Goal: Task Accomplishment & Management: Use online tool/utility

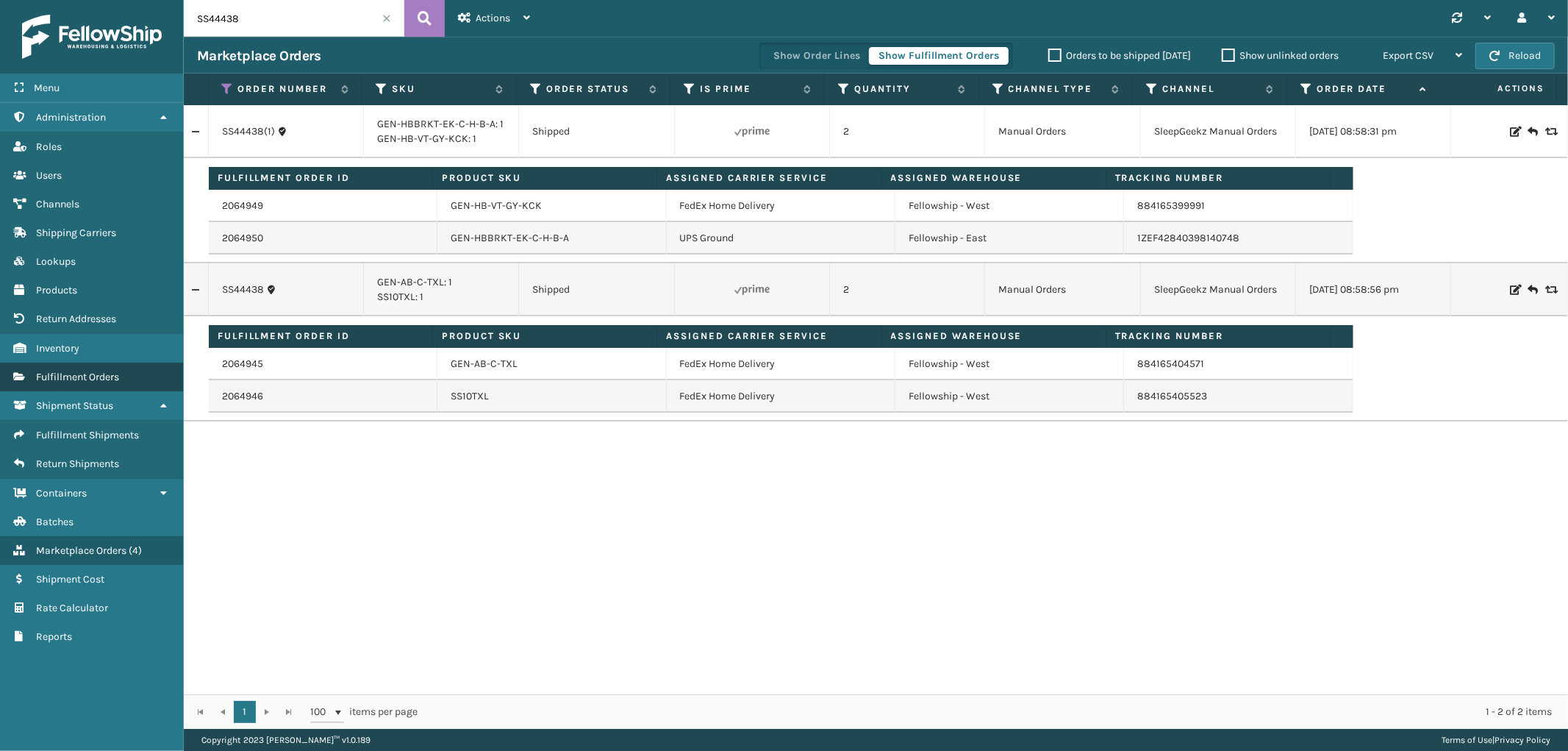
click at [110, 371] on span "Fulfillment Orders" at bounding box center [77, 377] width 83 height 13
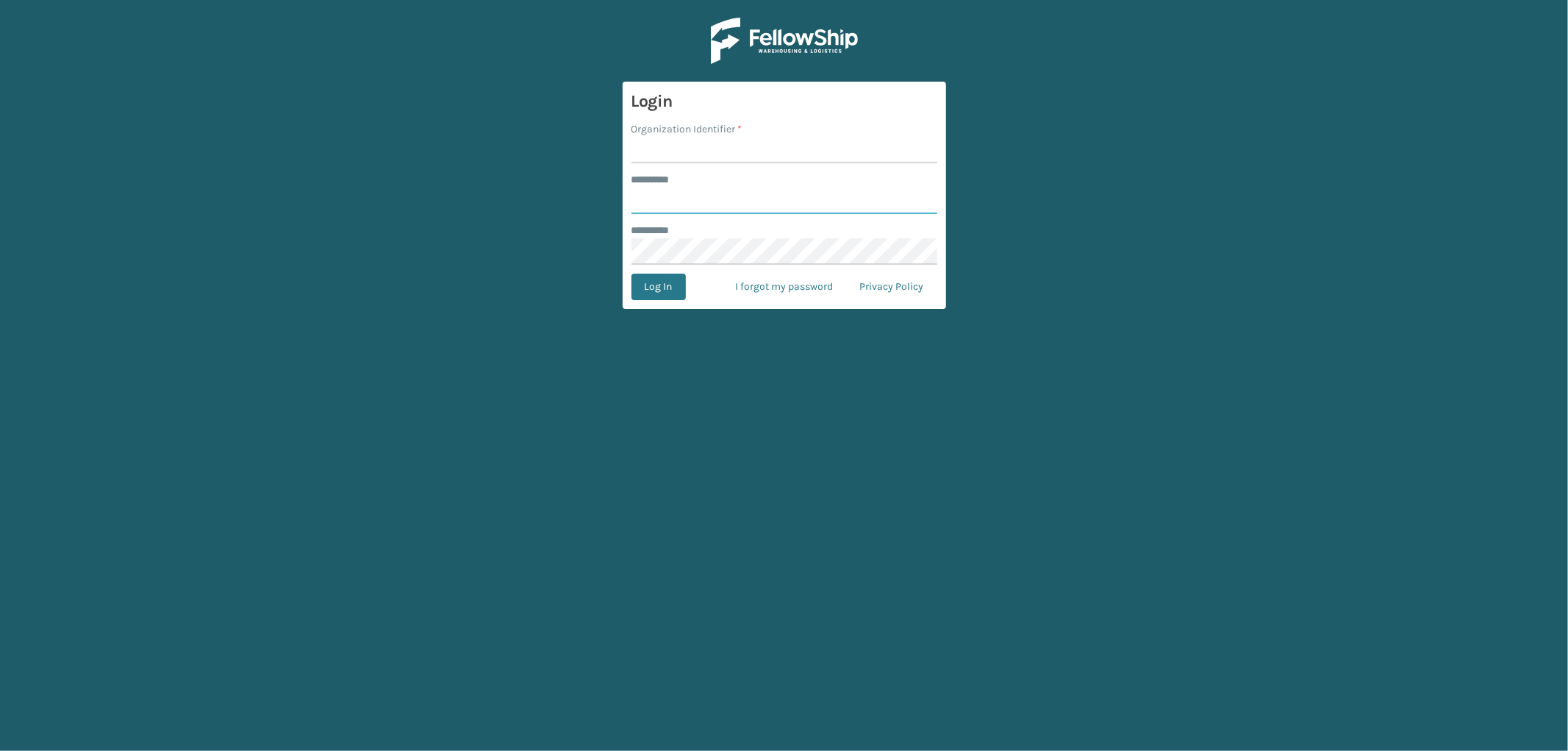
type input "*********"
click at [676, 157] on input "Organization Identifier *" at bounding box center [784, 150] width 306 height 26
type input "SleepGeekz"
click at [662, 285] on button "Log In" at bounding box center [658, 286] width 55 height 26
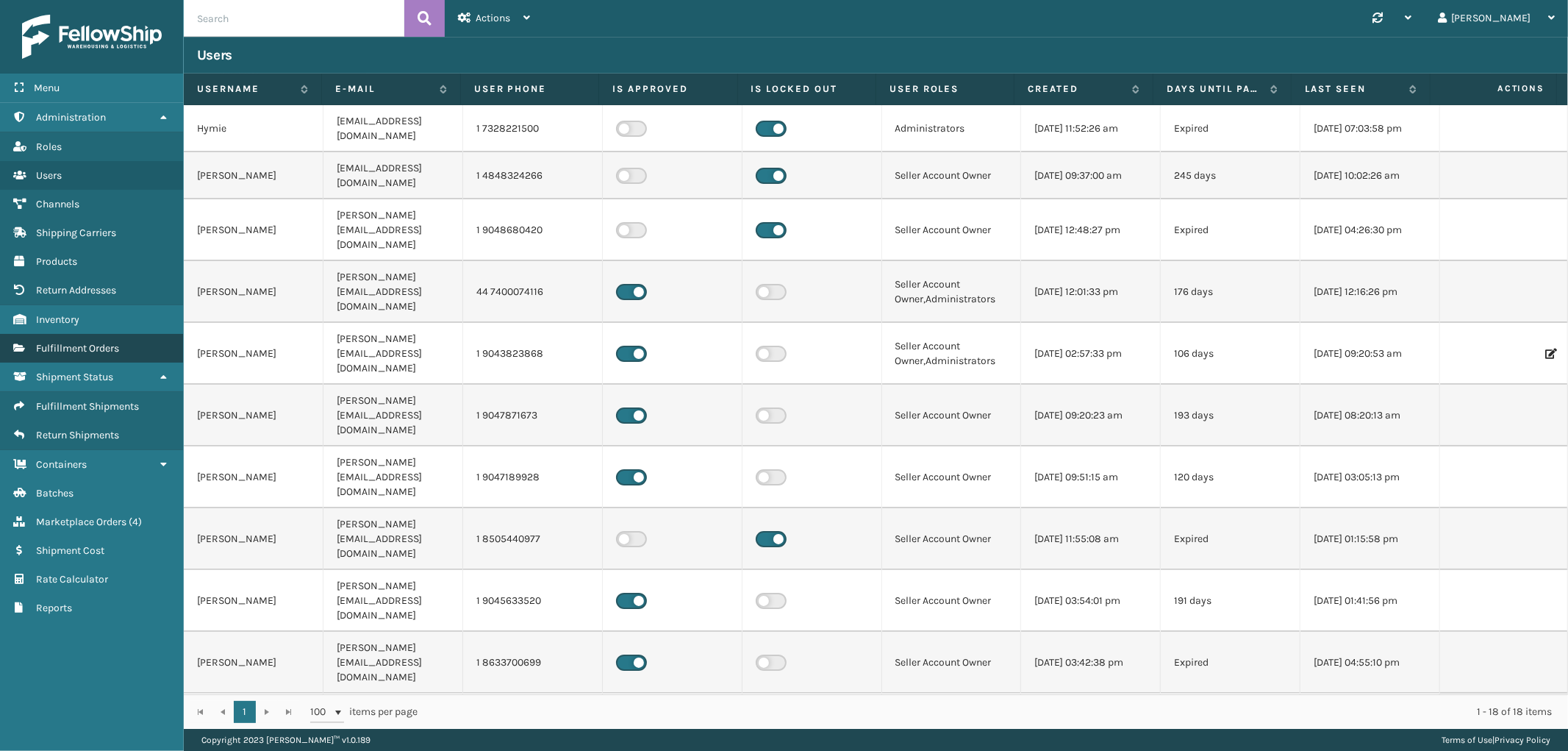
click at [99, 346] on span "Fulfillment Orders" at bounding box center [77, 349] width 83 height 13
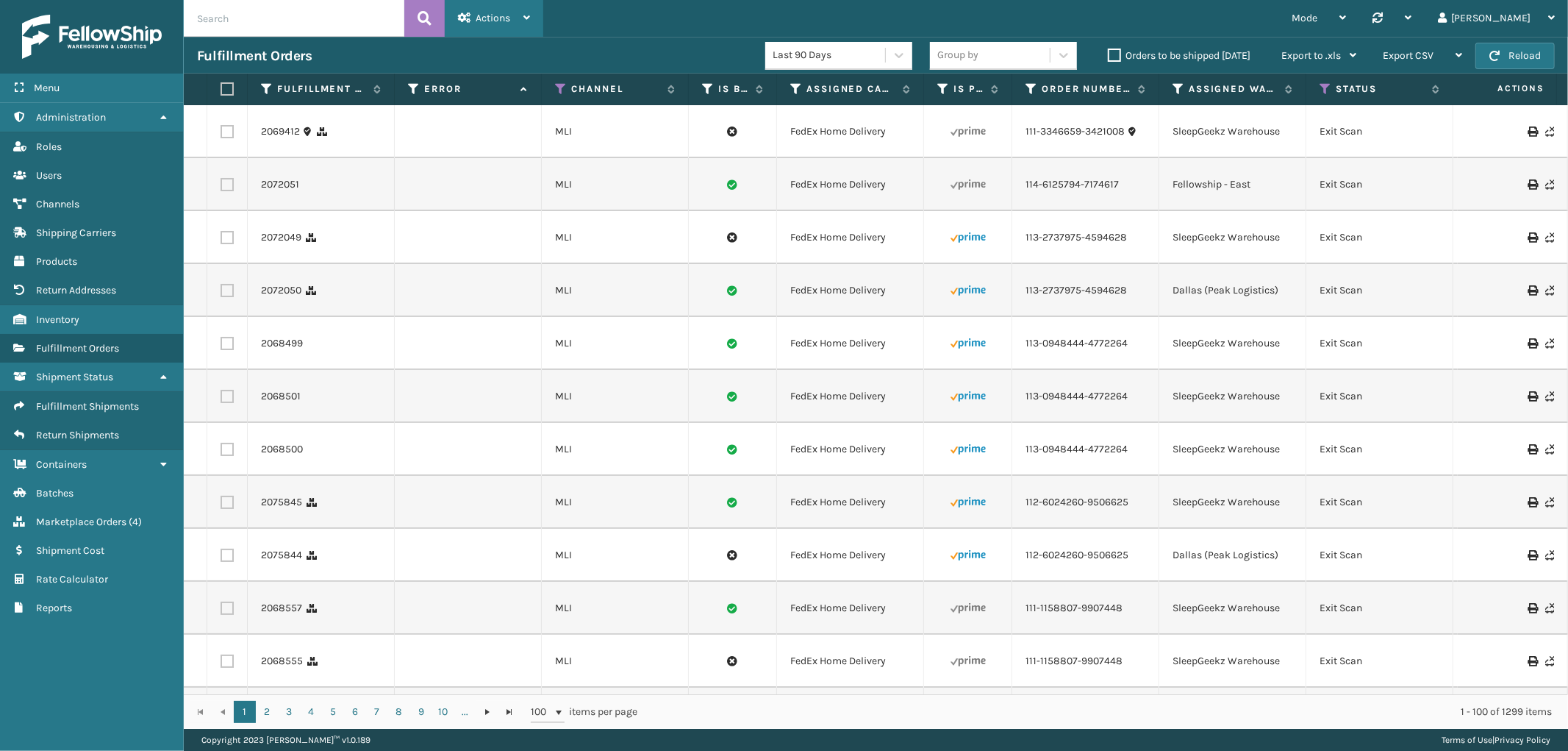
click at [507, 20] on span "Actions" at bounding box center [493, 18] width 35 height 13
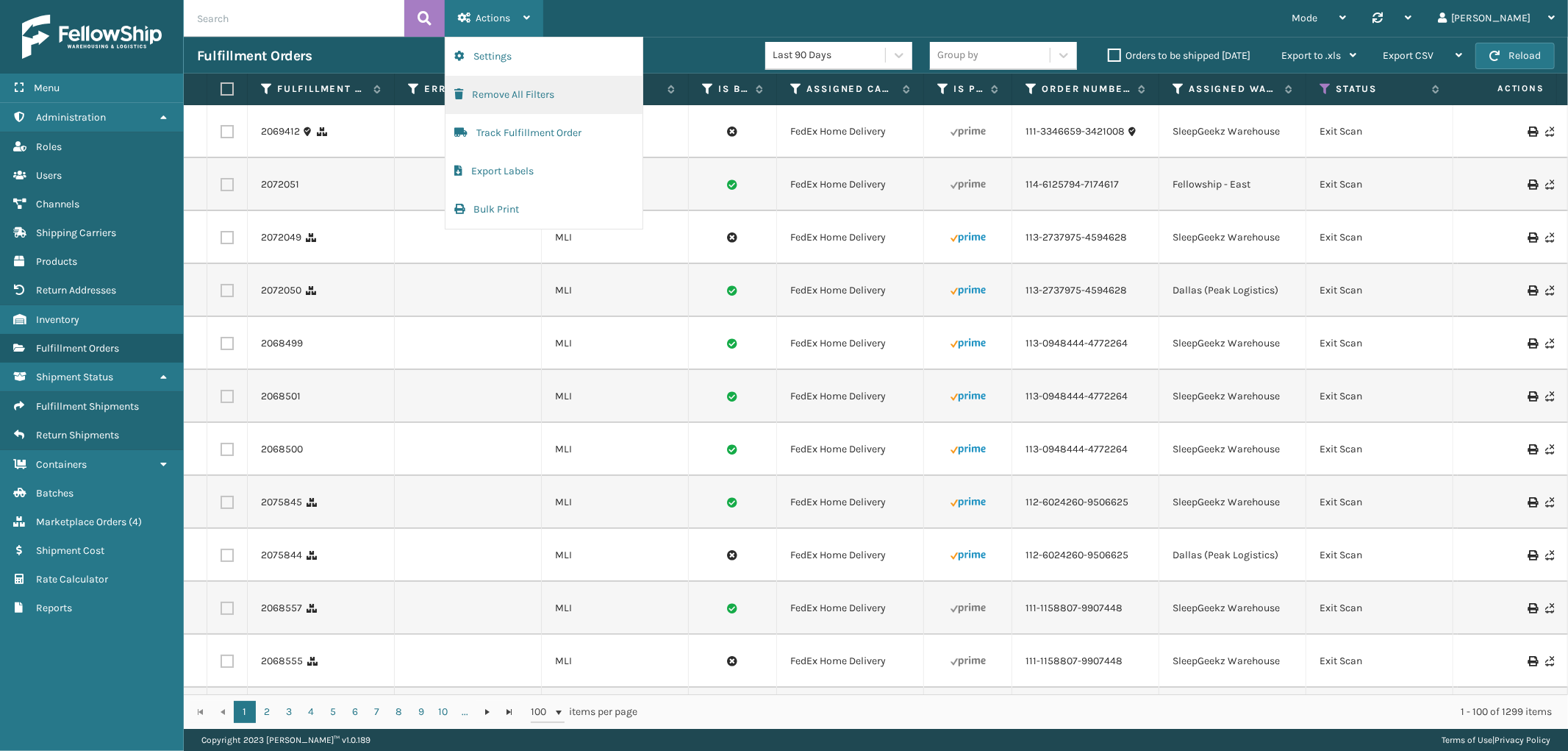
click at [515, 90] on button "Remove All Filters" at bounding box center [543, 95] width 197 height 38
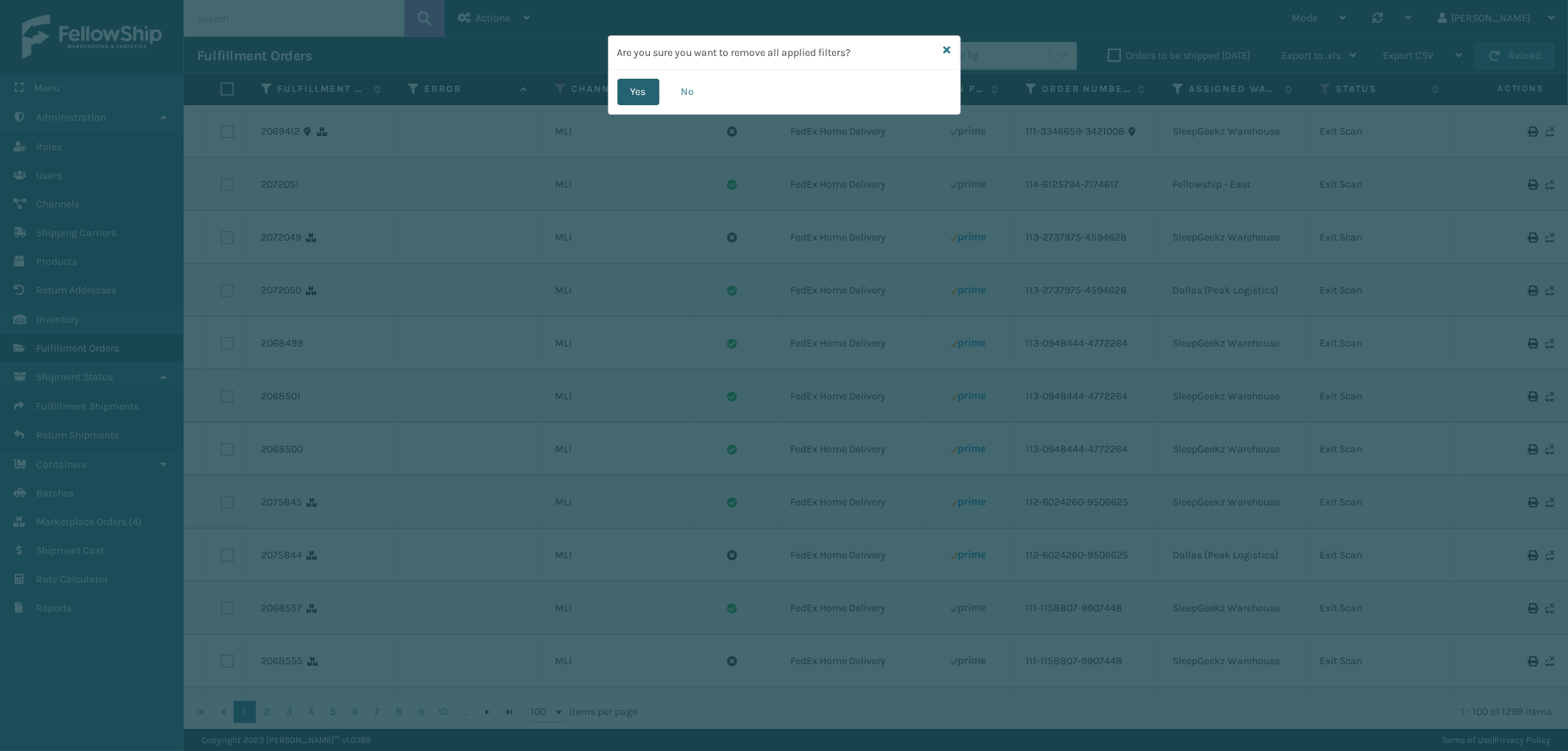
click at [626, 82] on button "Yes" at bounding box center [638, 91] width 42 height 26
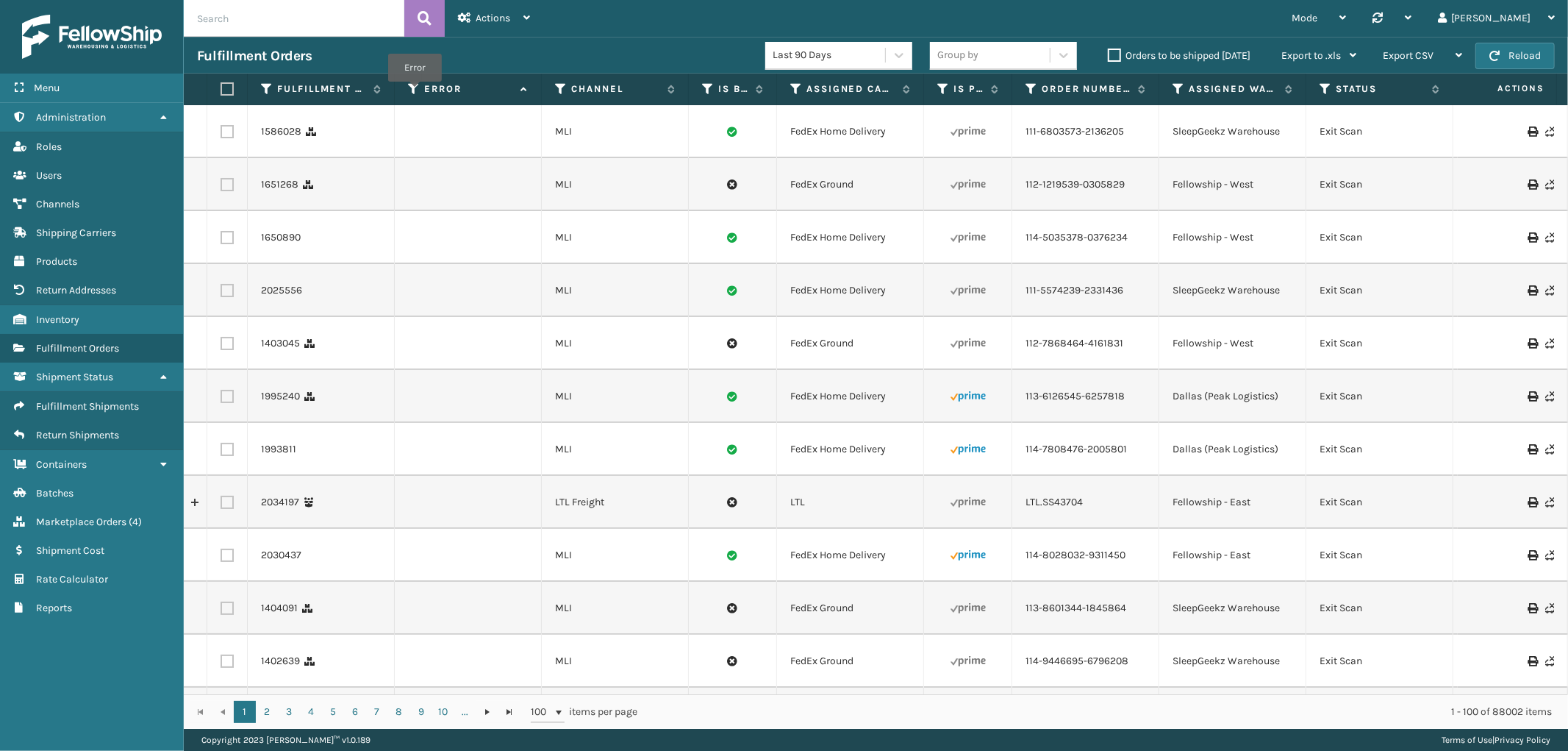
drag, startPoint x: 415, startPoint y: 92, endPoint x: 407, endPoint y: 143, distance: 51.6
click at [415, 92] on icon at bounding box center [413, 89] width 12 height 13
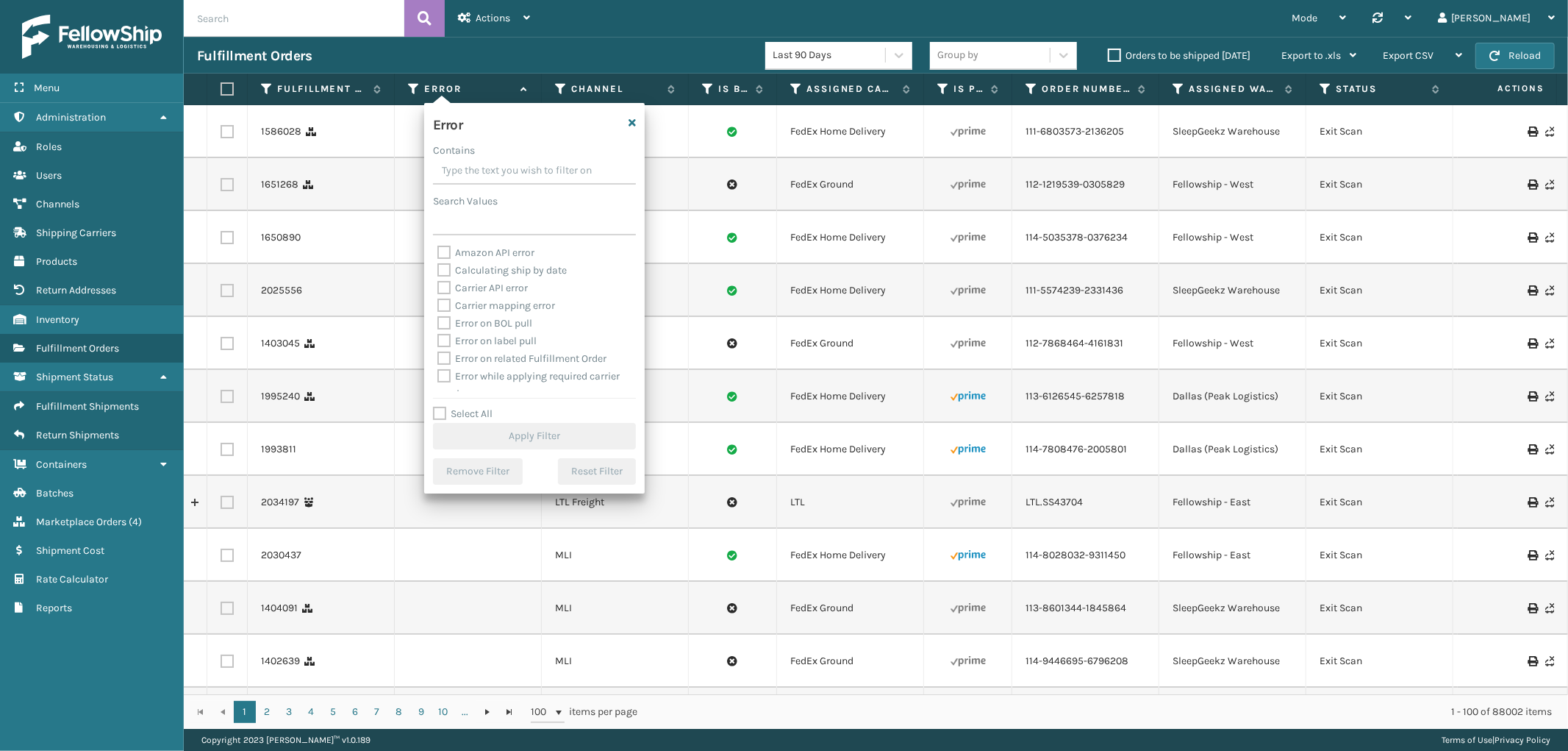
click at [443, 412] on label "Select All" at bounding box center [462, 414] width 59 height 13
click at [443, 406] on input "Select All" at bounding box center [543, 406] width 220 height 2
checkbox input "true"
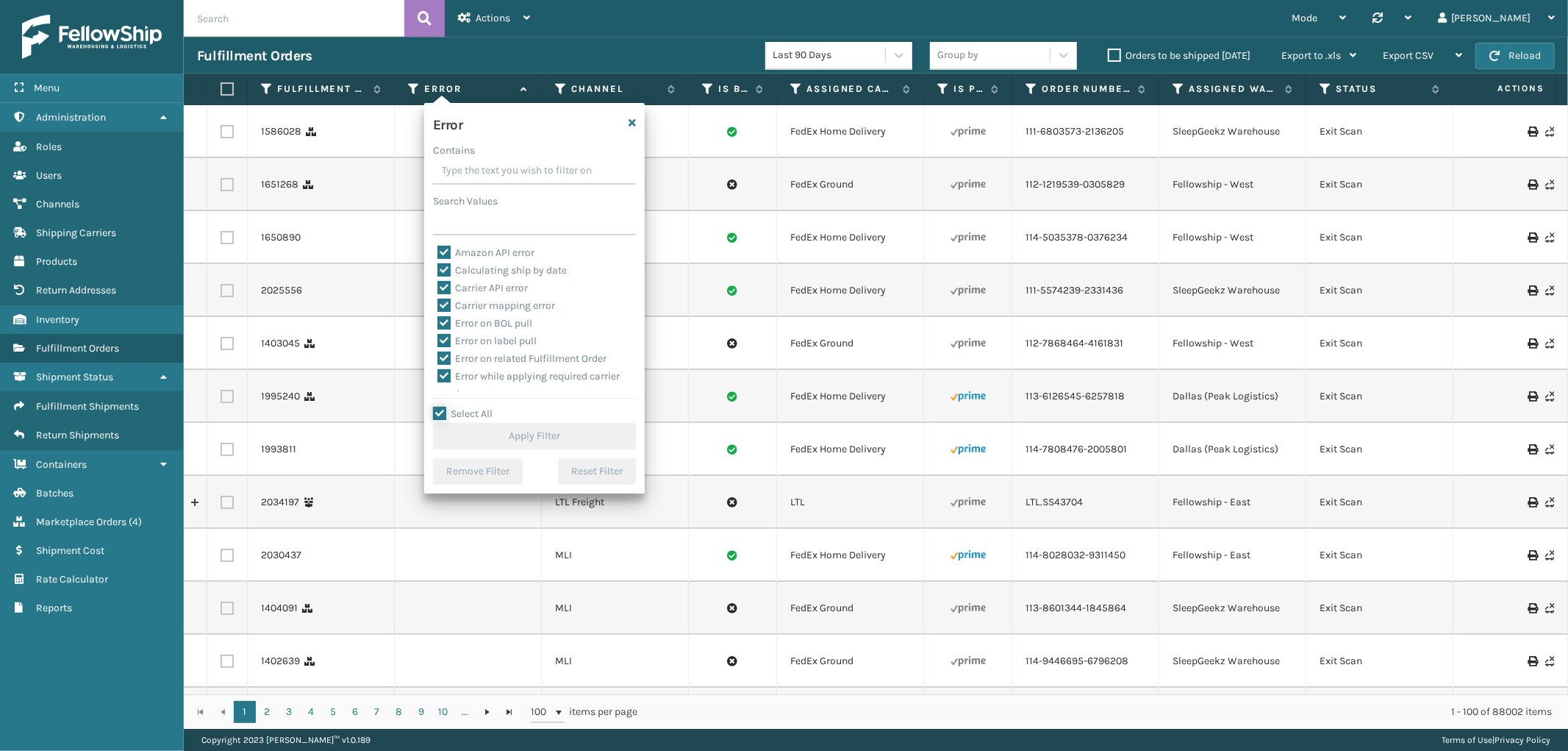
checkbox input "true"
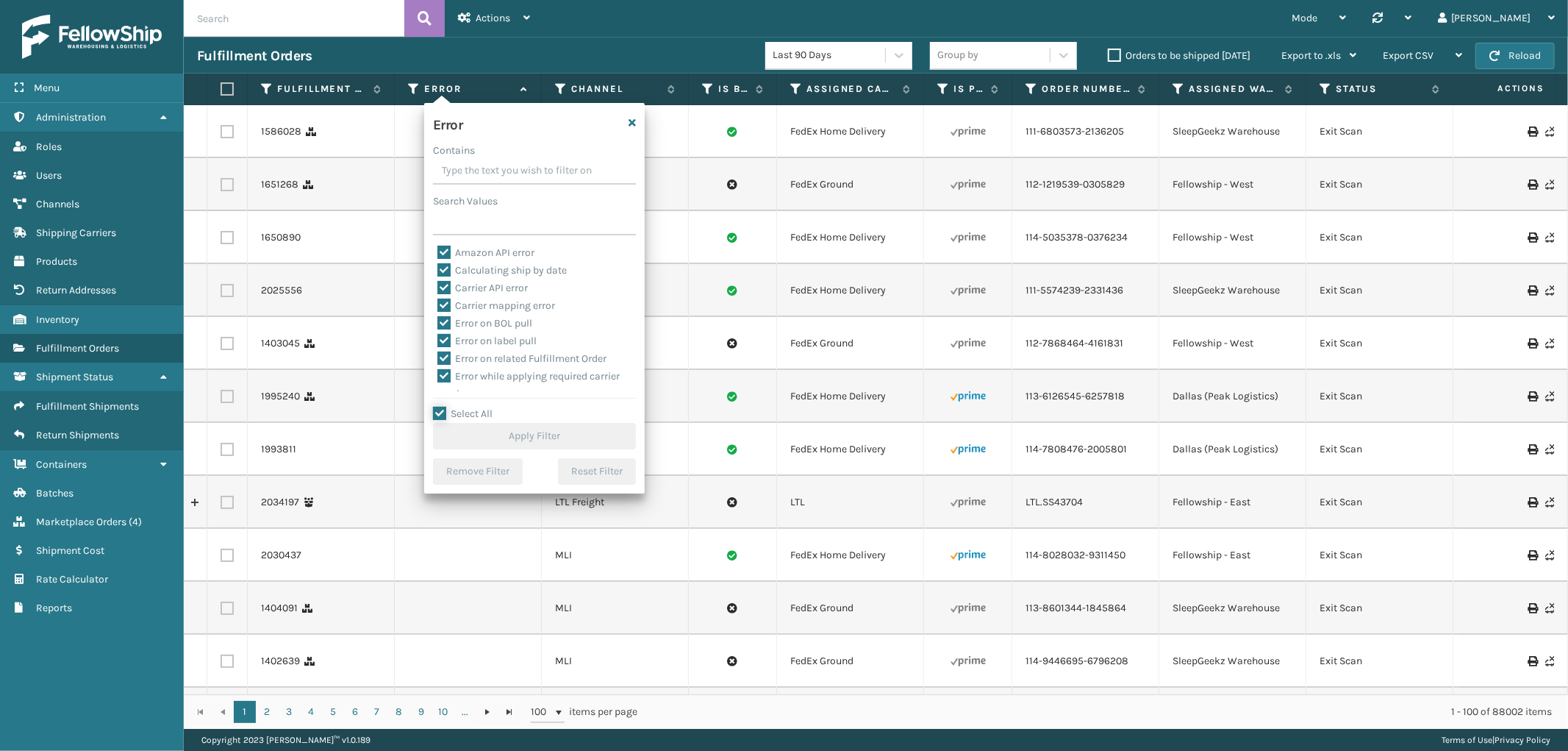
checkbox input "true"
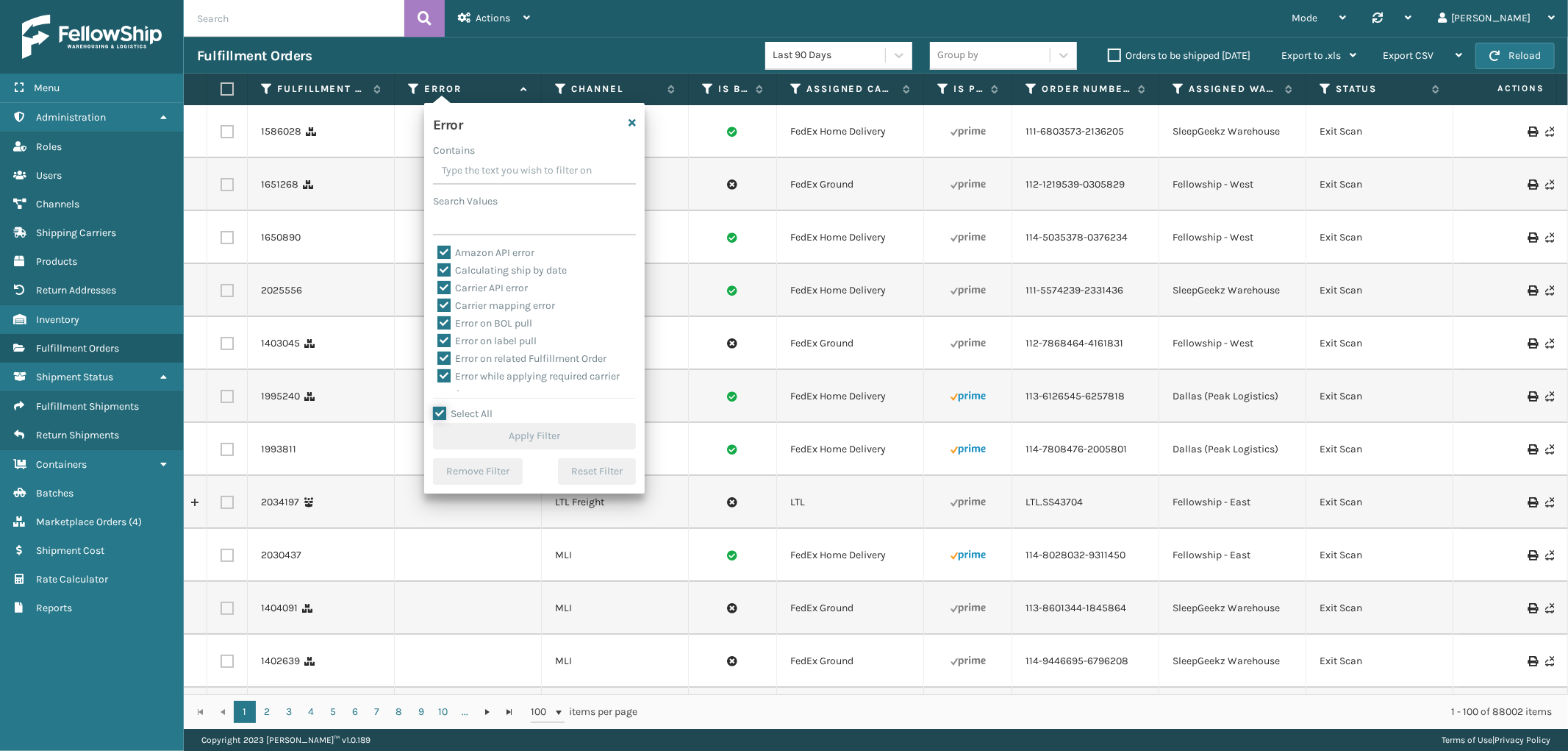
checkbox input "true"
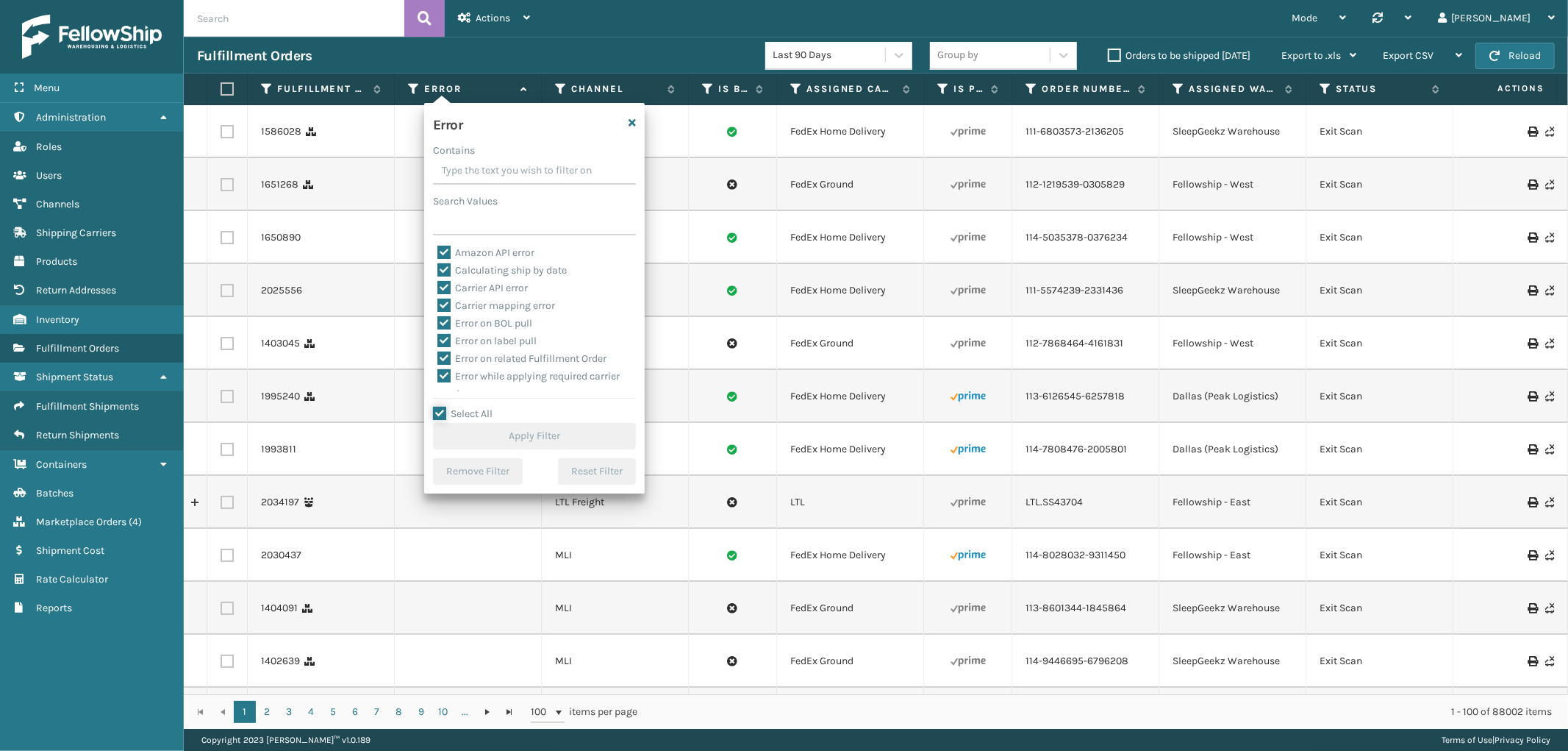
checkbox input "true"
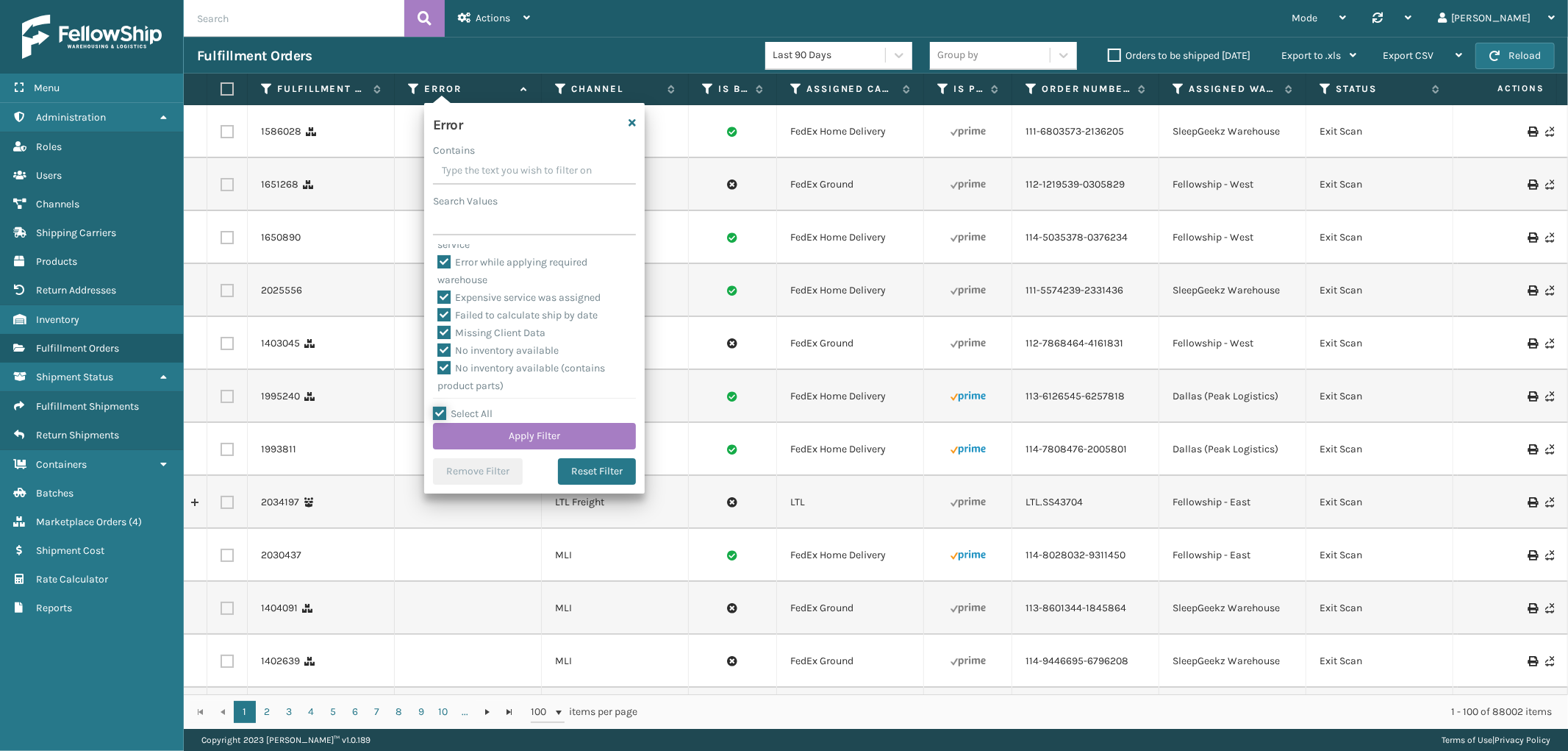
scroll to position [329, 0]
click at [471, 386] on label "To be cancelled" at bounding box center [481, 383] width 87 height 13
click at [438, 384] on input "To be cancelled" at bounding box center [437, 379] width 1 height 10
checkbox input "false"
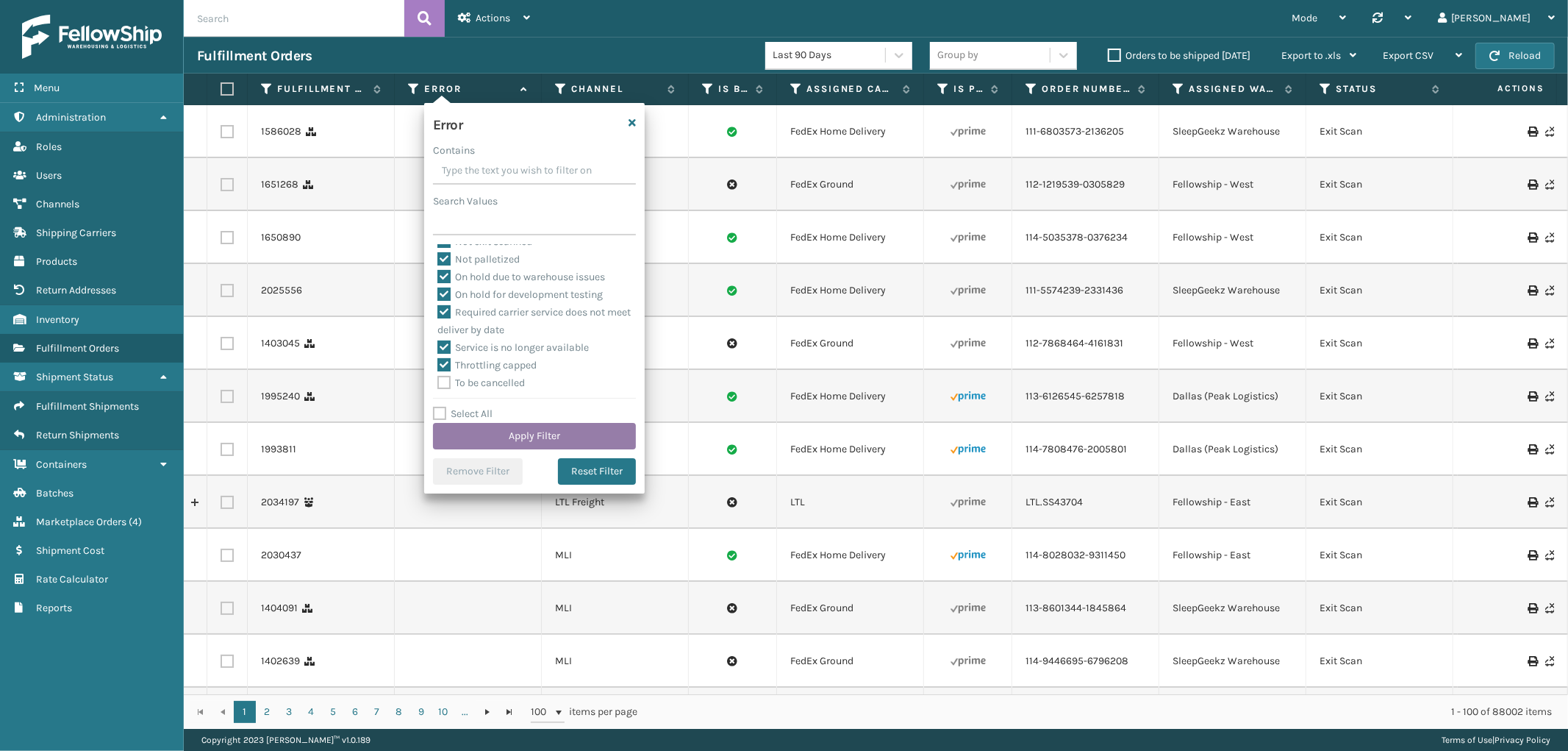
click at [482, 429] on button "Apply Filter" at bounding box center [535, 436] width 203 height 26
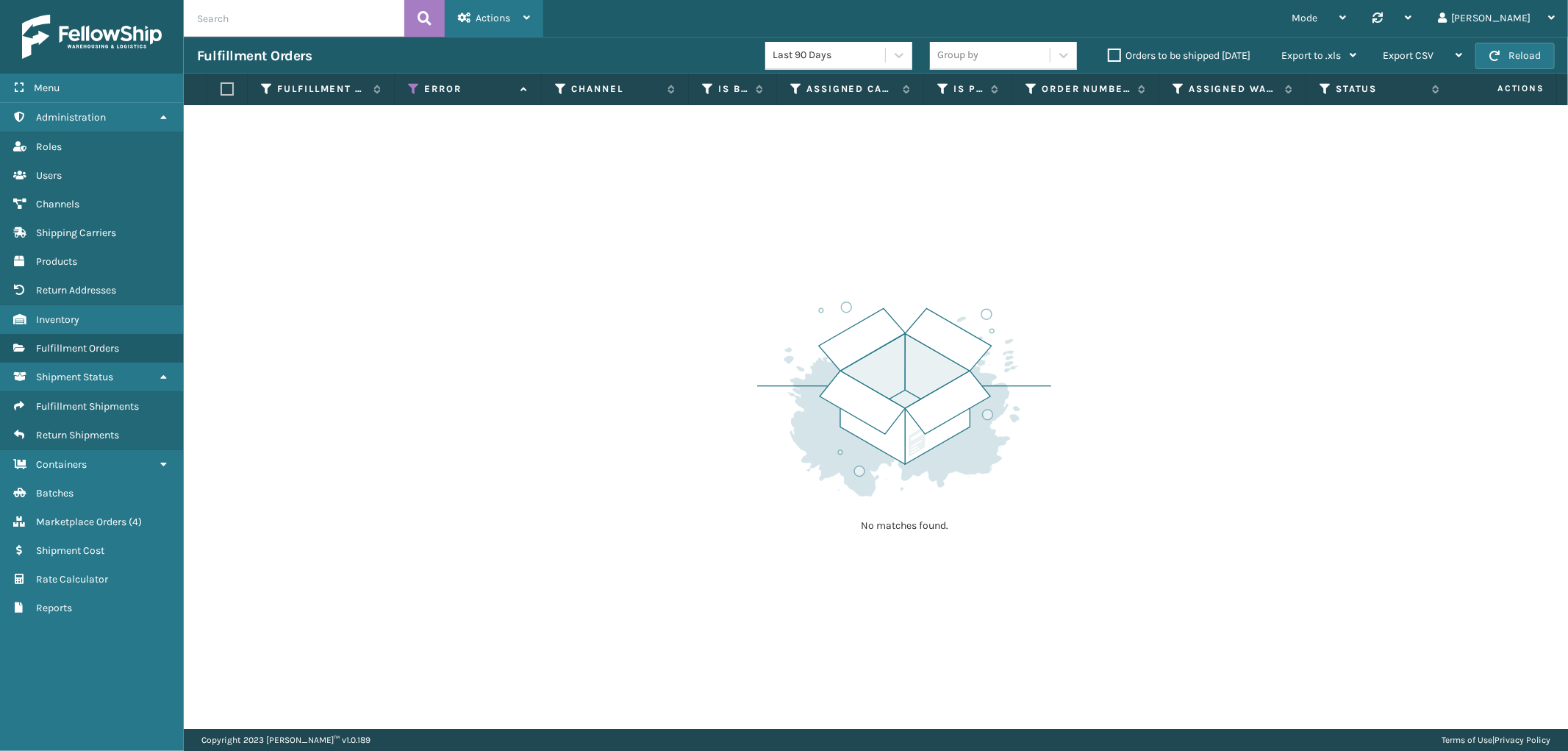
click at [489, 2] on div "Actions" at bounding box center [493, 18] width 72 height 36
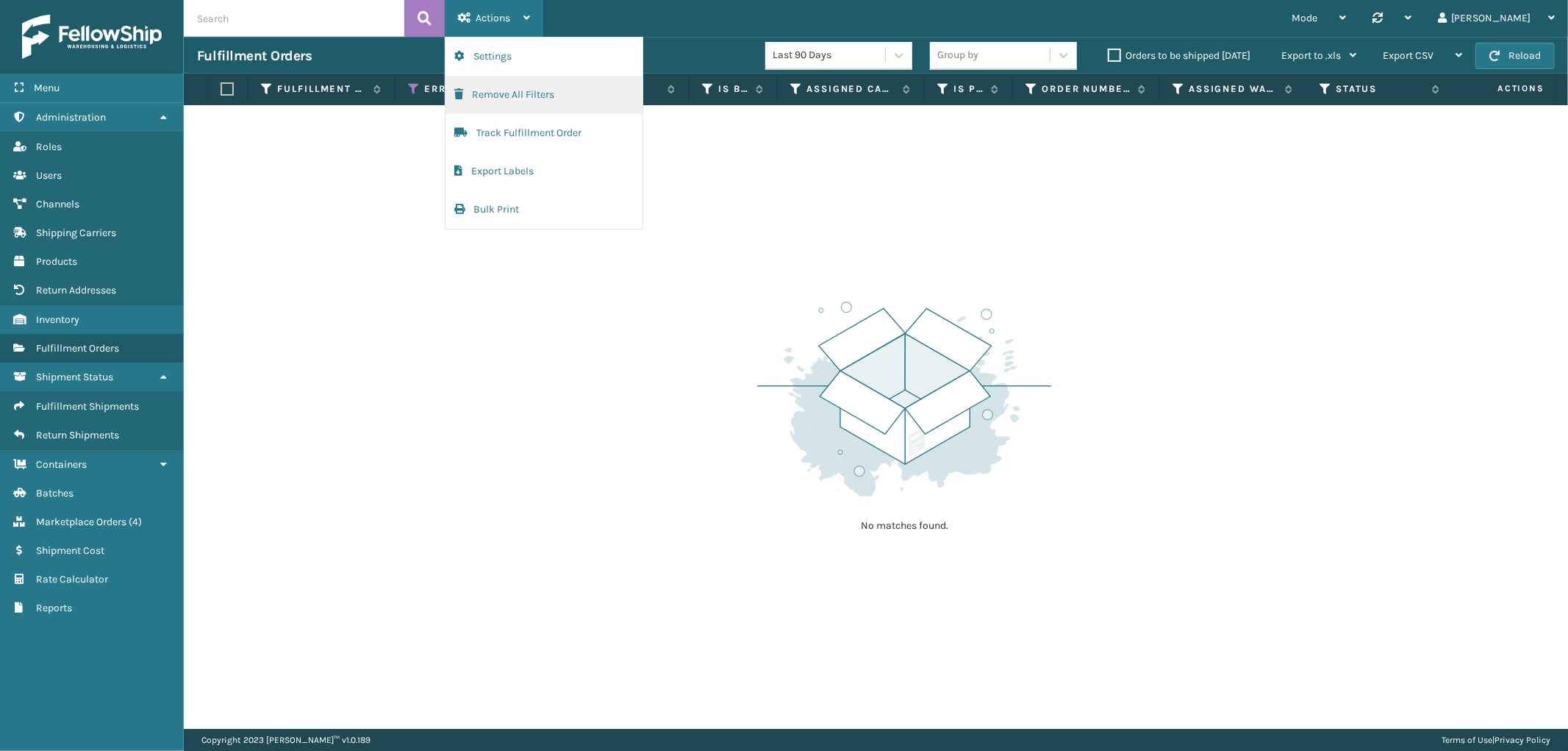
click at [502, 97] on button "Remove All Filters" at bounding box center [543, 95] width 197 height 38
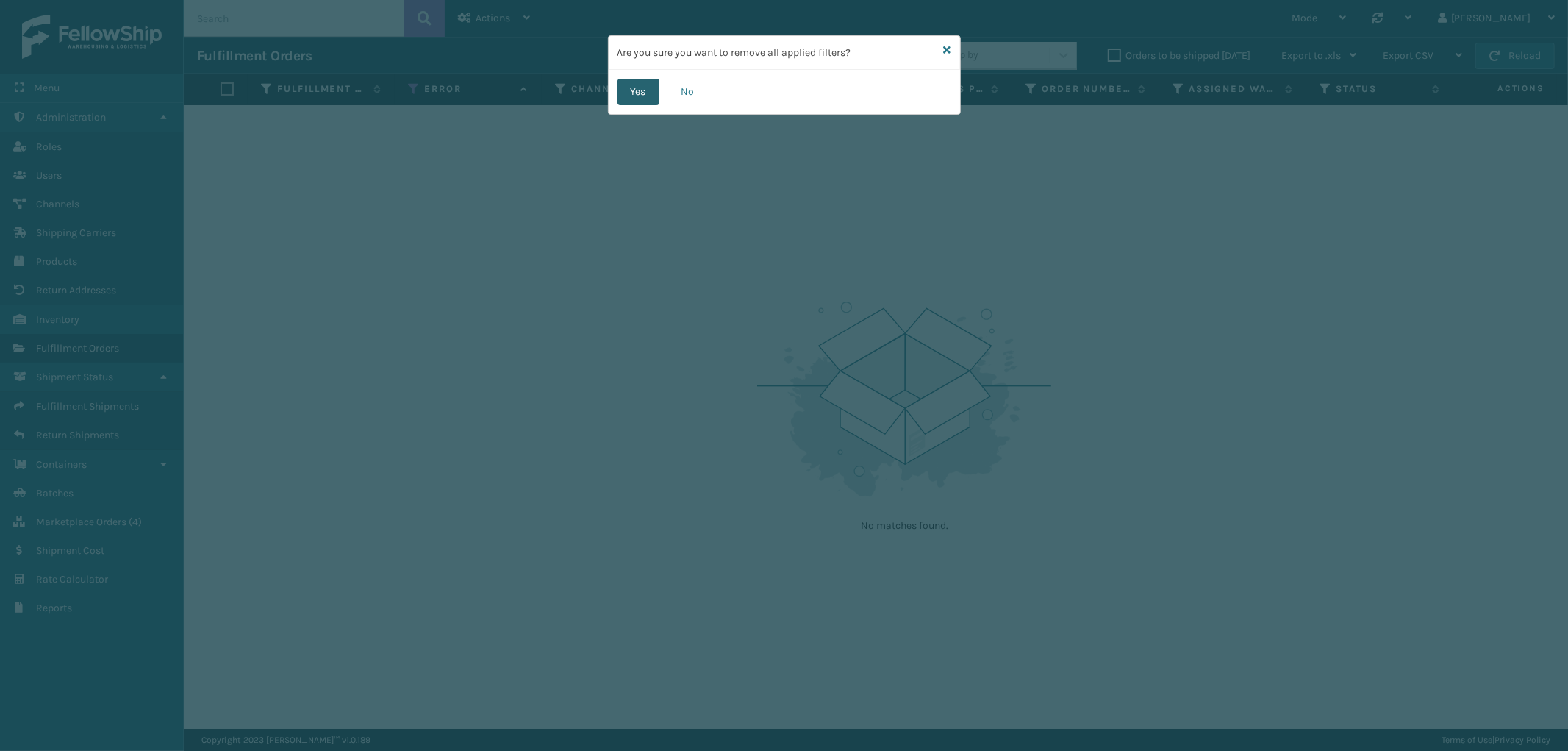
click at [633, 86] on button "Yes" at bounding box center [638, 91] width 42 height 26
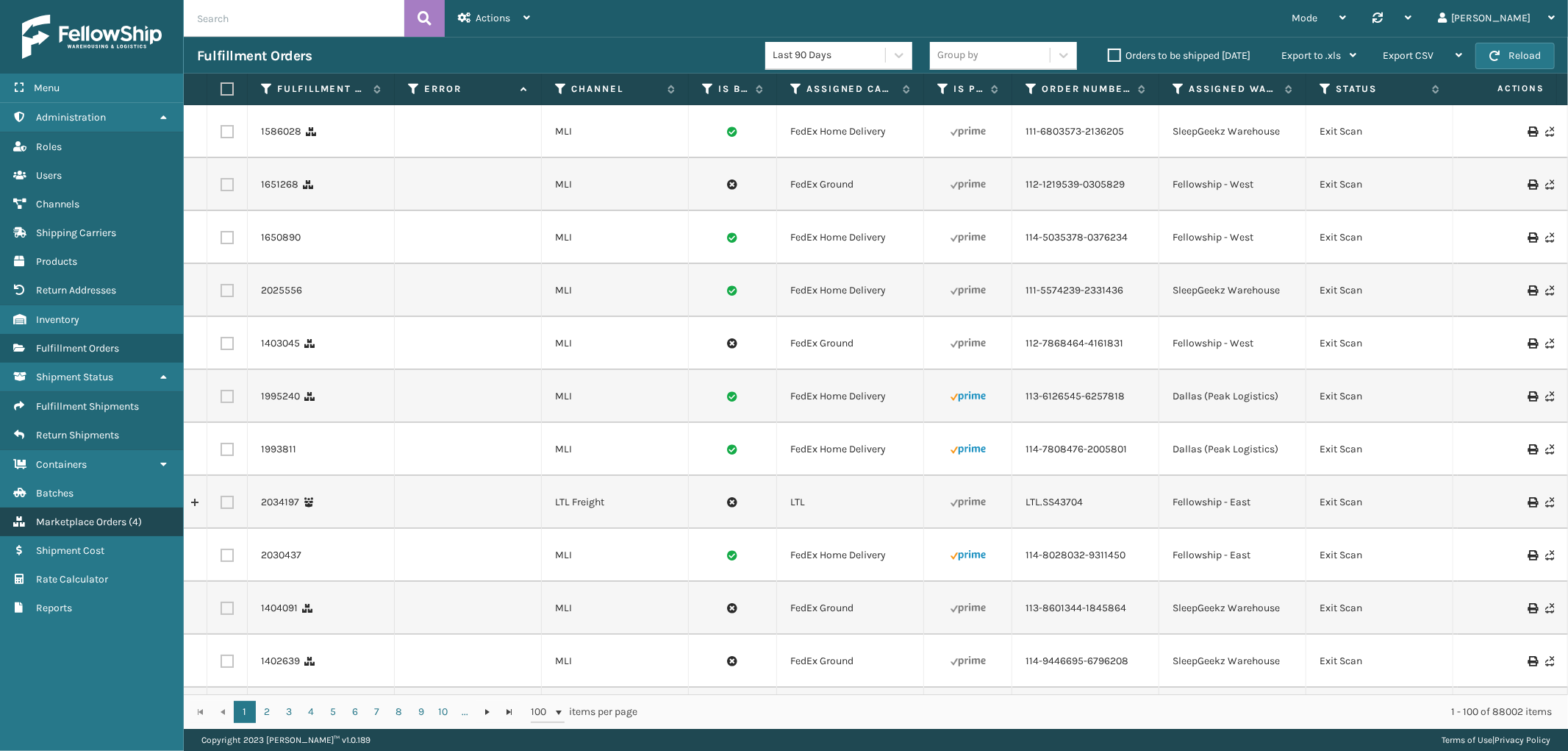
click at [120, 516] on span "Marketplace Orders" at bounding box center [81, 522] width 90 height 13
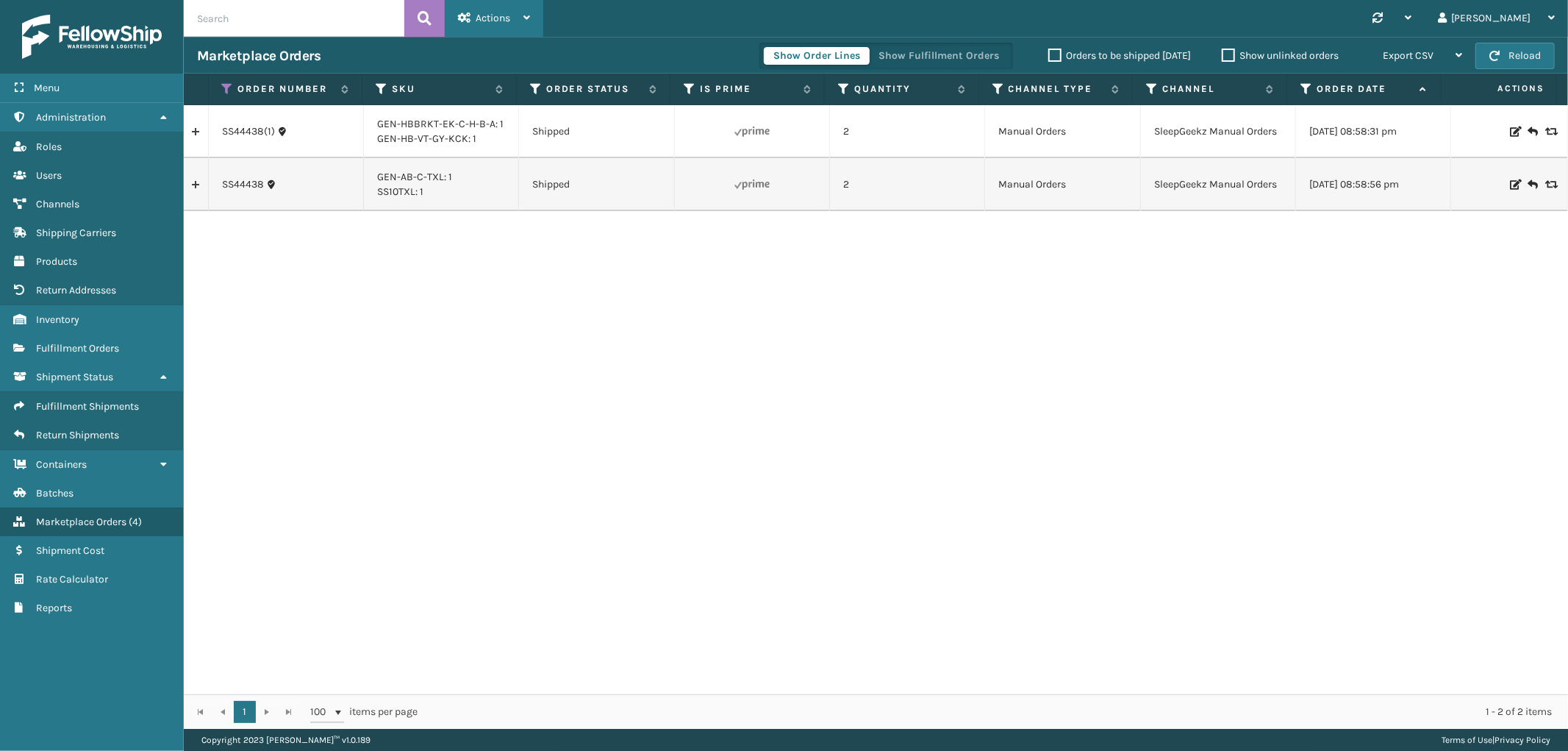
click at [489, 15] on span "Actions" at bounding box center [493, 18] width 35 height 13
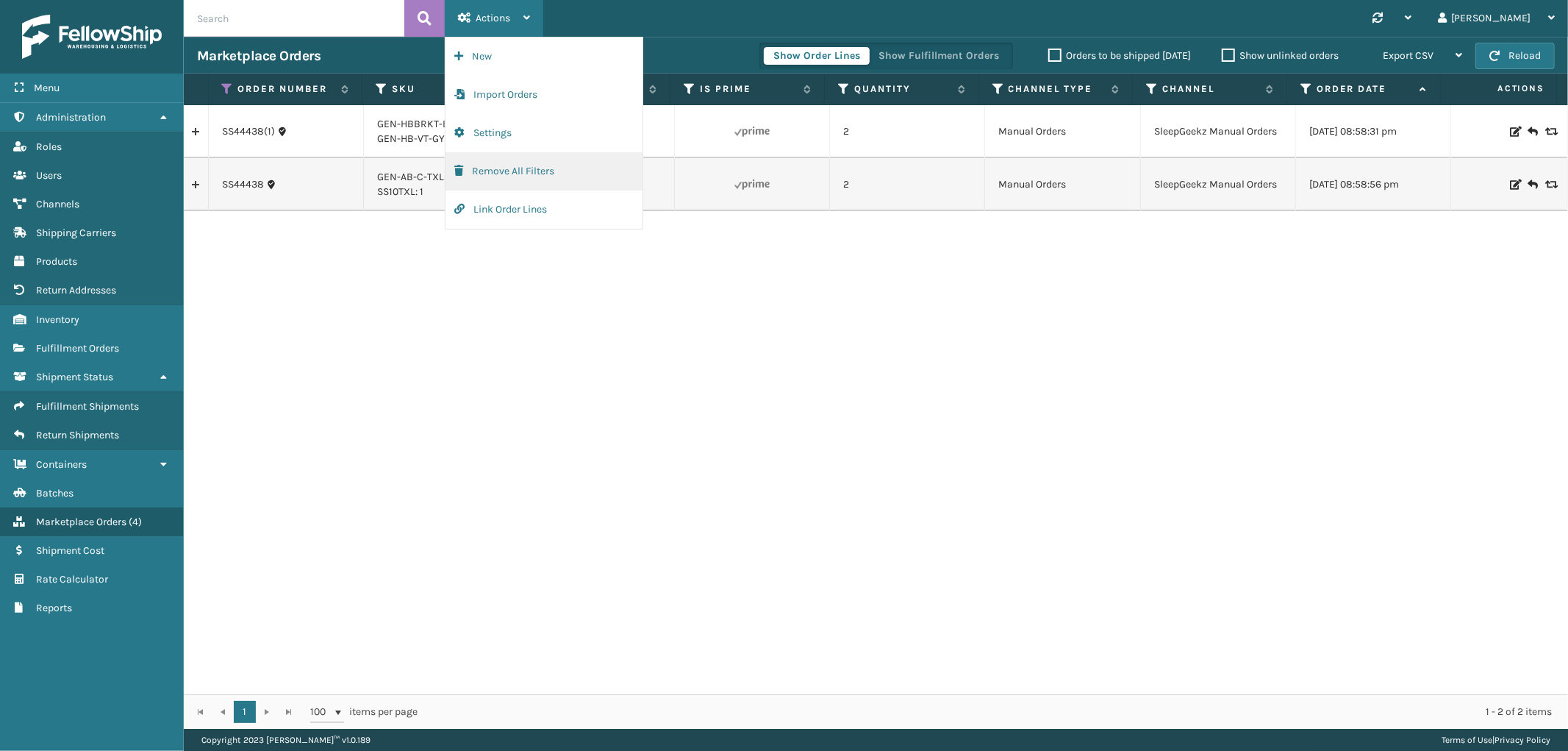
click at [508, 182] on button "Remove All Filters" at bounding box center [543, 171] width 197 height 38
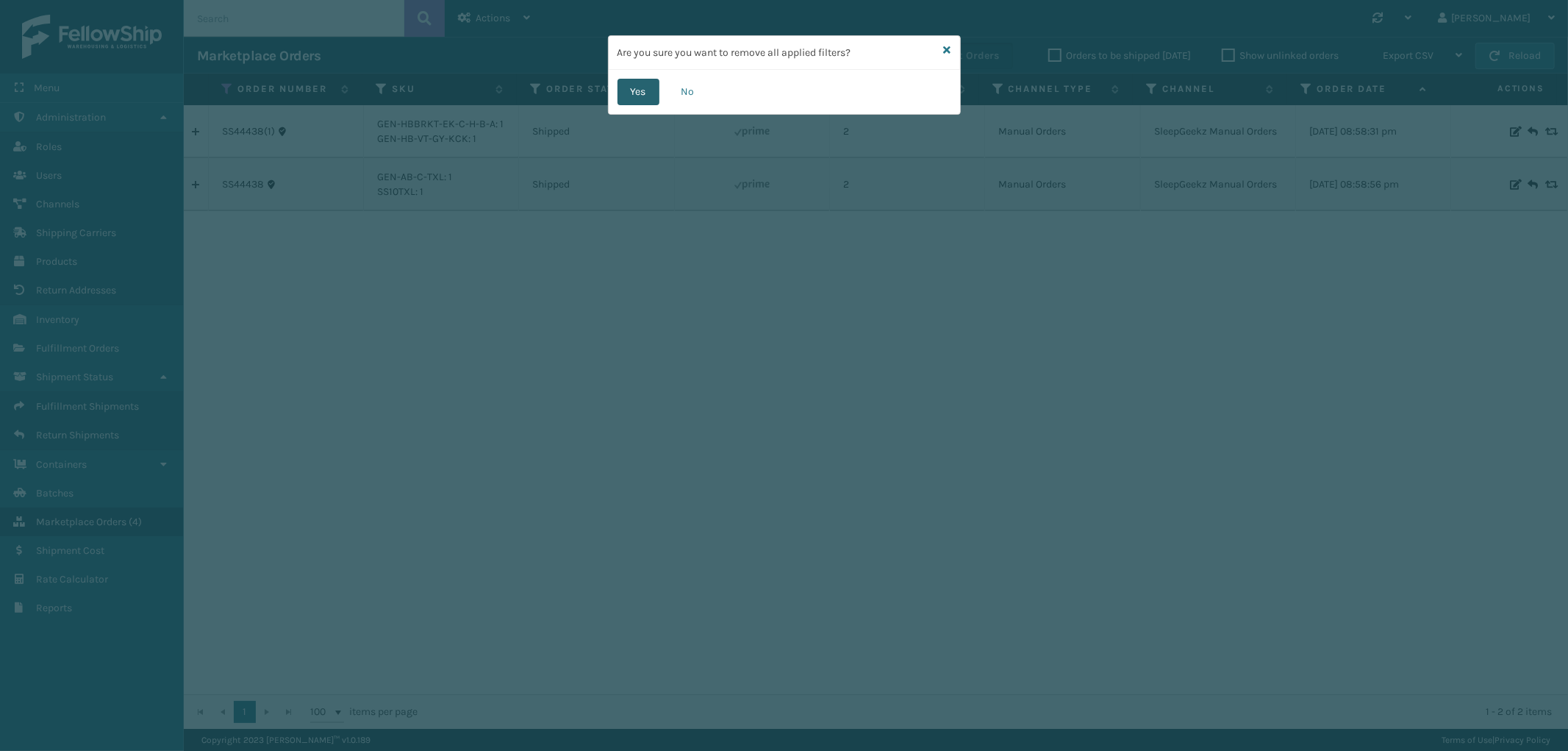
click at [645, 101] on button "Yes" at bounding box center [638, 91] width 42 height 26
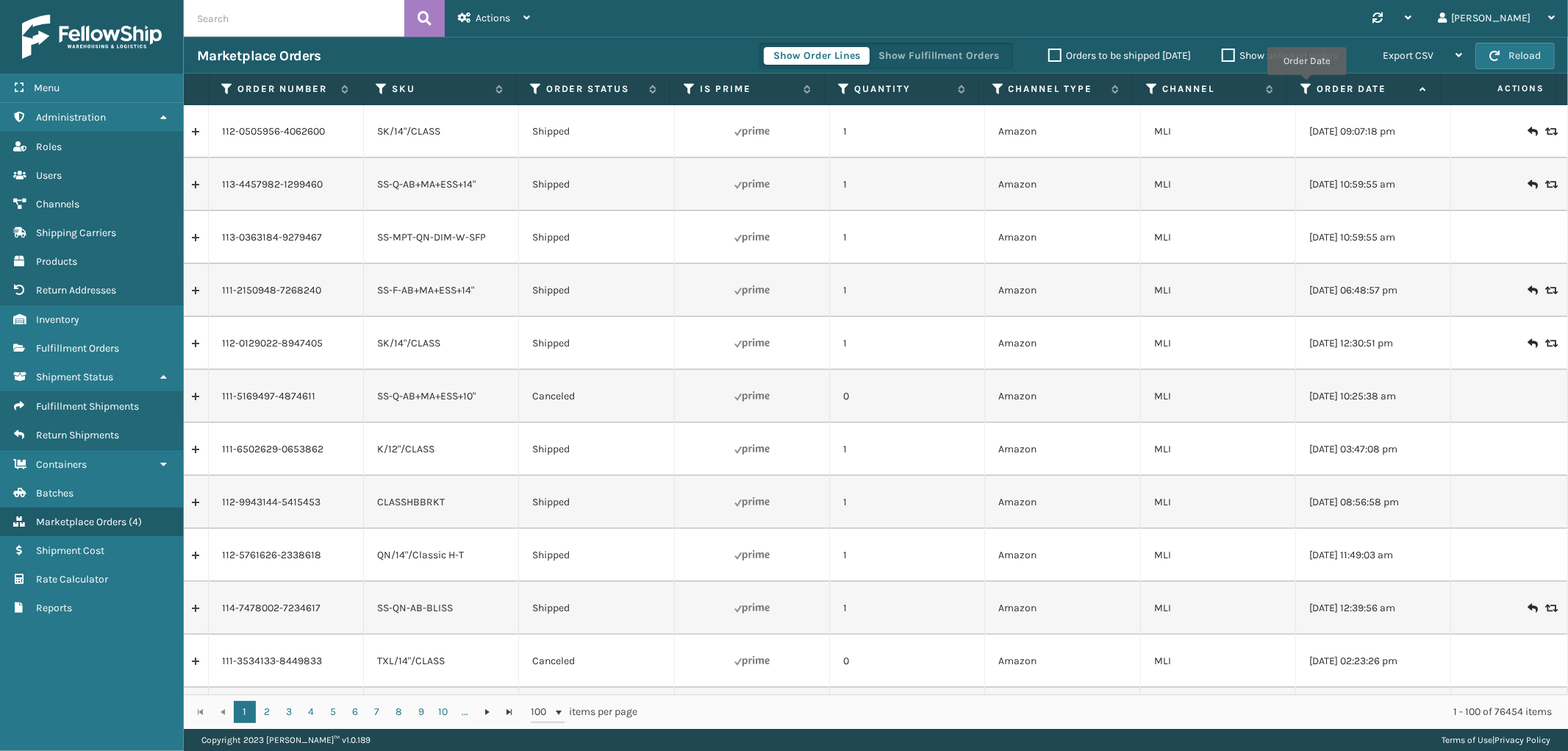
click at [1306, 86] on icon at bounding box center [1306, 89] width 12 height 13
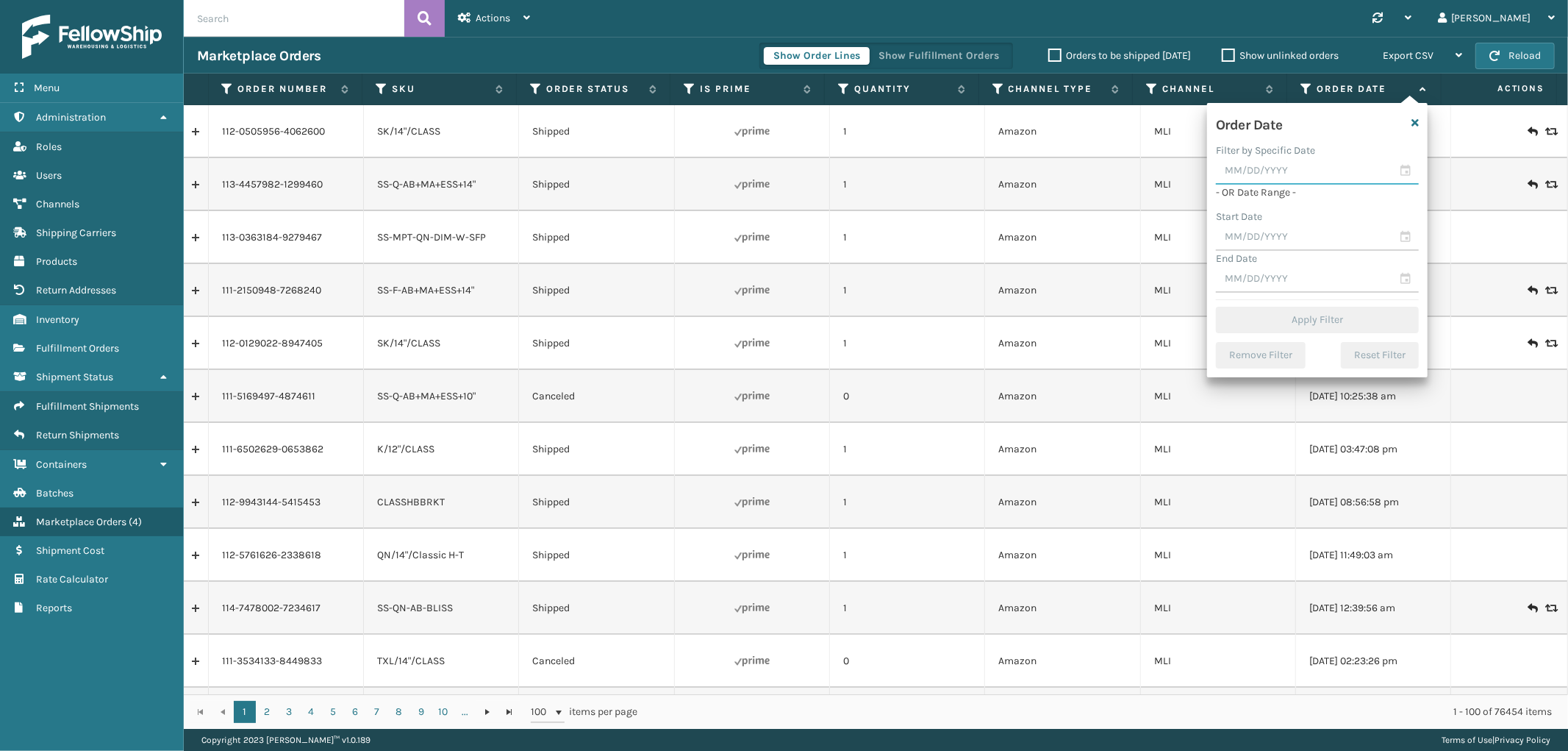
click at [1266, 173] on input "text" at bounding box center [1317, 171] width 203 height 26
click at [1263, 295] on div "15" at bounding box center [1259, 304] width 25 height 22
type input "[DATE]"
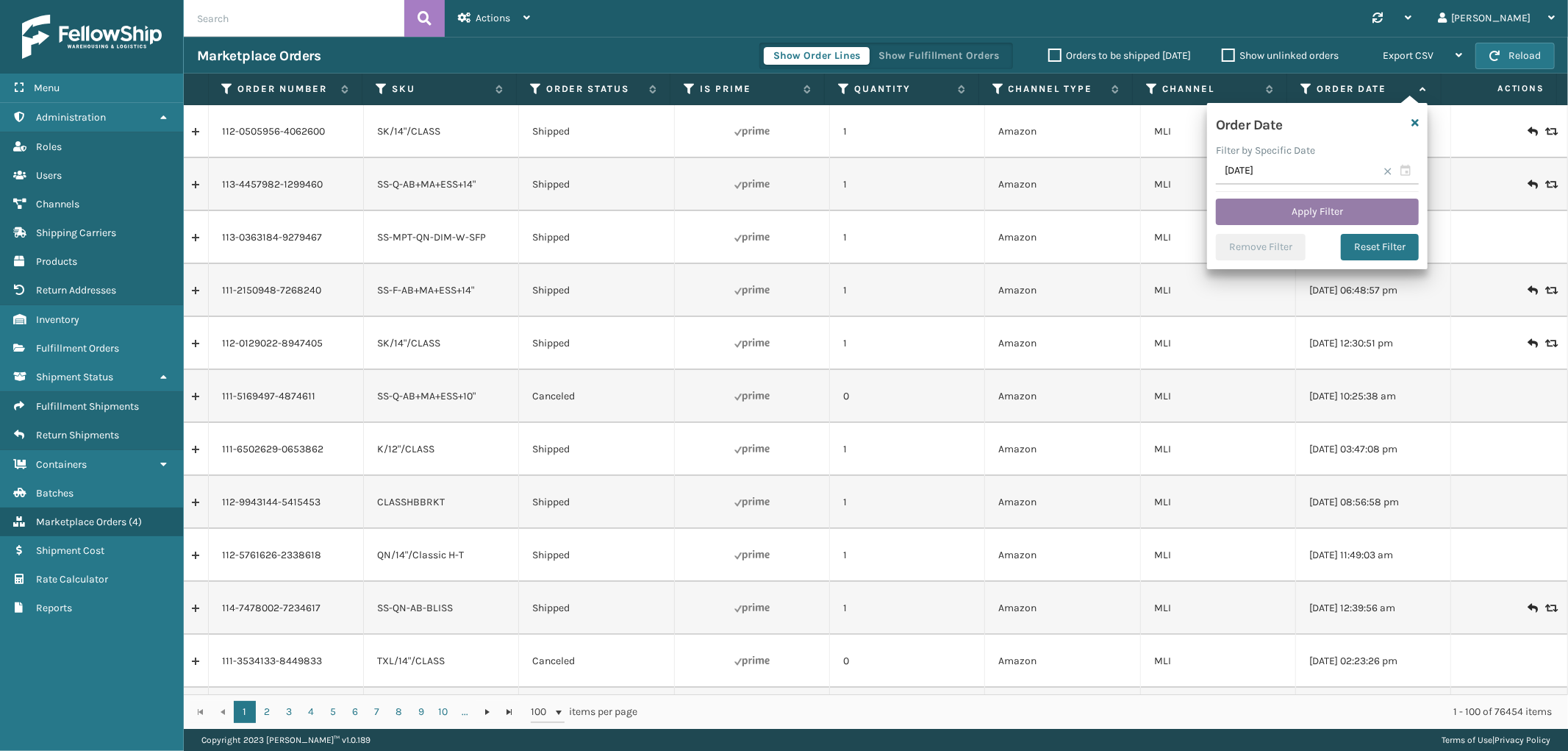
click at [1303, 215] on button "Apply Filter" at bounding box center [1317, 212] width 203 height 26
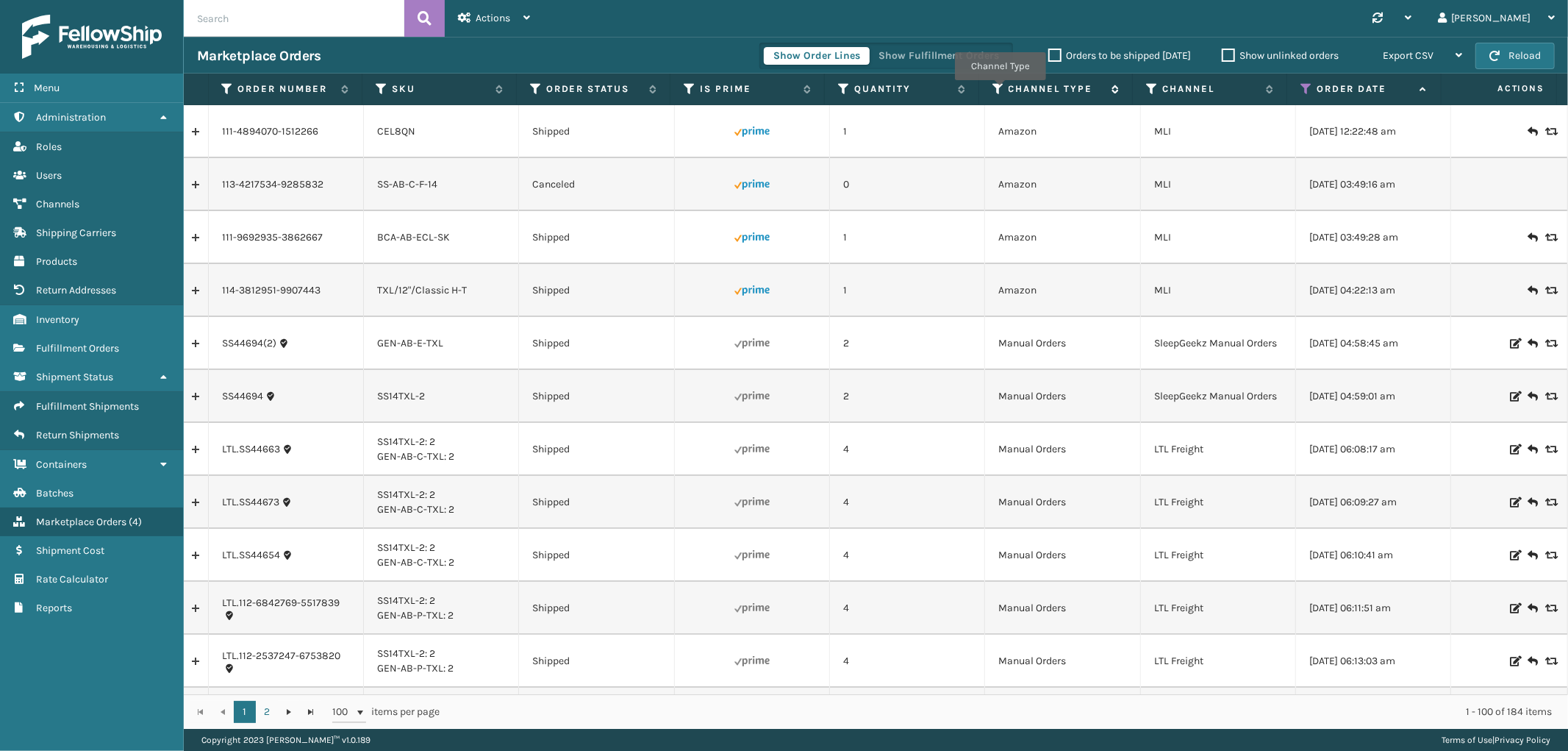
click at [999, 90] on icon at bounding box center [998, 89] width 12 height 13
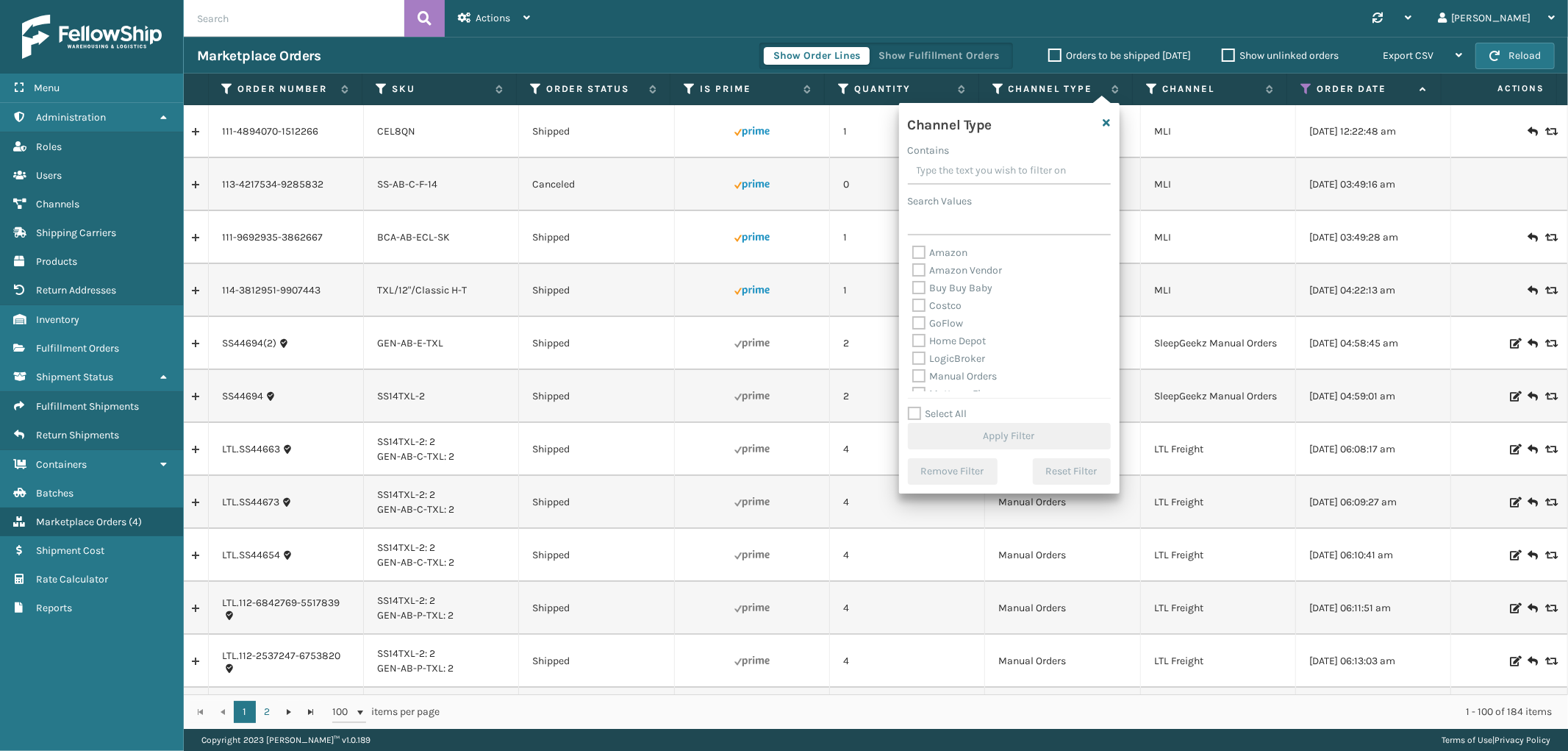
click at [923, 253] on label "Amazon" at bounding box center [940, 253] width 56 height 13
click at [913, 253] on input "Amazon" at bounding box center [912, 249] width 1 height 10
checkbox input "true"
click at [997, 429] on button "Apply Filter" at bounding box center [1009, 436] width 203 height 26
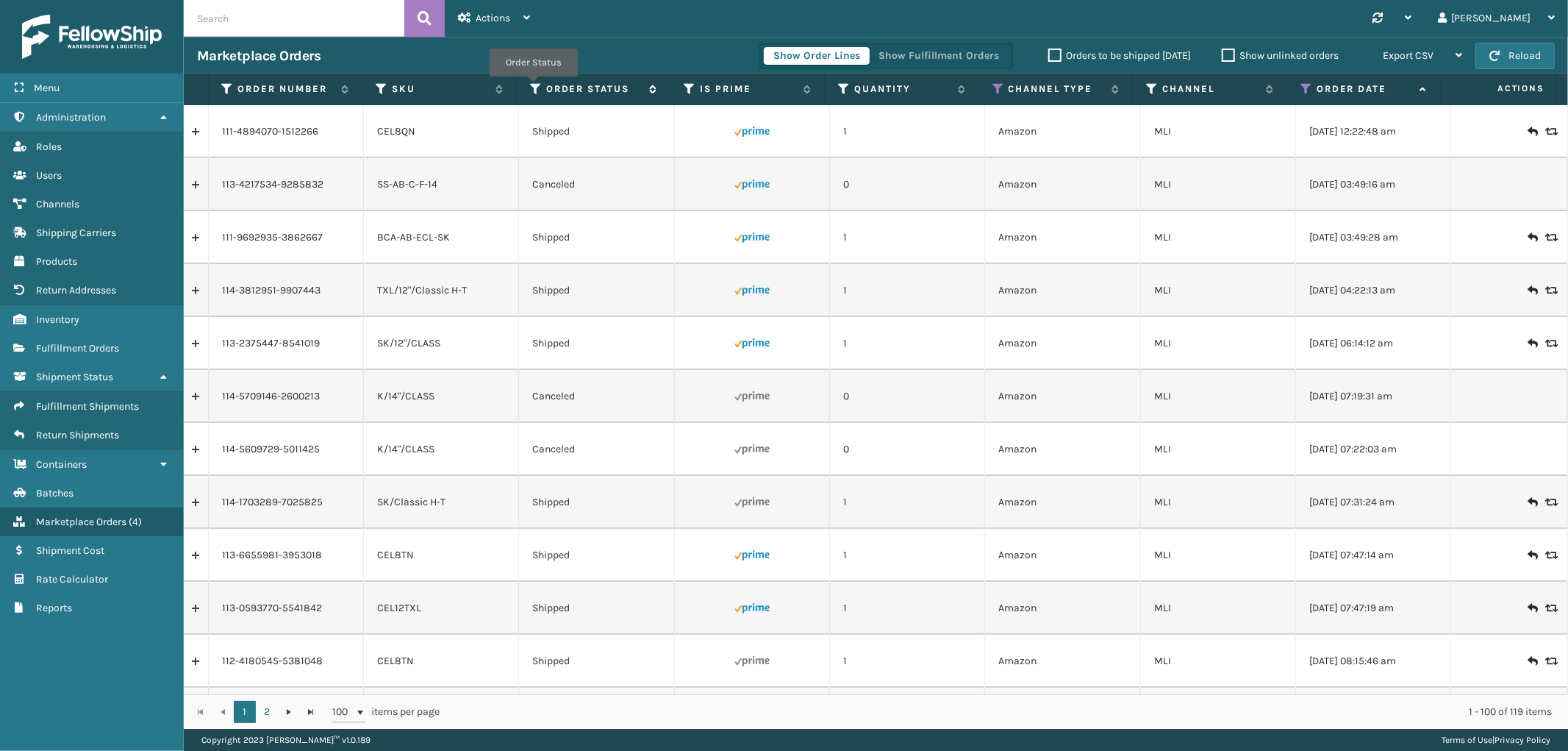
click at [533, 87] on icon at bounding box center [535, 89] width 12 height 13
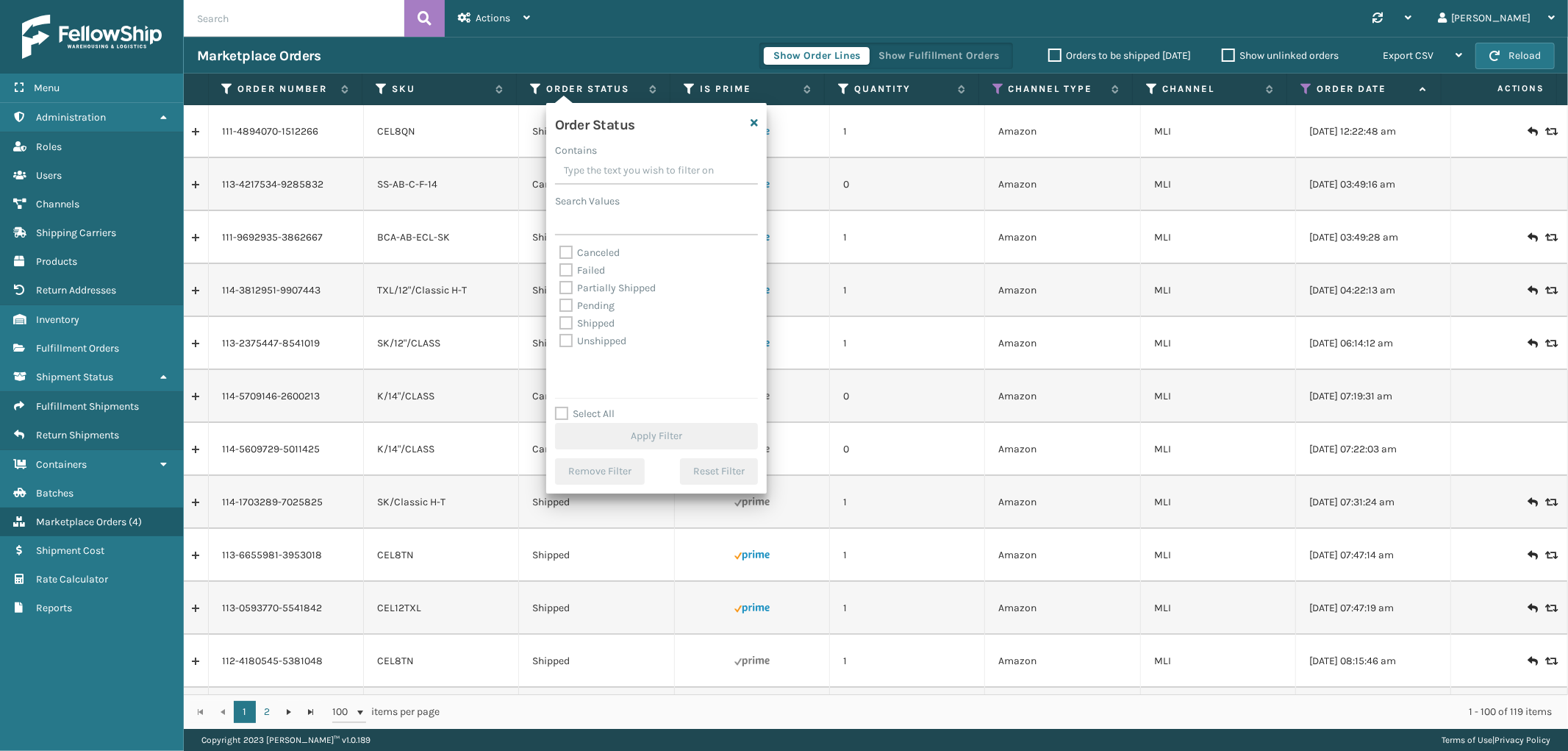
click at [564, 415] on label "Select All" at bounding box center [584, 414] width 59 height 13
click at [564, 406] on input "Select All" at bounding box center [665, 406] width 220 height 2
checkbox input "true"
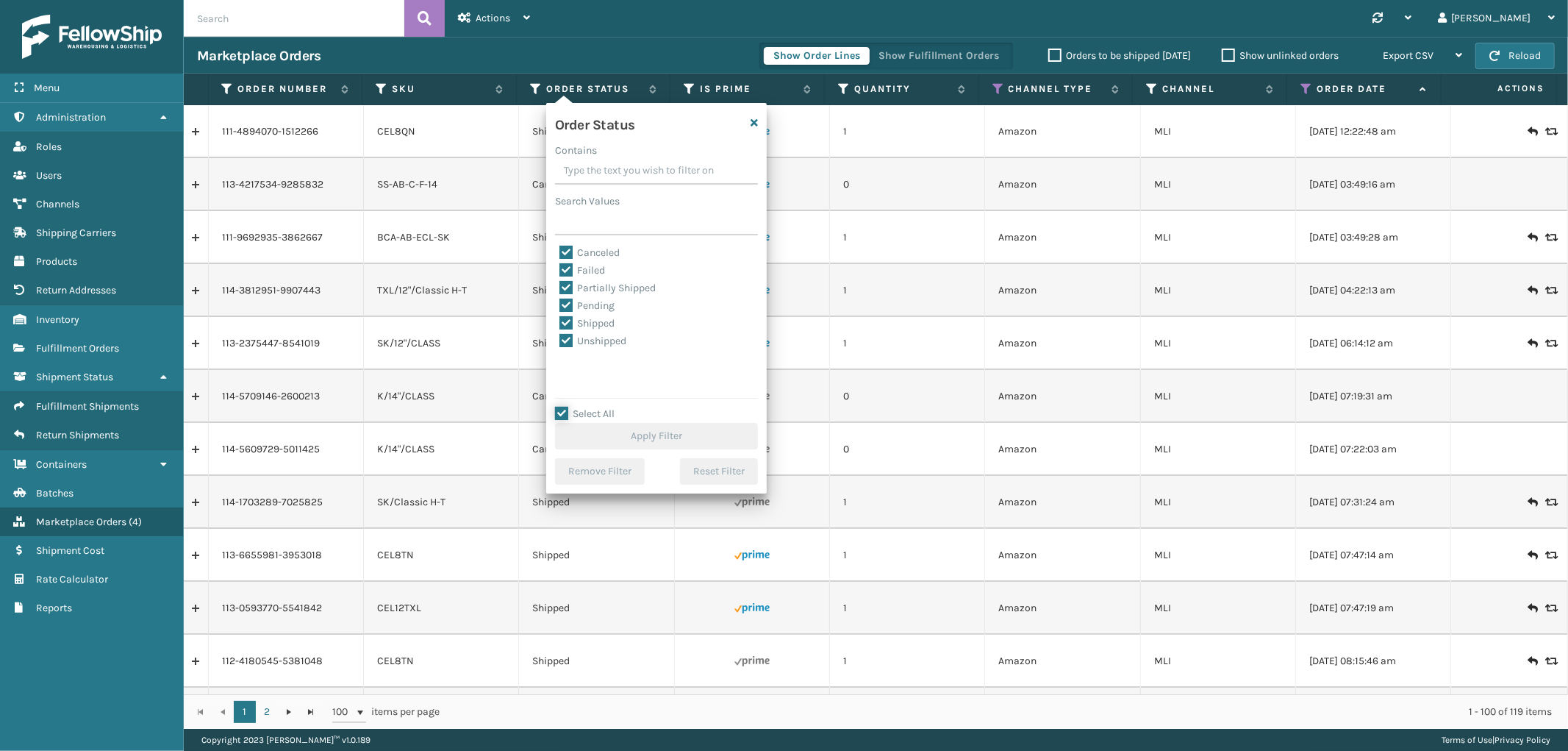
checkbox input "true"
click at [561, 246] on label "Canceled" at bounding box center [589, 253] width 60 height 13
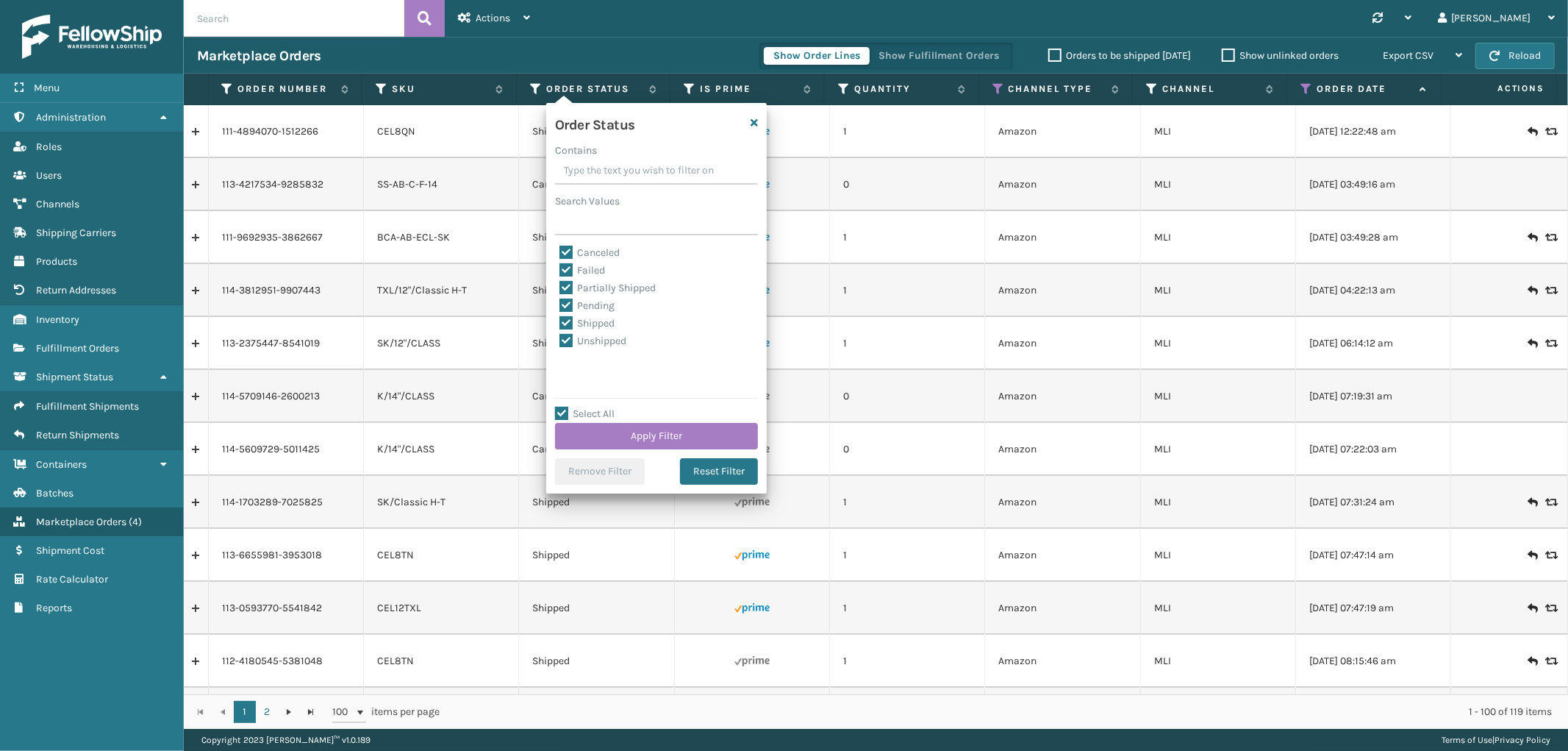
click at [560, 245] on input "Canceled" at bounding box center [559, 249] width 1 height 10
checkbox input "false"
click at [676, 437] on button "Apply Filter" at bounding box center [657, 436] width 203 height 26
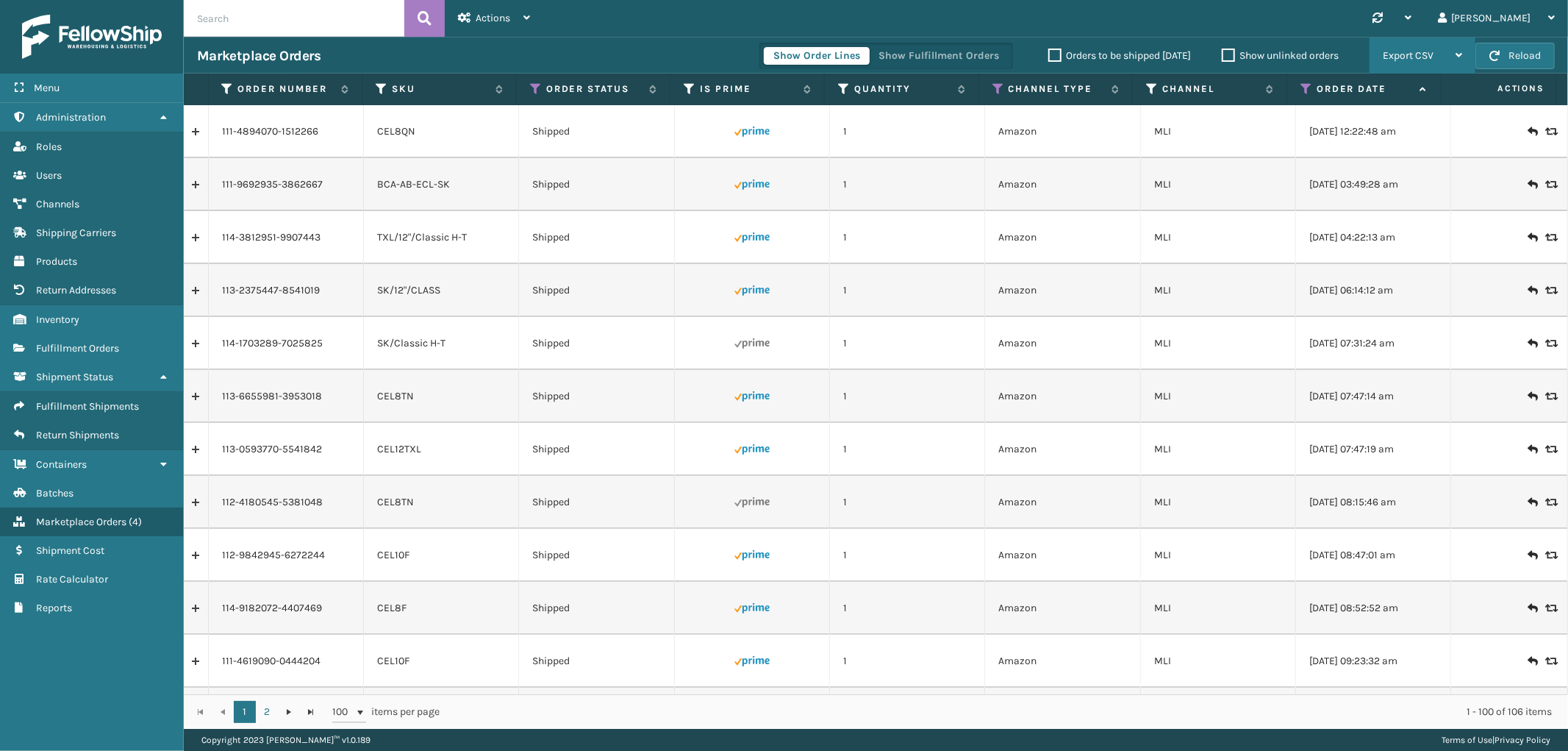
click at [1417, 48] on div "Export CSV" at bounding box center [1422, 55] width 79 height 36
click at [1357, 134] on li "Export All Pages" at bounding box center [1376, 135] width 197 height 40
click at [97, 400] on span "Fulfillment Shipments" at bounding box center [87, 406] width 103 height 13
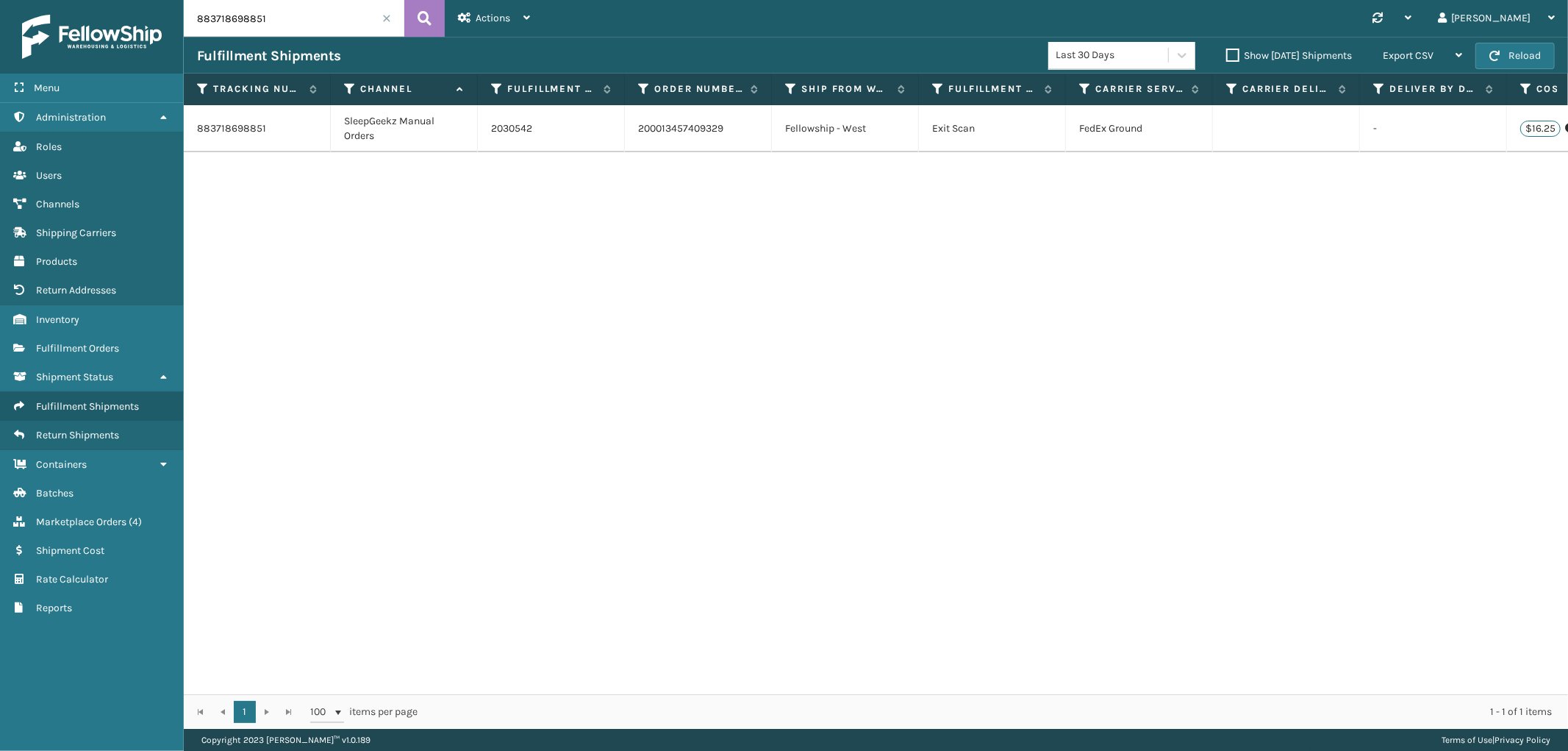
click at [386, 17] on span at bounding box center [386, 18] width 9 height 9
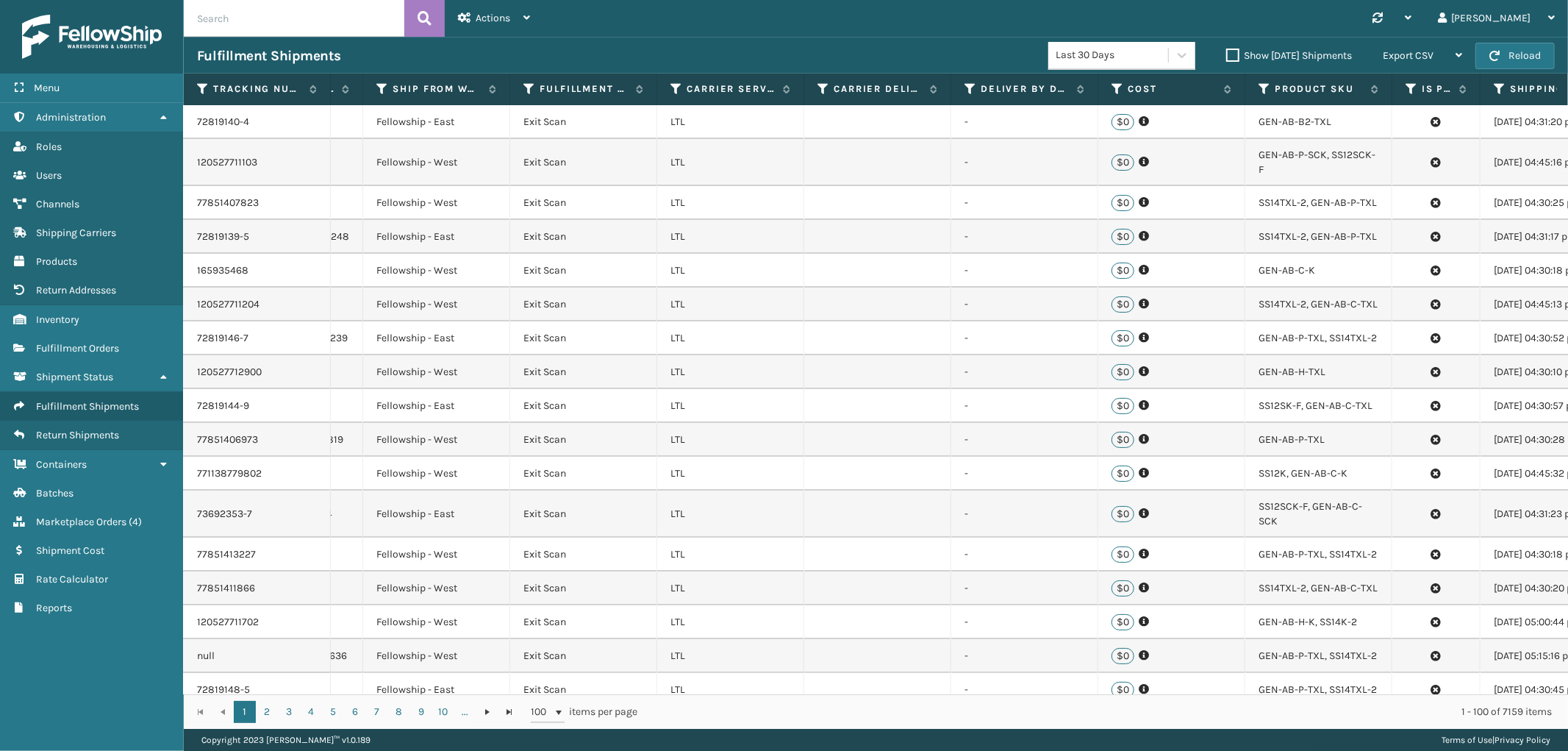
scroll to position [0, 567]
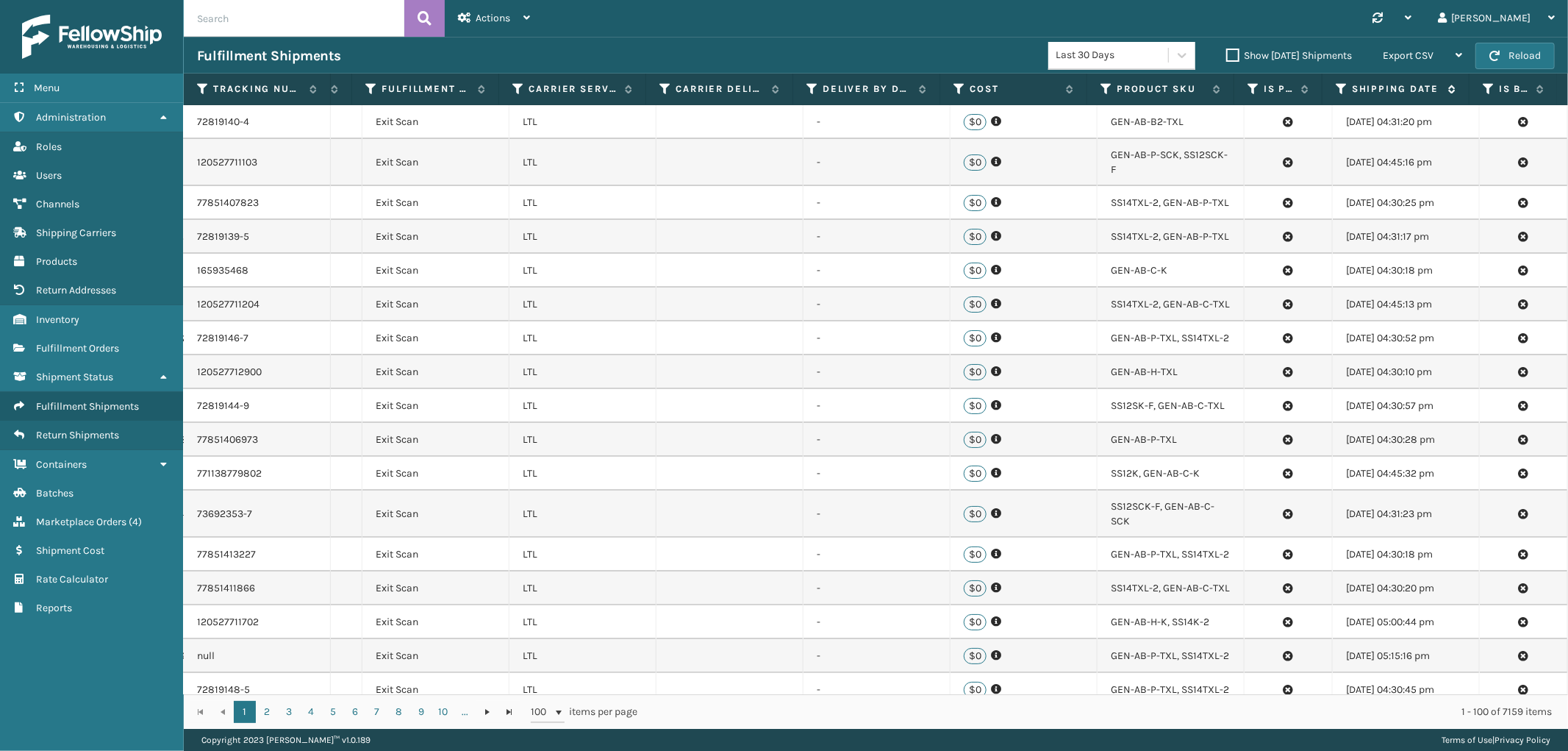
click at [1342, 86] on icon at bounding box center [1342, 89] width 12 height 13
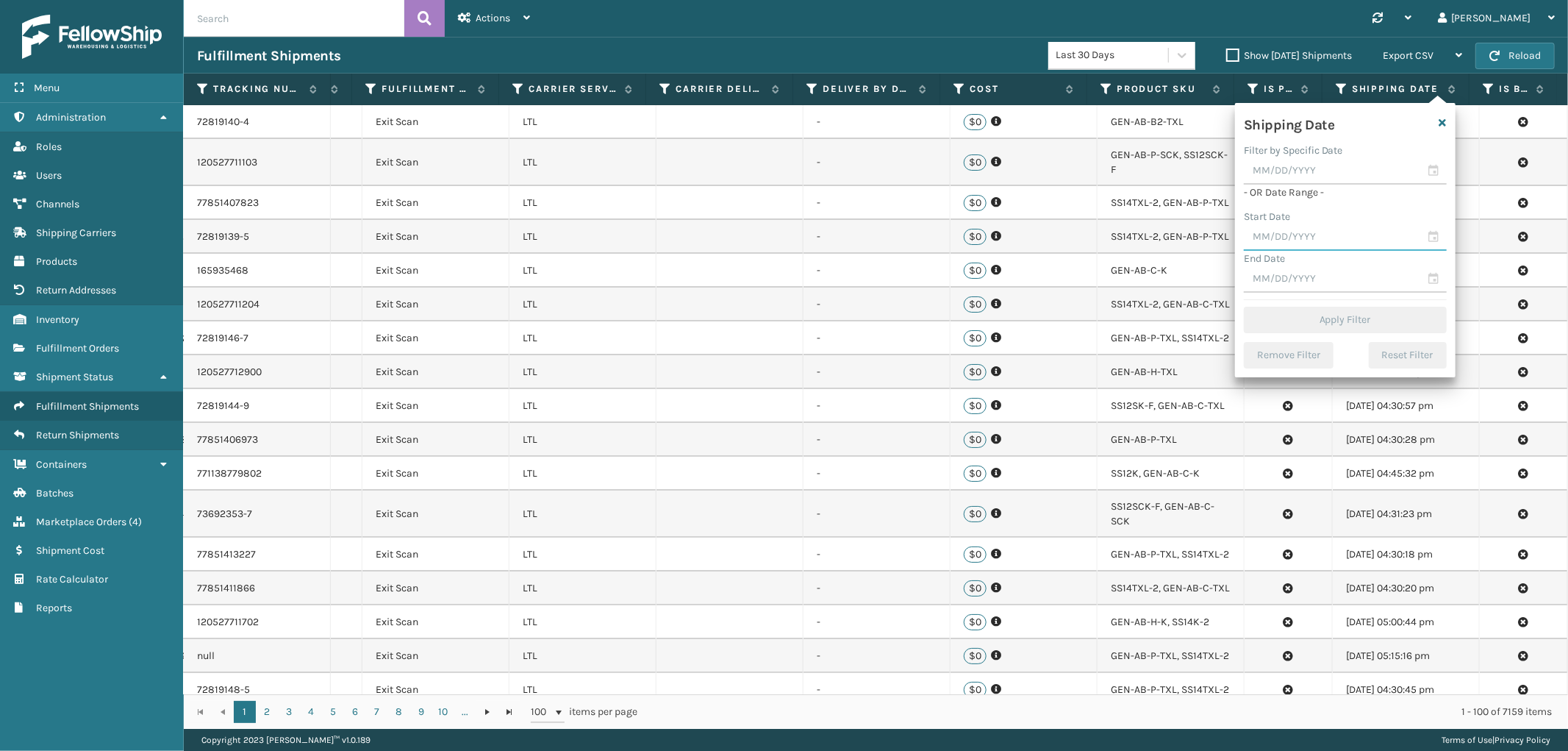
click at [1307, 228] on input "text" at bounding box center [1345, 237] width 203 height 26
click at [1356, 316] on div "4" at bounding box center [1364, 322] width 22 height 22
type input "[DATE]"
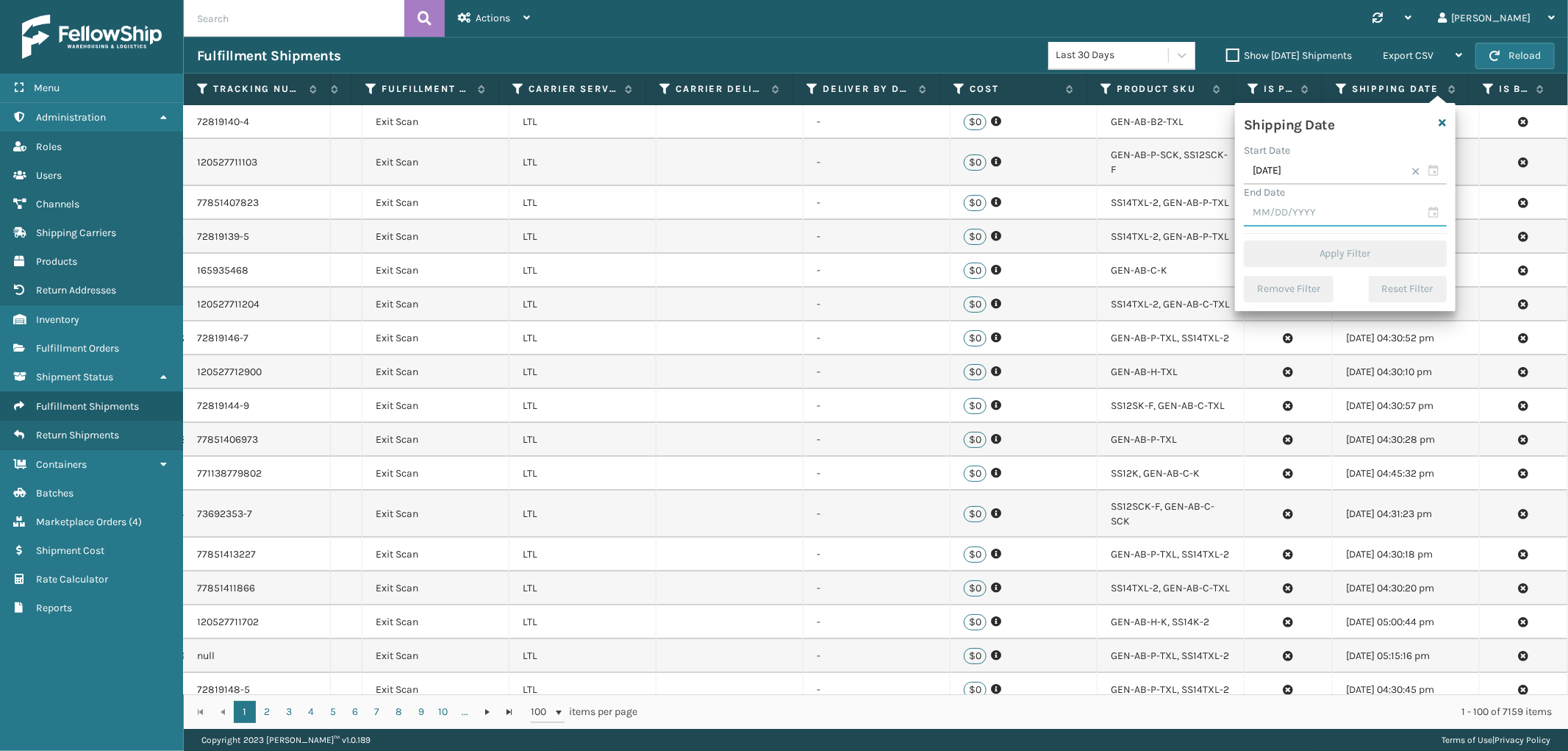
click at [1328, 210] on input "text" at bounding box center [1345, 212] width 203 height 26
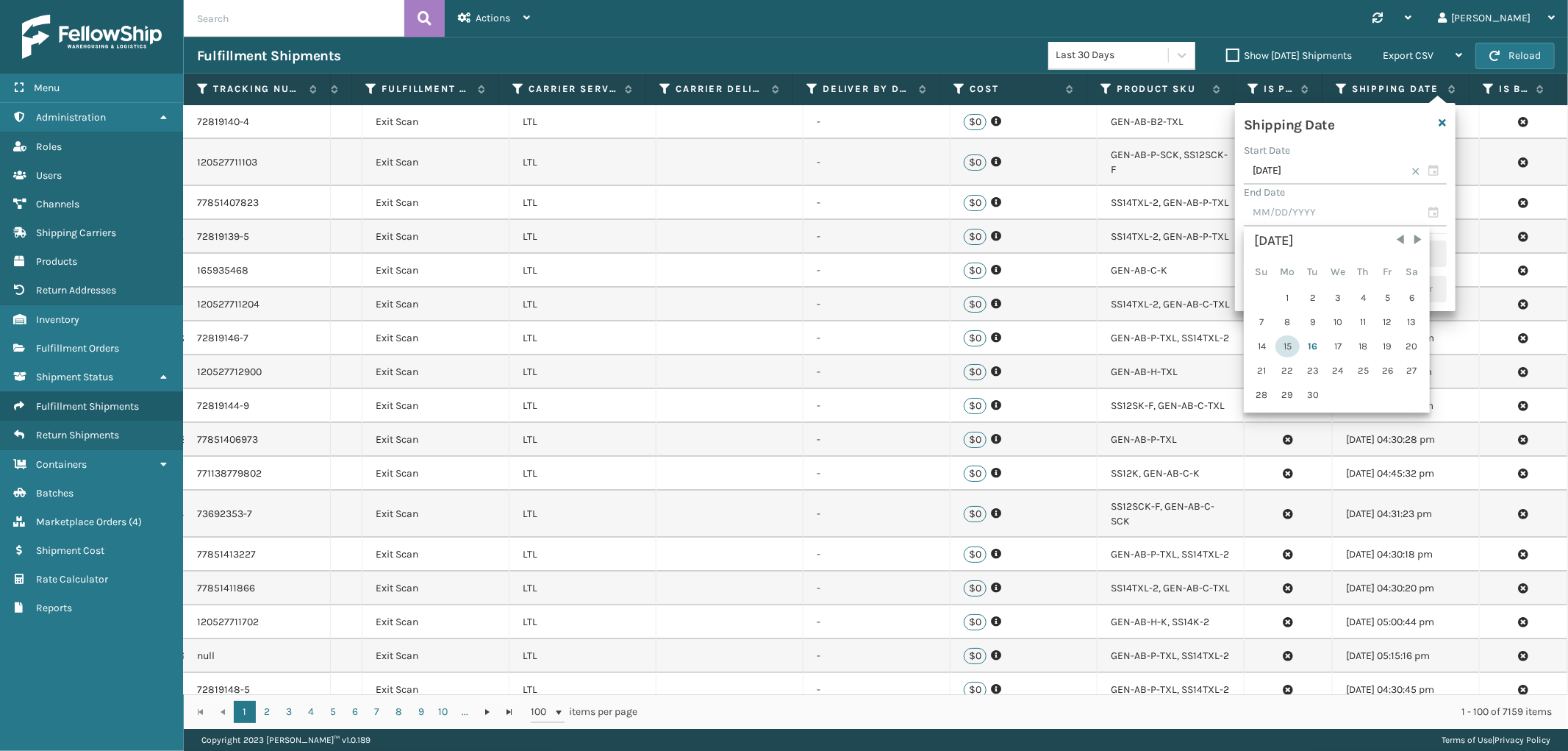
click at [1277, 344] on div "15" at bounding box center [1287, 346] width 25 height 22
type input "[DATE]"
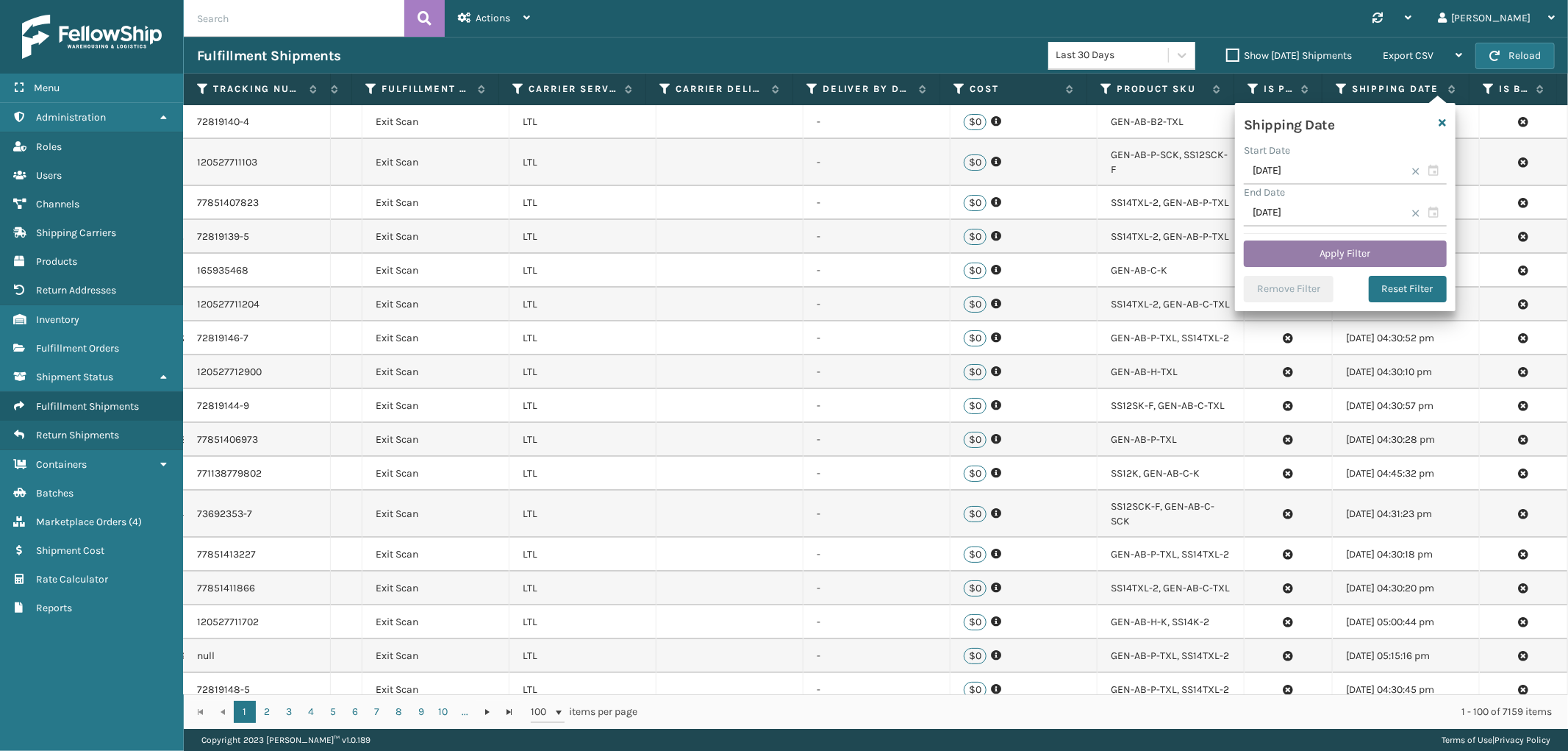
click at [1331, 242] on button "Apply Filter" at bounding box center [1345, 254] width 203 height 26
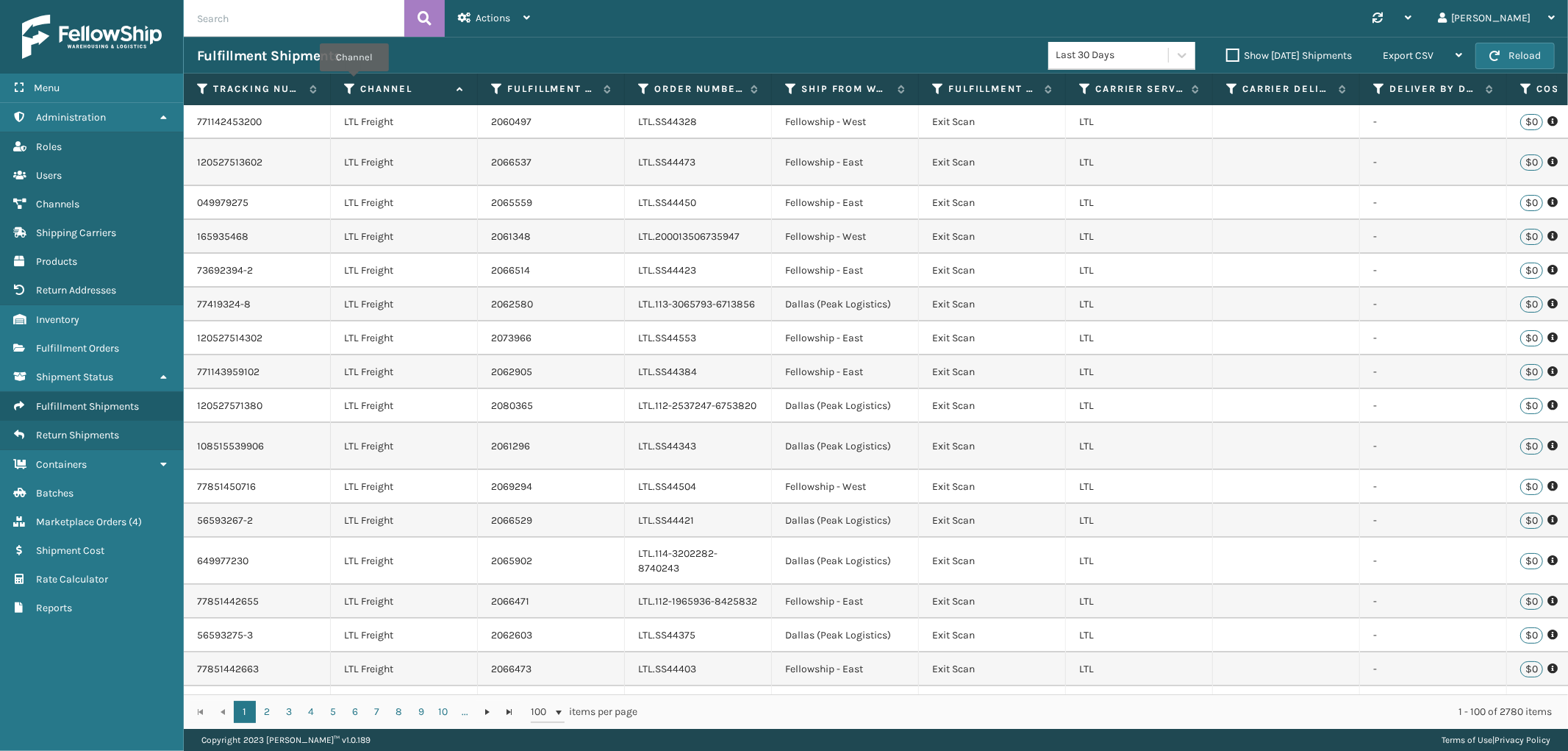
click at [354, 82] on icon at bounding box center [349, 89] width 12 height 13
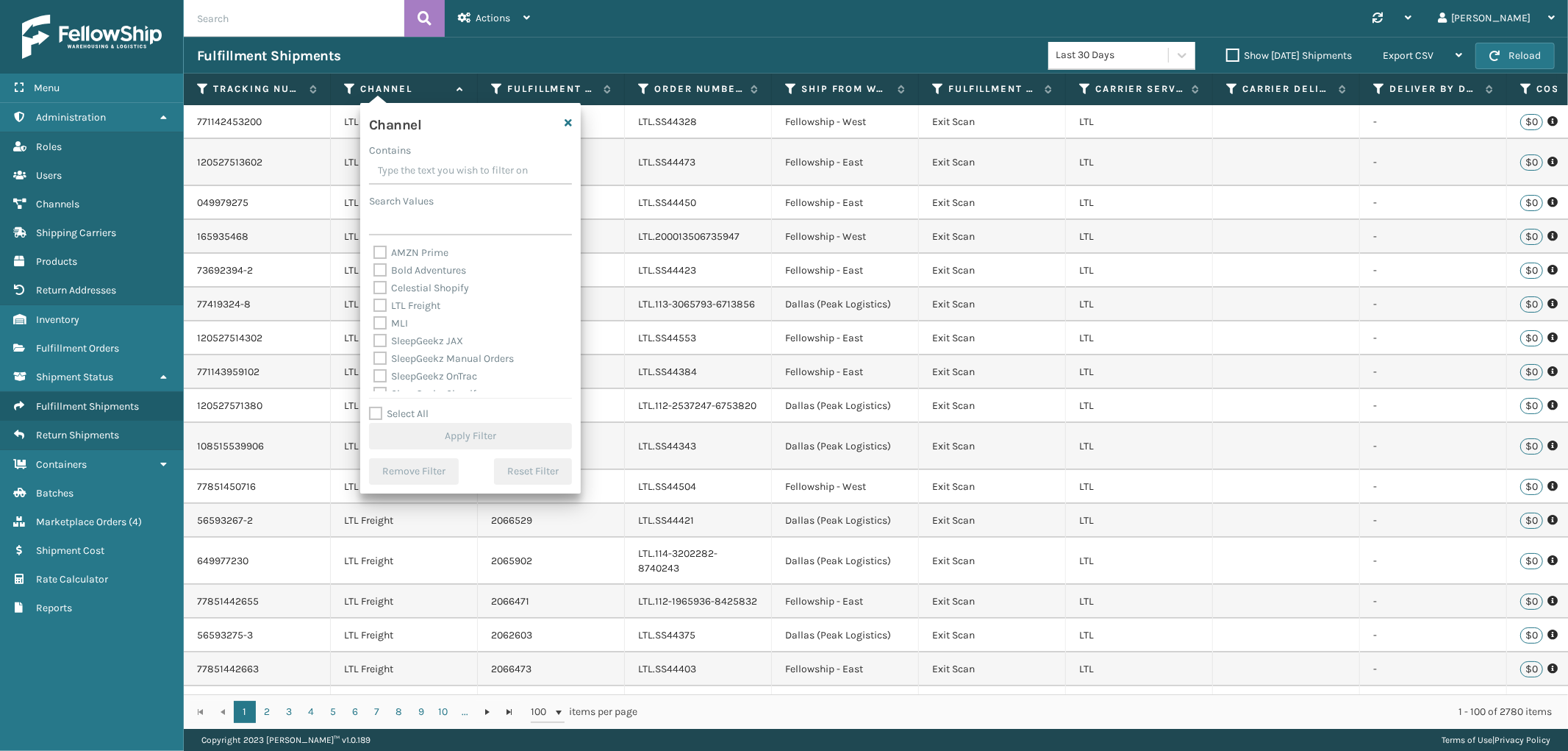
click at [374, 323] on label "MLI" at bounding box center [391, 323] width 35 height 13
click at [374, 323] on input "MLI" at bounding box center [374, 319] width 1 height 10
checkbox input "true"
click at [432, 436] on button "Apply Filter" at bounding box center [470, 436] width 203 height 26
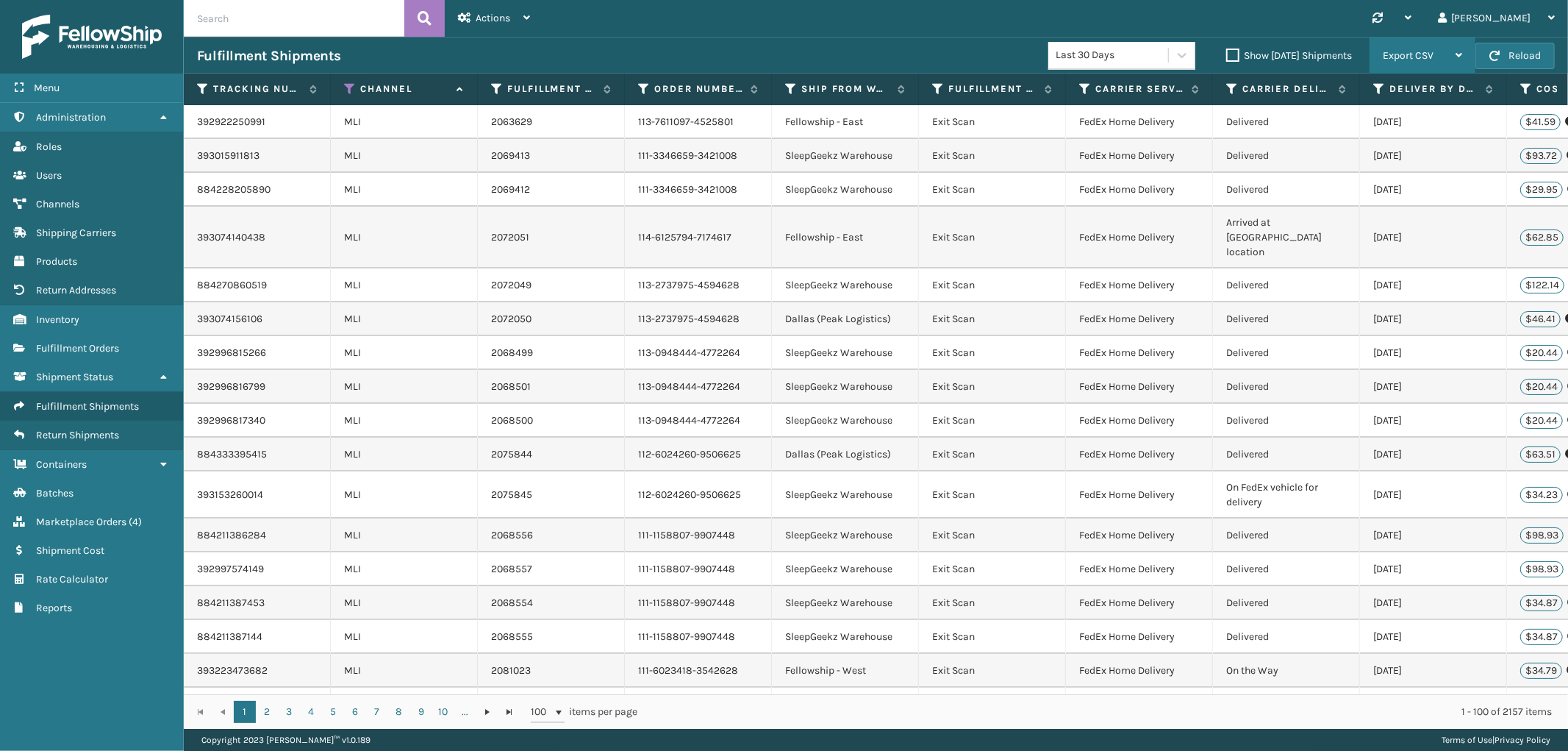
click at [1414, 56] on span "Export CSV" at bounding box center [1408, 55] width 51 height 13
click at [1345, 127] on li "Export All Pages" at bounding box center [1376, 135] width 197 height 40
click at [1427, 62] on div "Export CSV" at bounding box center [1422, 55] width 79 height 36
click at [1375, 121] on li "Export All Pages" at bounding box center [1376, 135] width 197 height 40
click at [82, 342] on span "Fulfillment Orders" at bounding box center [77, 349] width 83 height 13
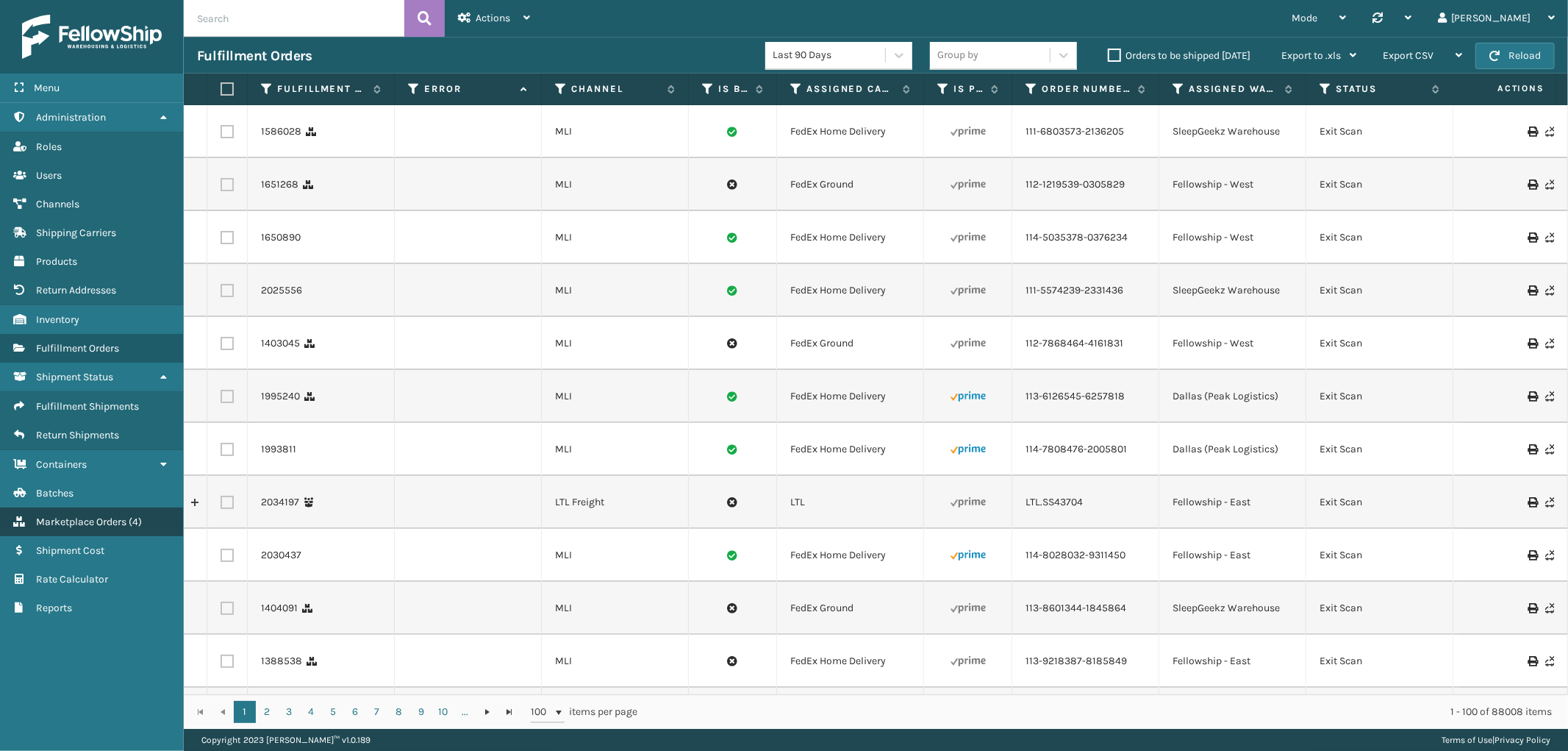
click at [113, 516] on span "Marketplace Orders" at bounding box center [81, 522] width 90 height 13
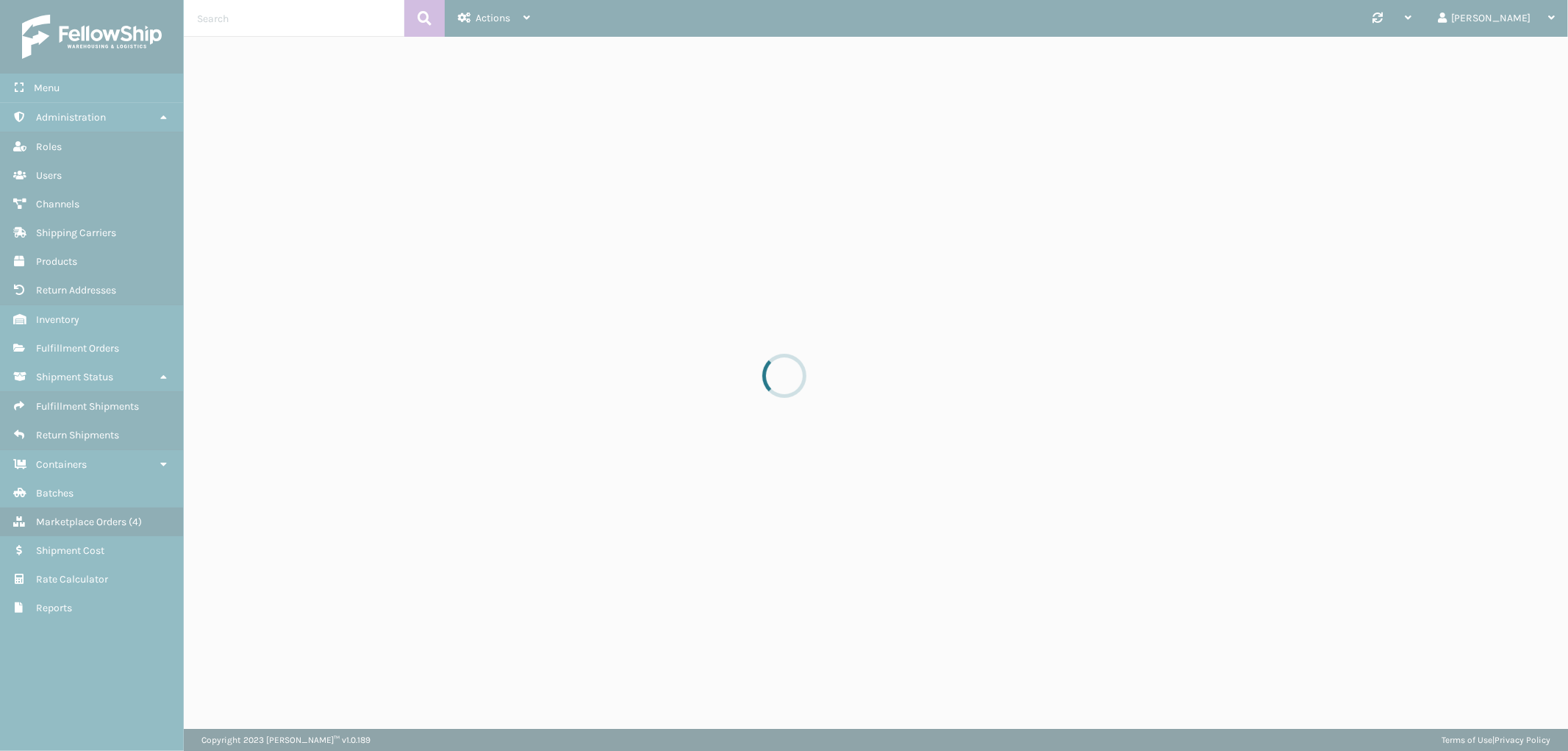
click at [478, 18] on div at bounding box center [784, 376] width 1568 height 751
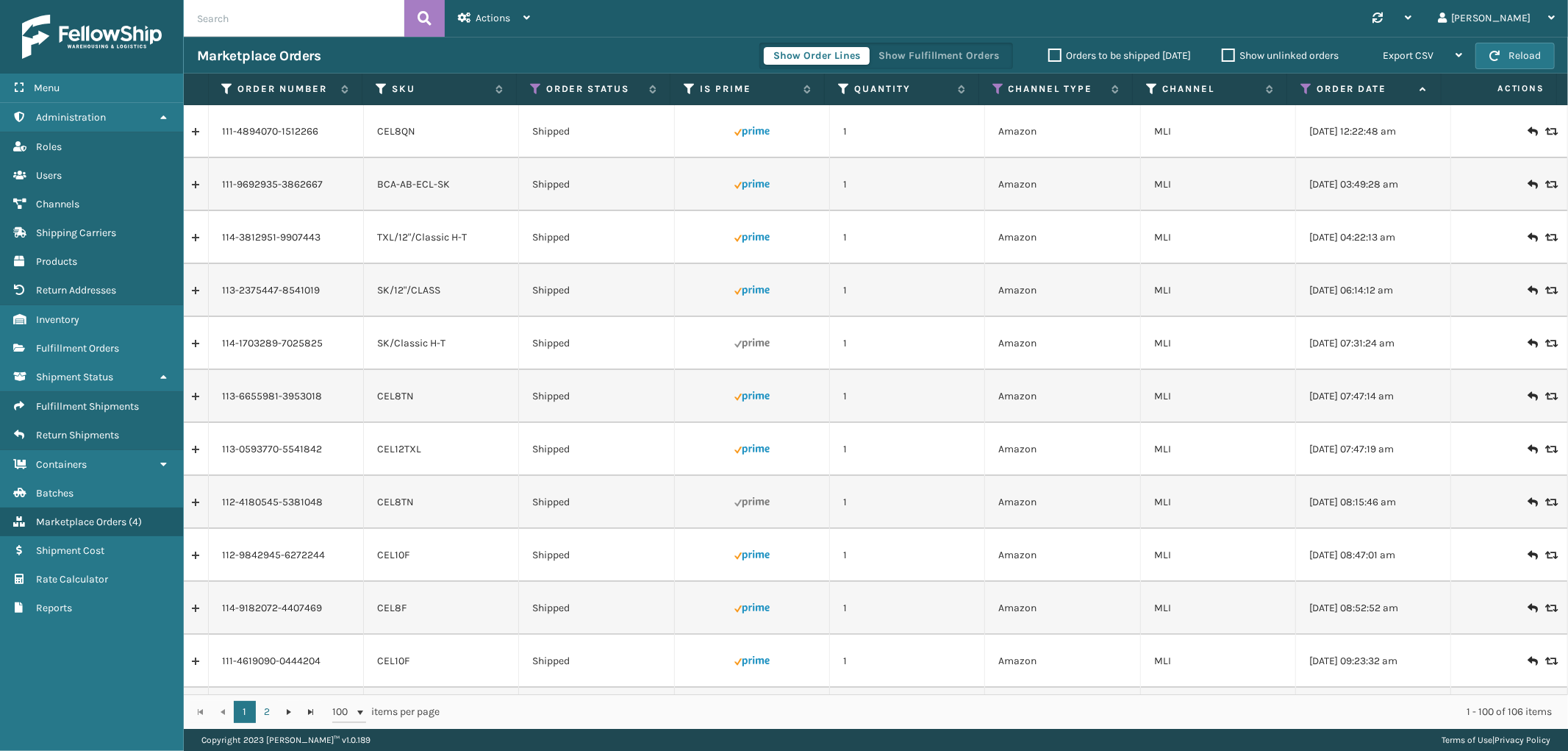
click at [478, 18] on span "Actions" at bounding box center [493, 18] width 35 height 13
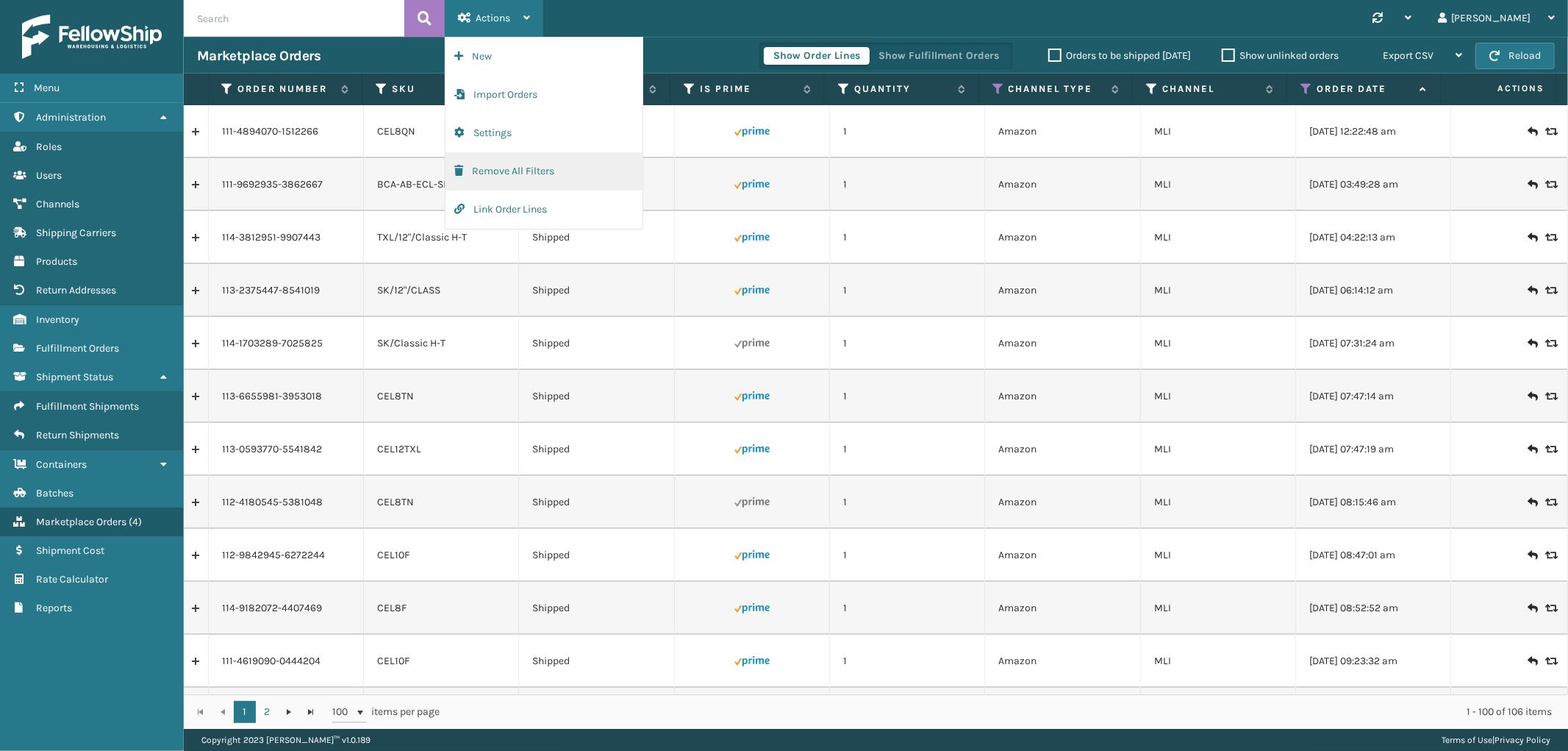
click at [488, 166] on button "Remove All Filters" at bounding box center [543, 171] width 197 height 38
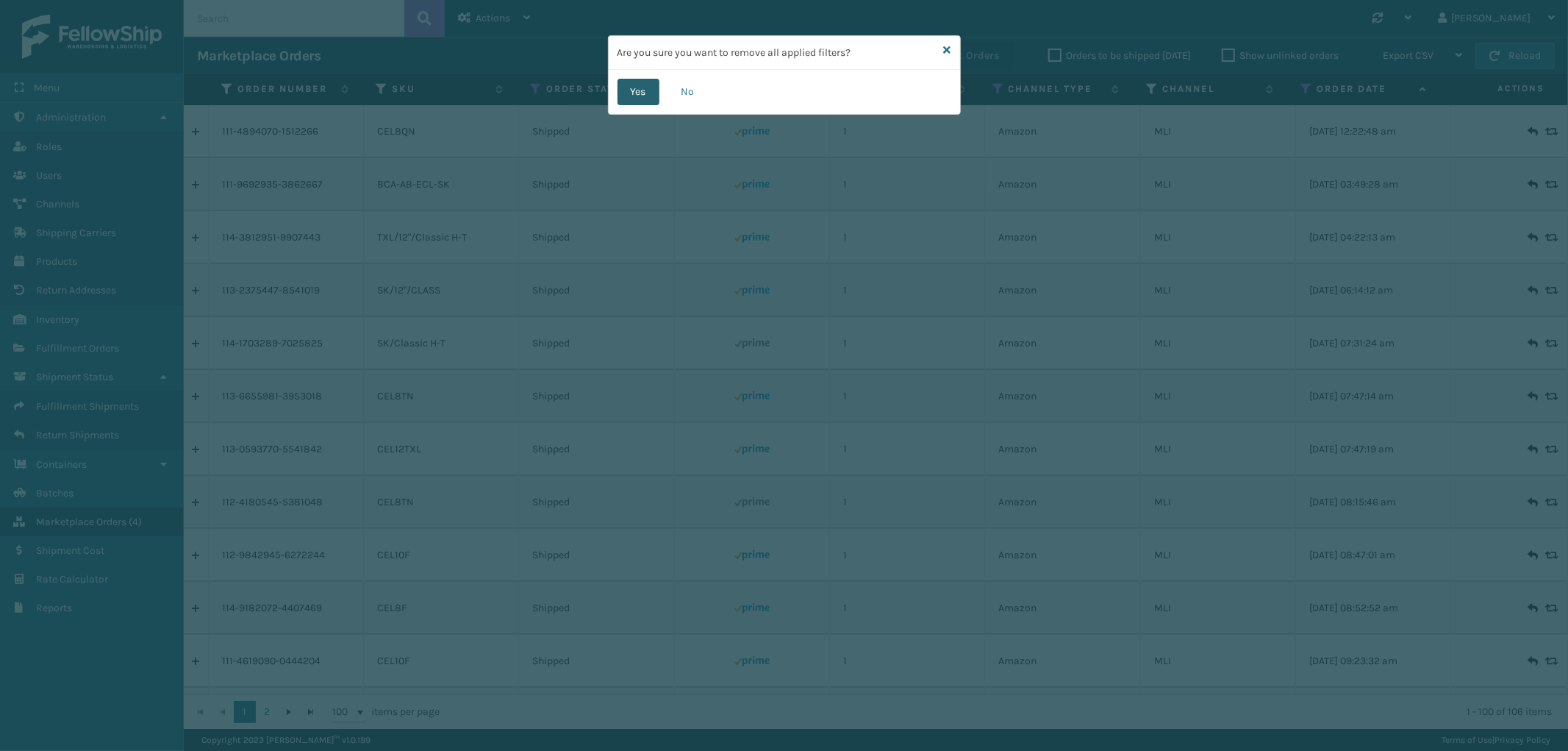
click at [619, 88] on button "Yes" at bounding box center [638, 91] width 42 height 26
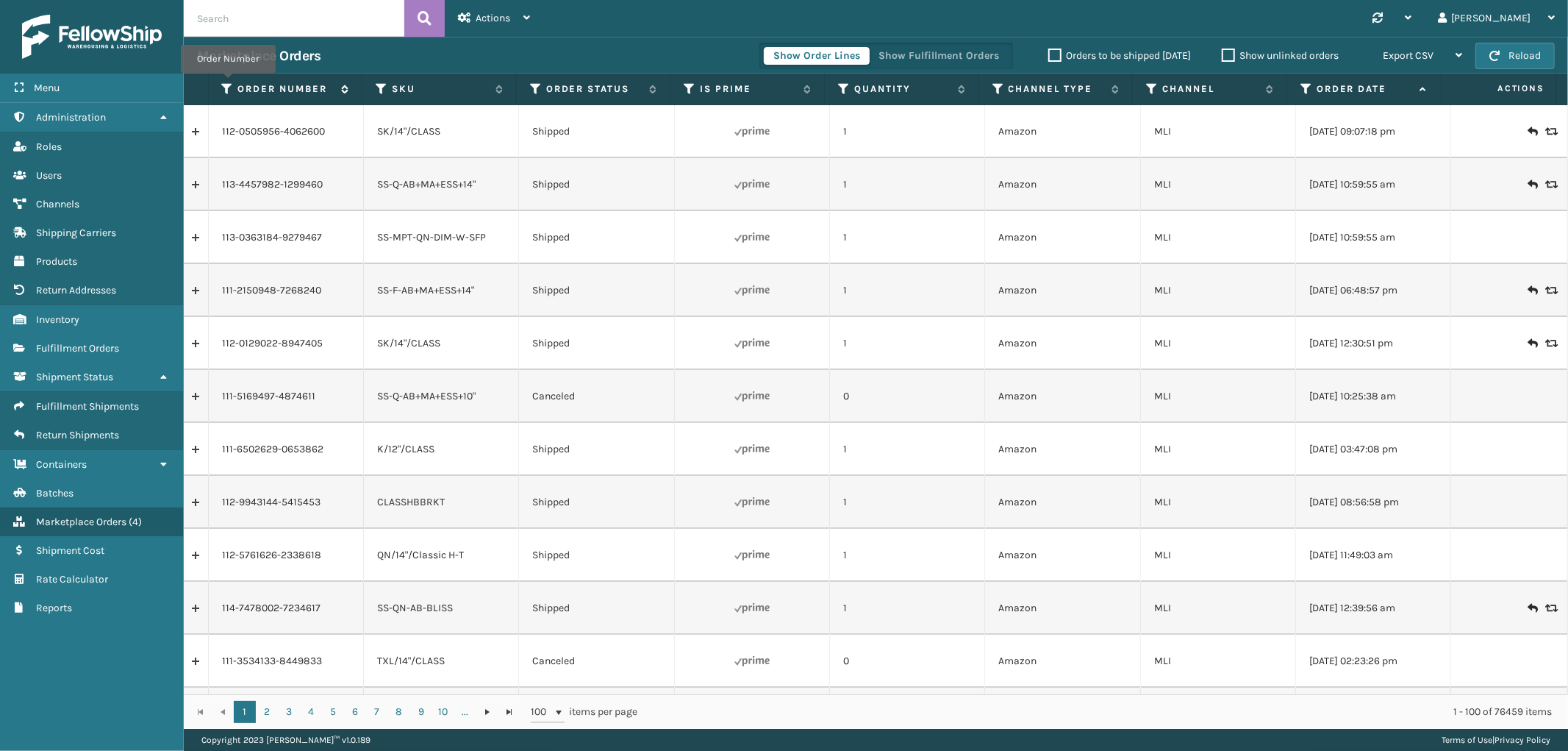
click at [228, 83] on icon at bounding box center [227, 89] width 12 height 13
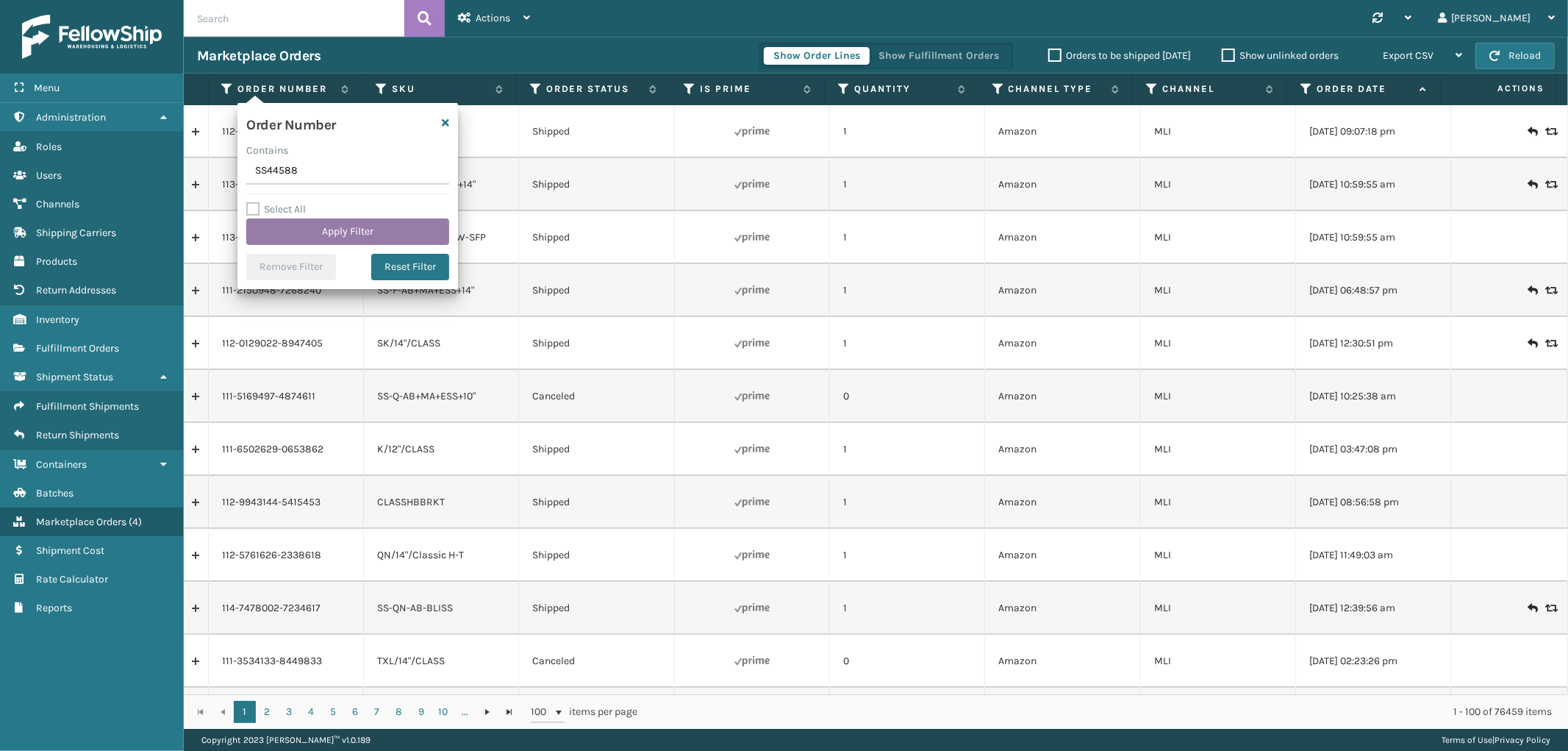
type input "SS44588"
click at [284, 231] on button "Apply Filter" at bounding box center [348, 231] width 203 height 26
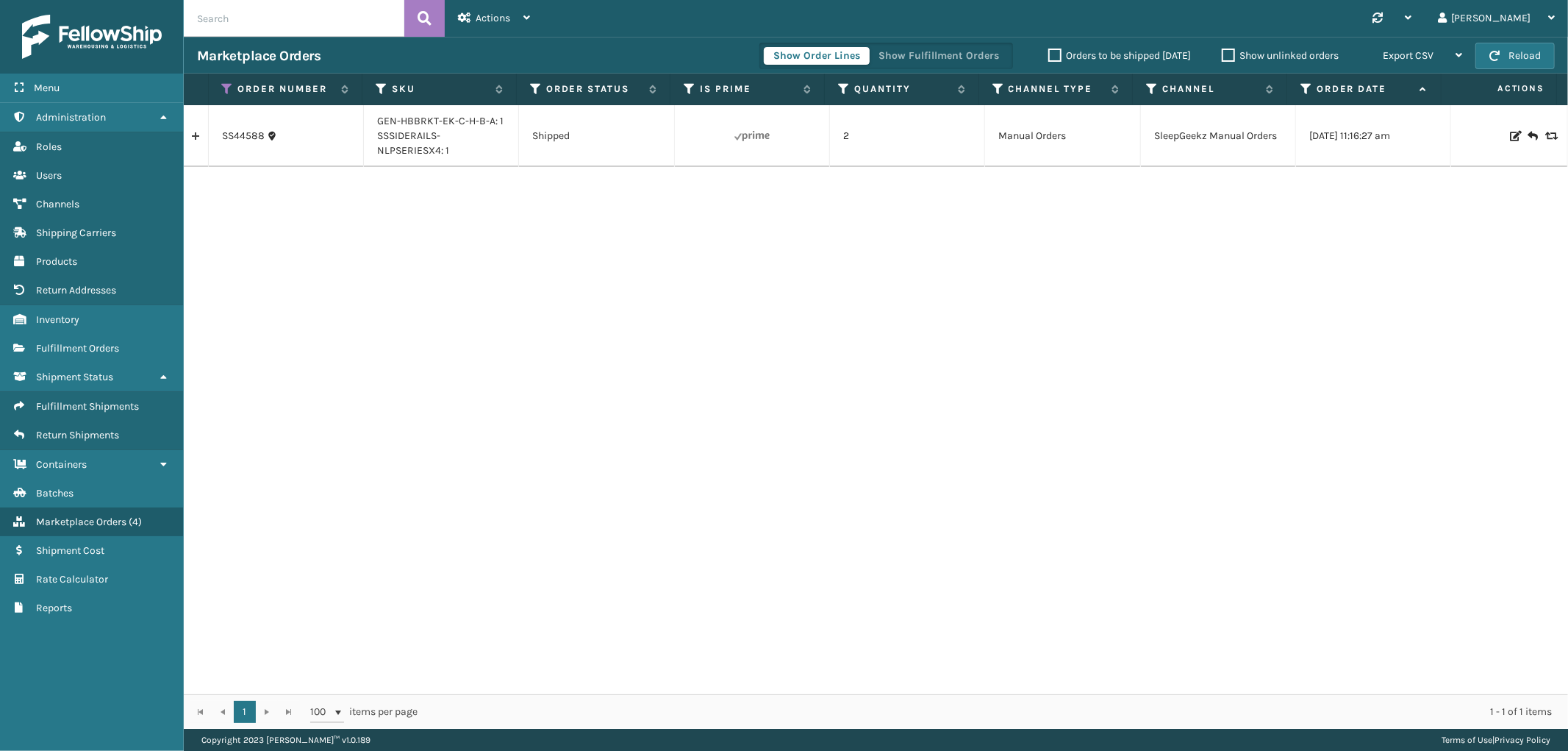
click at [189, 140] on link at bounding box center [196, 136] width 25 height 24
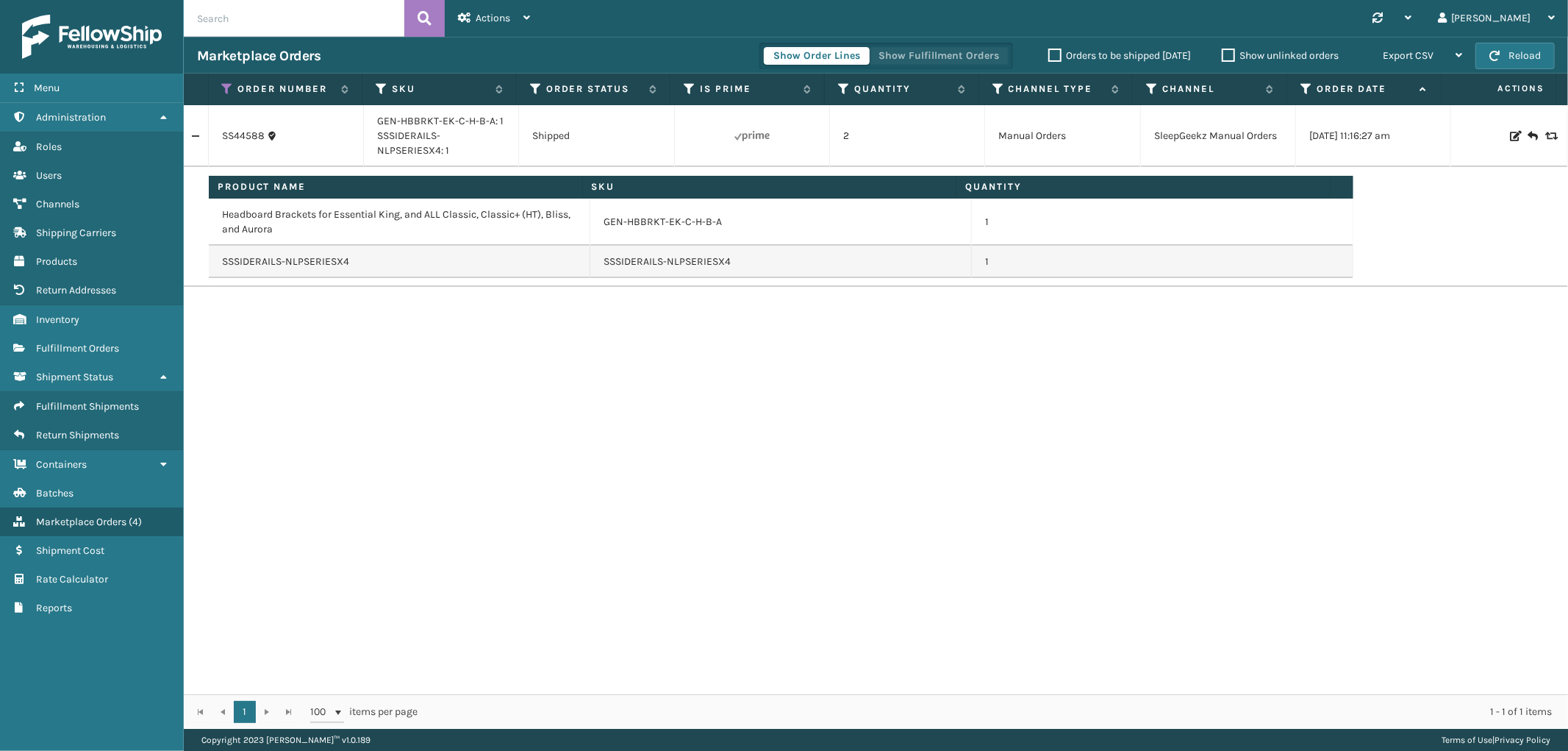
click at [913, 59] on button "Show Fulfillment Orders" at bounding box center [938, 55] width 139 height 17
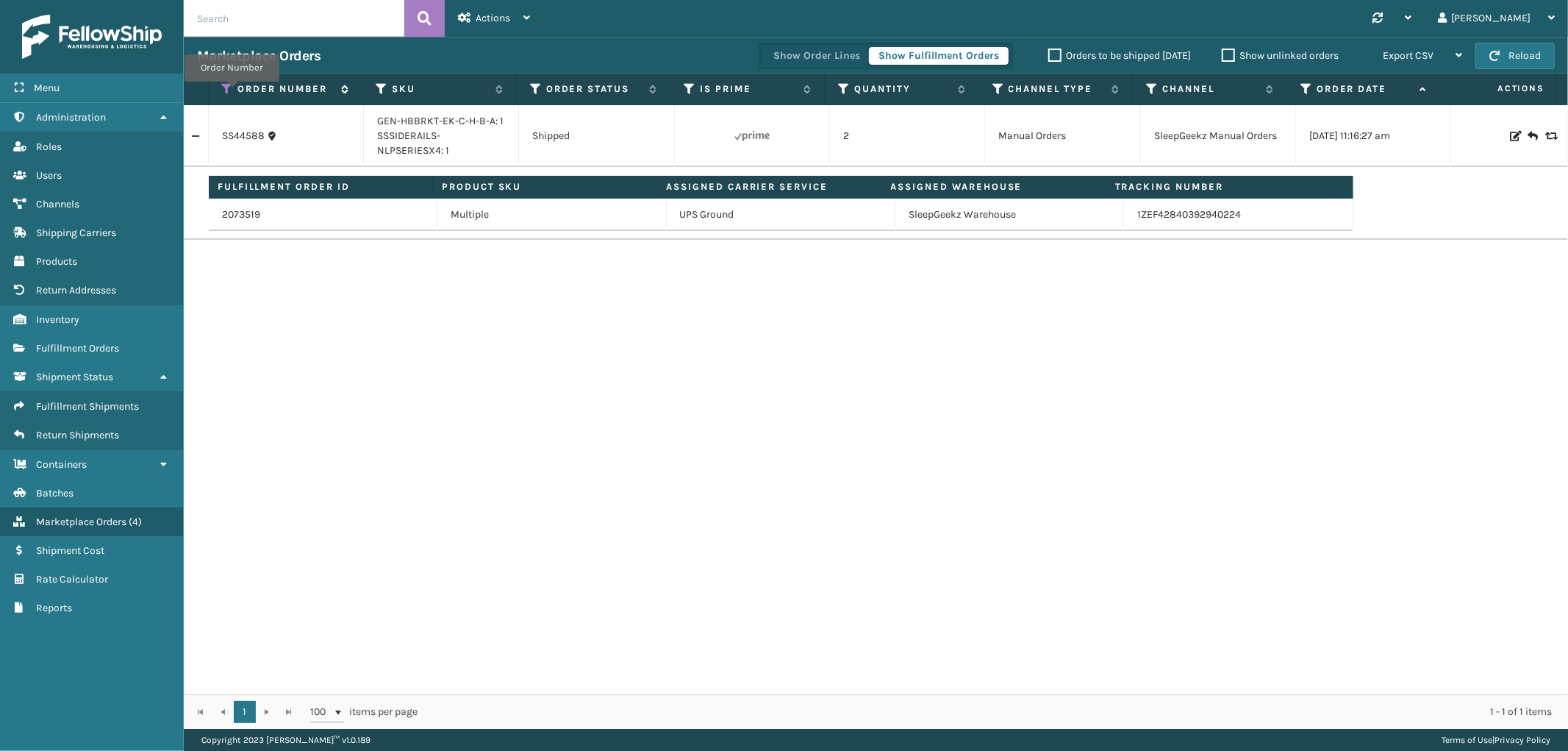
click at [231, 92] on icon at bounding box center [227, 89] width 12 height 13
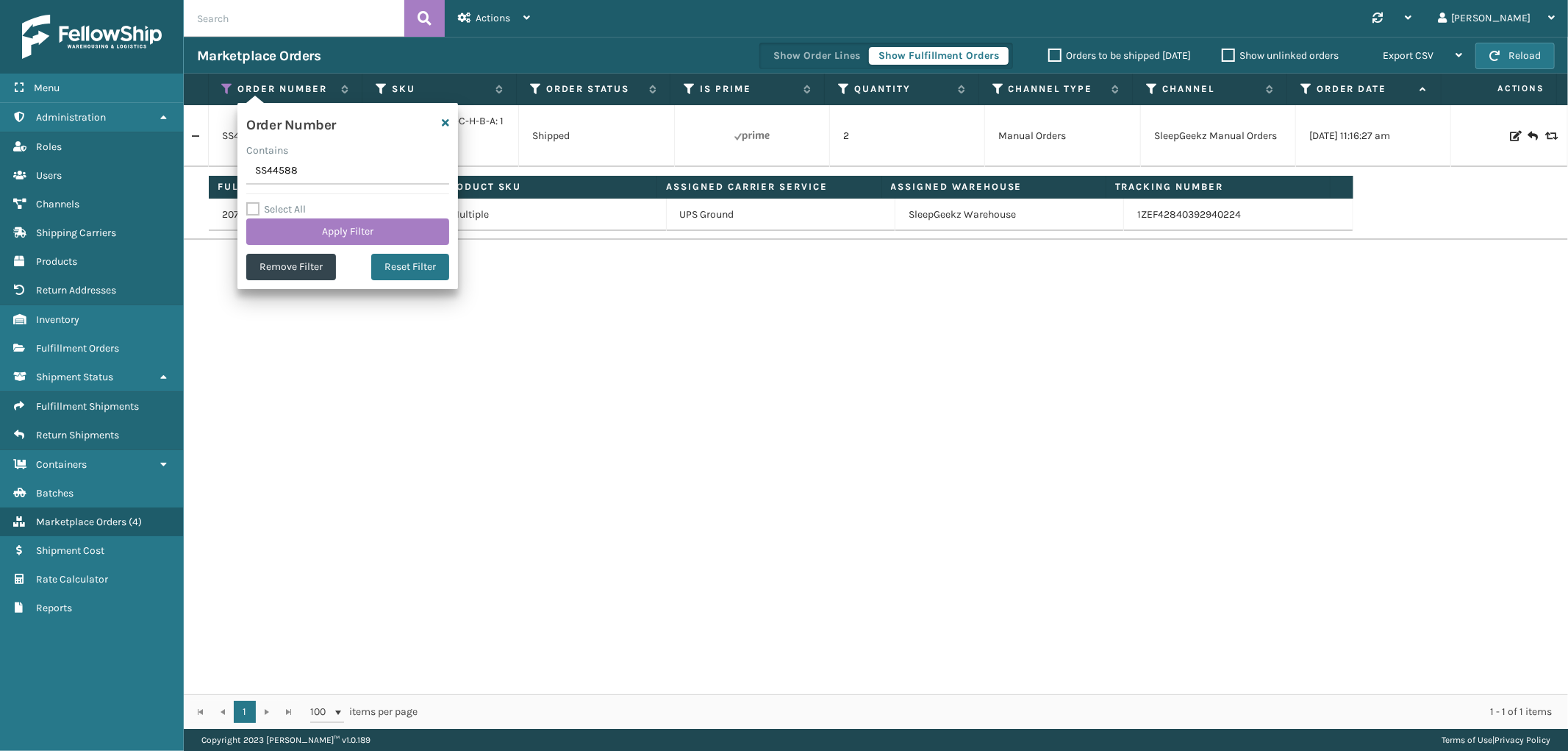
click at [263, 166] on input "SS44588" at bounding box center [348, 171] width 203 height 26
type input "SS44585"
click at [276, 223] on button "Apply Filter" at bounding box center [348, 231] width 203 height 26
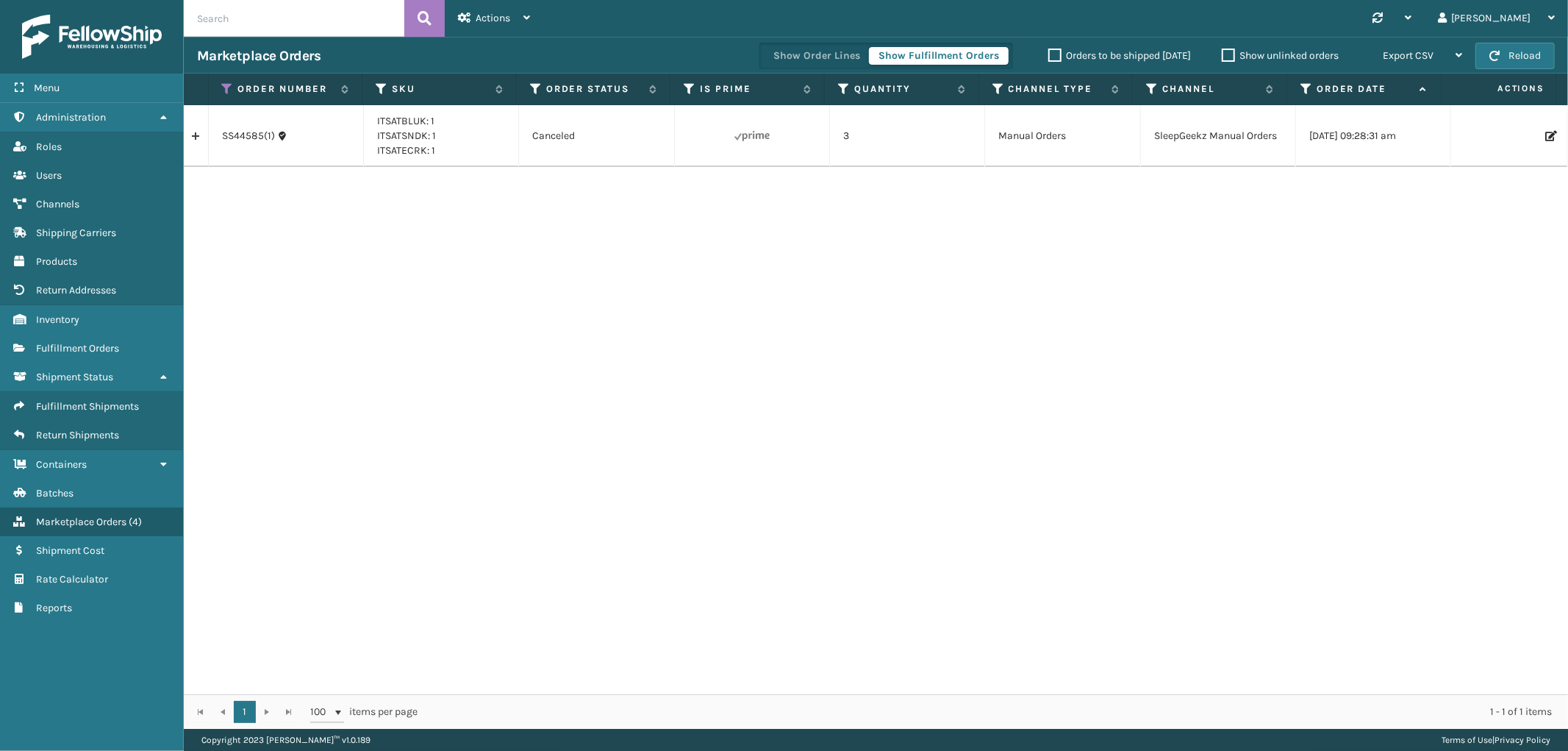
click at [189, 135] on link at bounding box center [196, 136] width 25 height 24
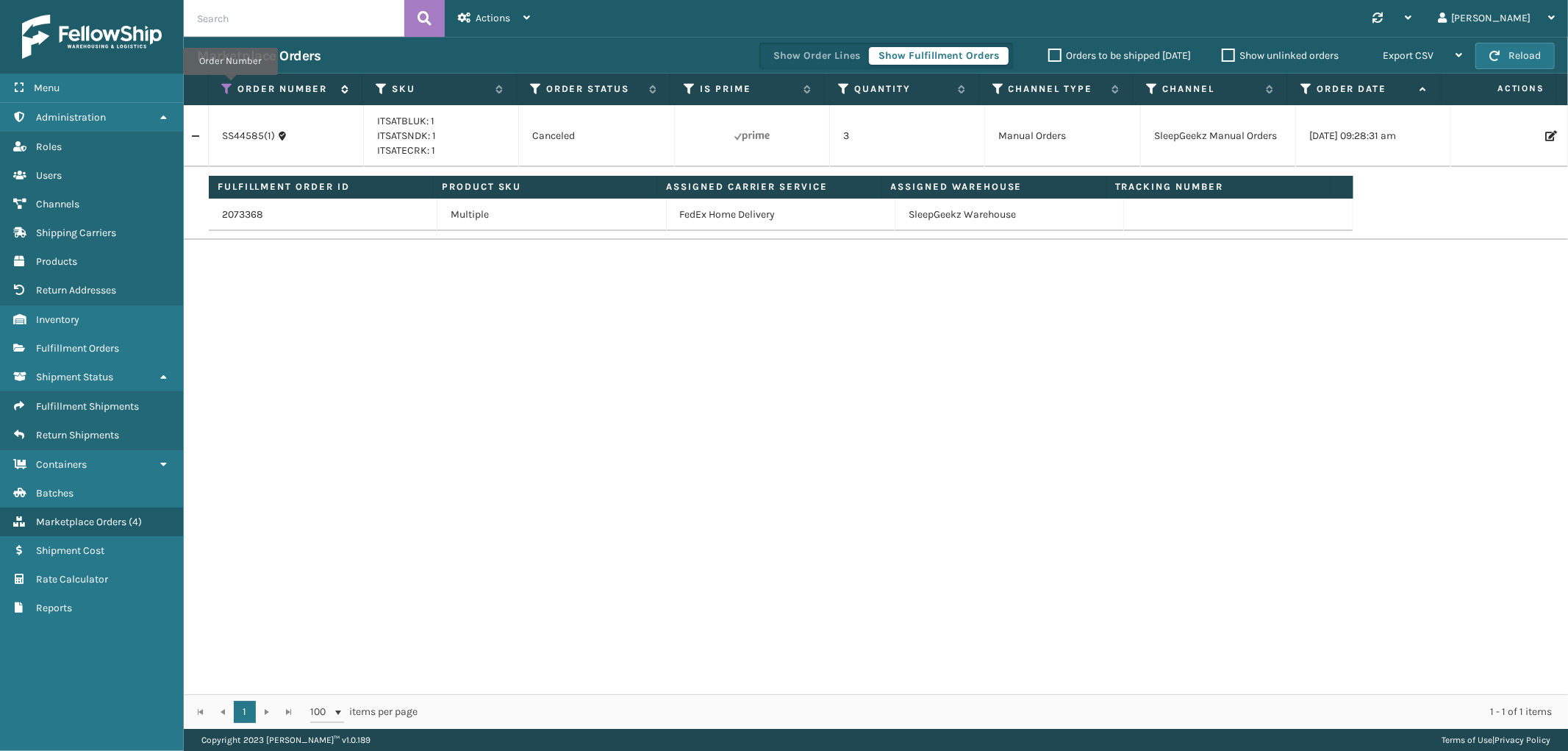
click at [230, 87] on icon at bounding box center [227, 89] width 12 height 13
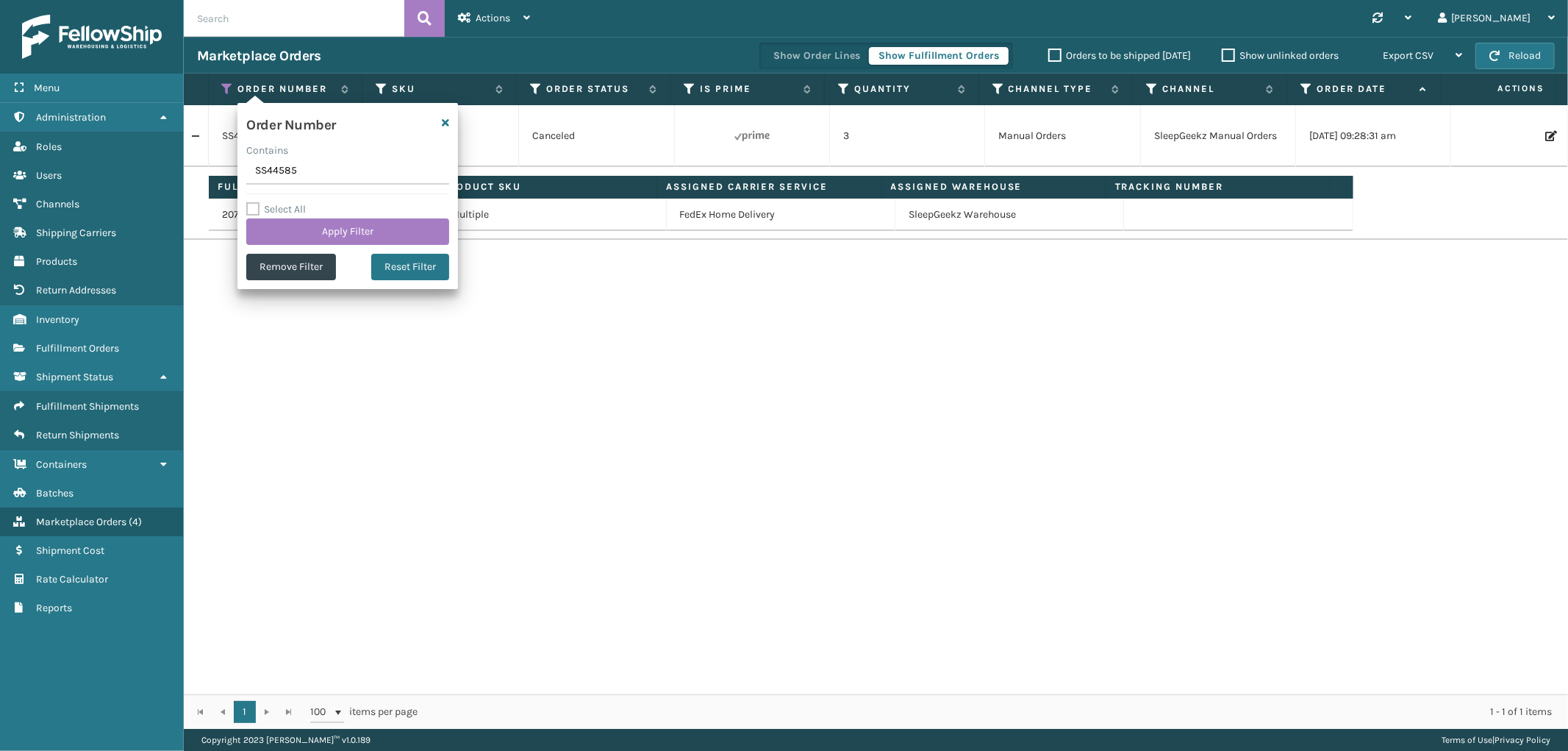
click at [270, 168] on input "SS44585" at bounding box center [348, 171] width 203 height 26
type input "SS44581"
click at [295, 229] on button "Apply Filter" at bounding box center [348, 231] width 203 height 26
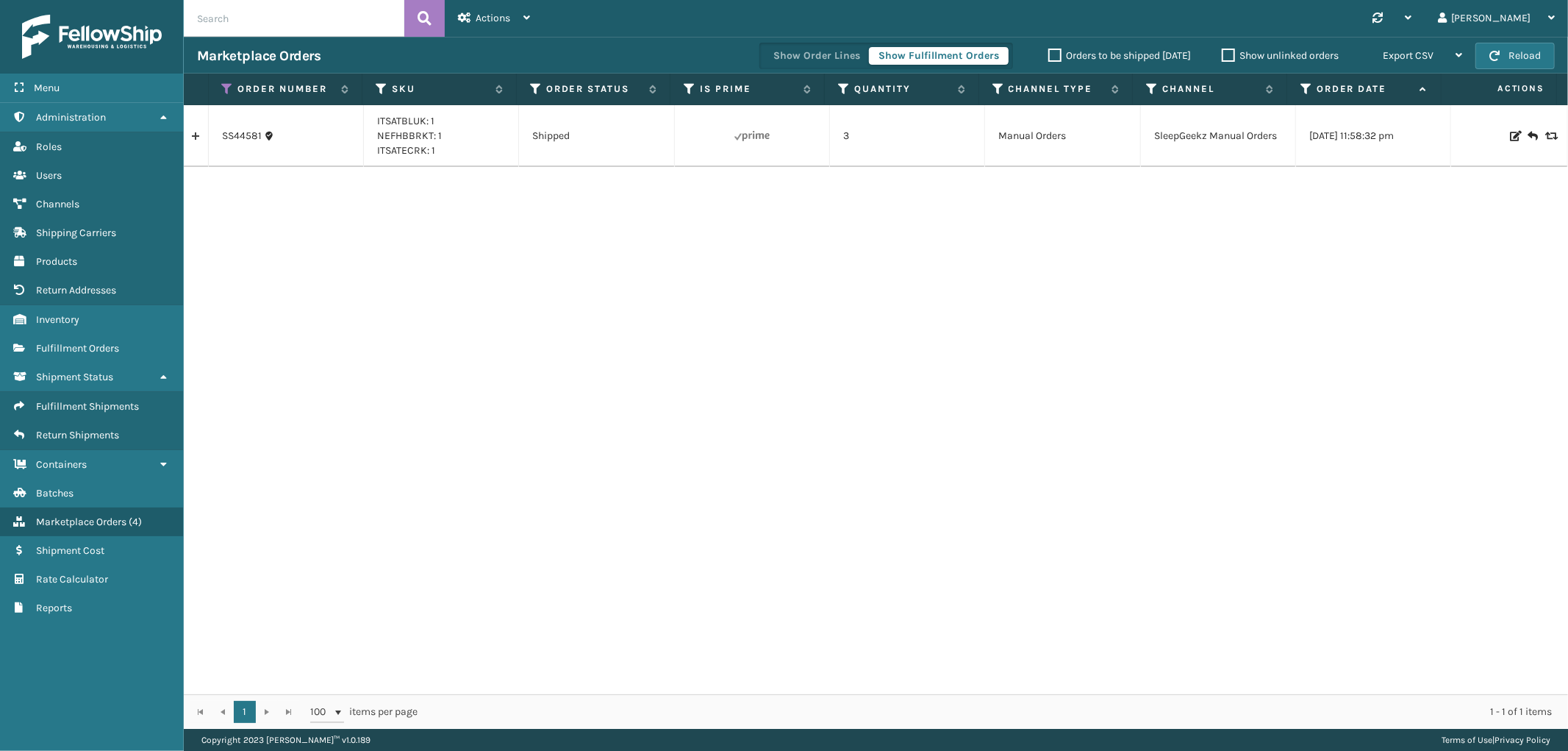
click at [195, 143] on link at bounding box center [196, 136] width 25 height 24
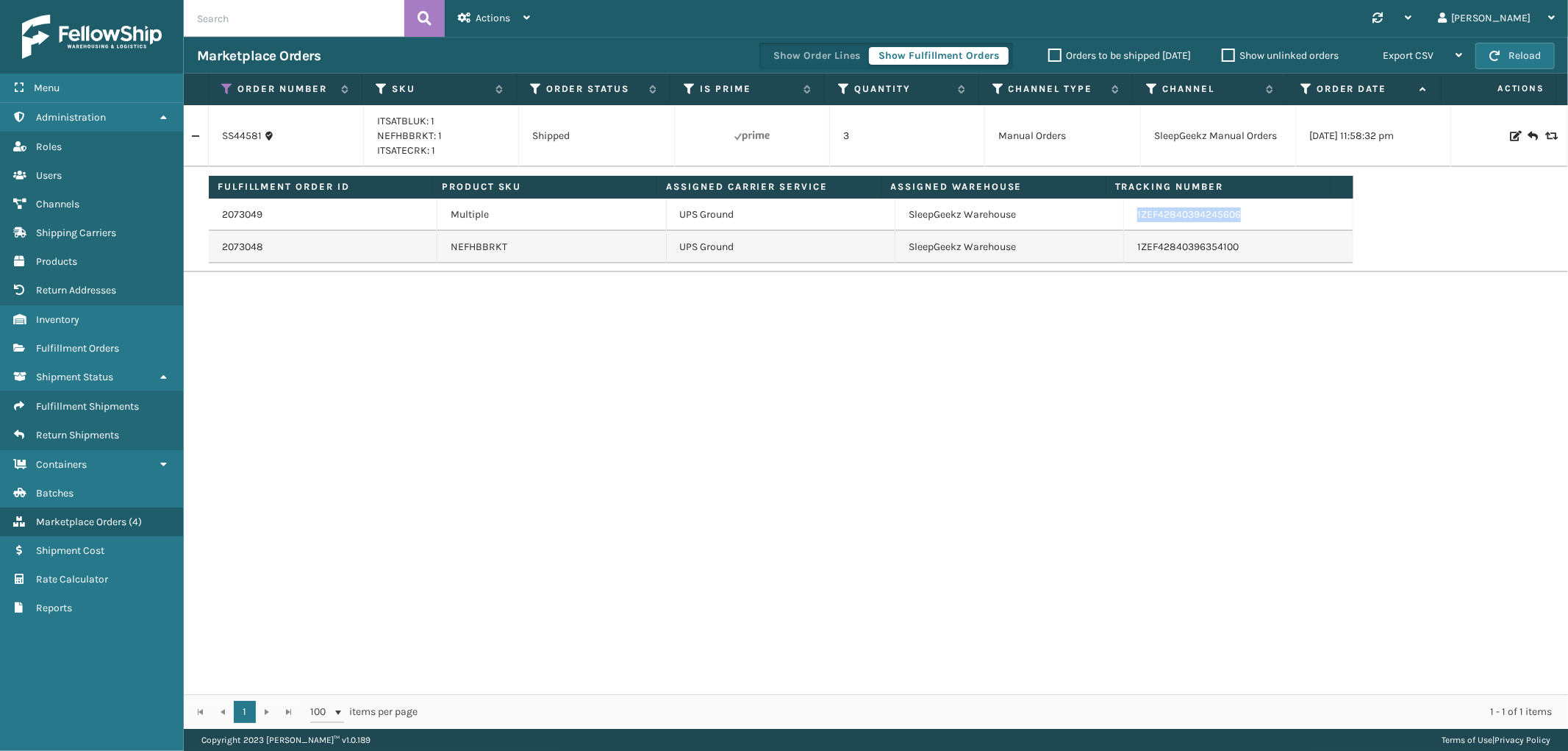
drag, startPoint x: 1255, startPoint y: 218, endPoint x: 1101, endPoint y: 229, distance: 154.4
click at [1101, 229] on tr "2073049 Multiple UPS Ground SleepGeekz Warehouse 1ZEF42840394245606" at bounding box center [781, 215] width 1144 height 32
copy tr "1ZEF42840394245606"
click at [230, 92] on icon at bounding box center [227, 89] width 12 height 13
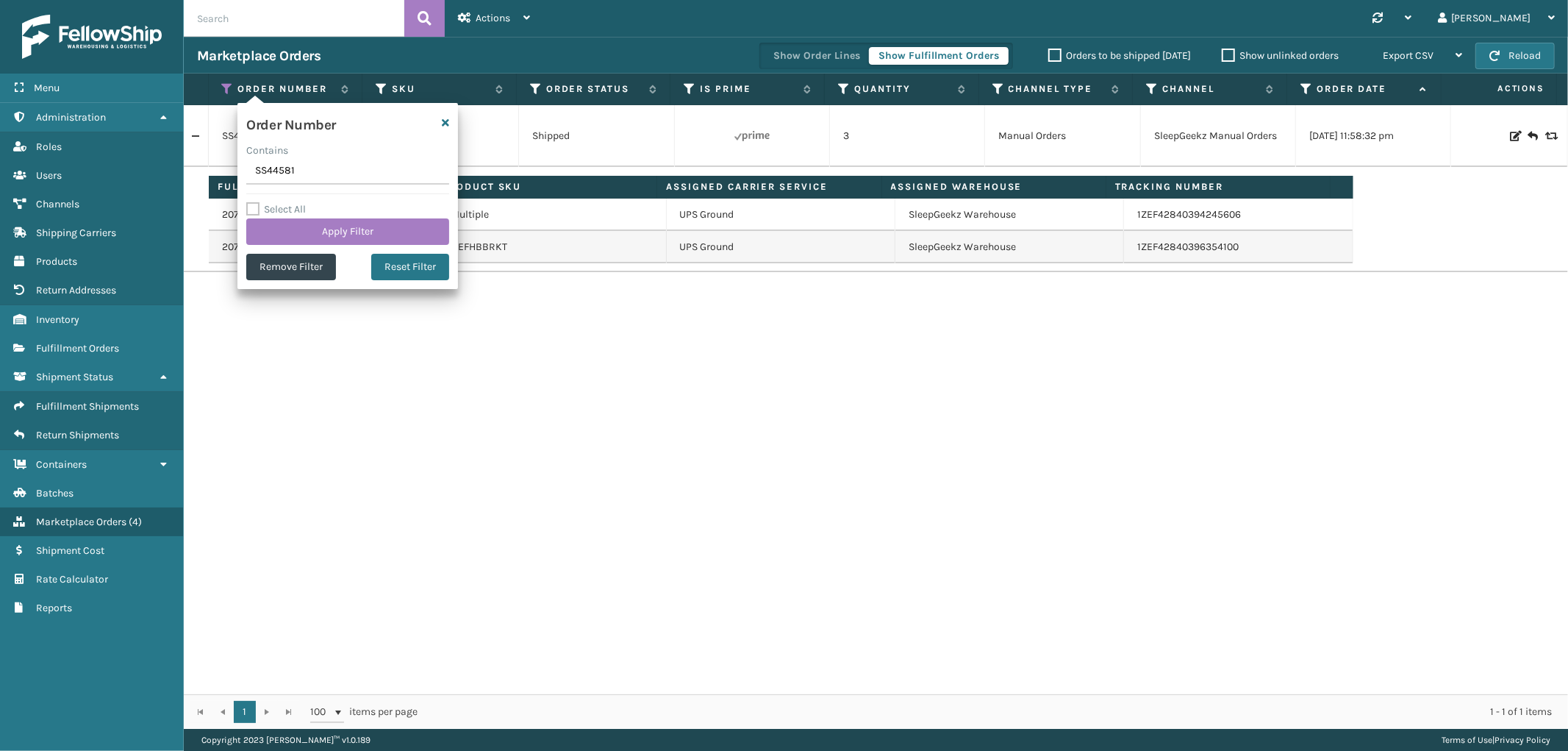
click at [251, 164] on input "SS44581" at bounding box center [348, 171] width 203 height 26
click at [256, 167] on input "SS44581" at bounding box center [348, 171] width 203 height 26
type input "SS44560"
click at [280, 228] on button "Apply Filter" at bounding box center [348, 231] width 203 height 26
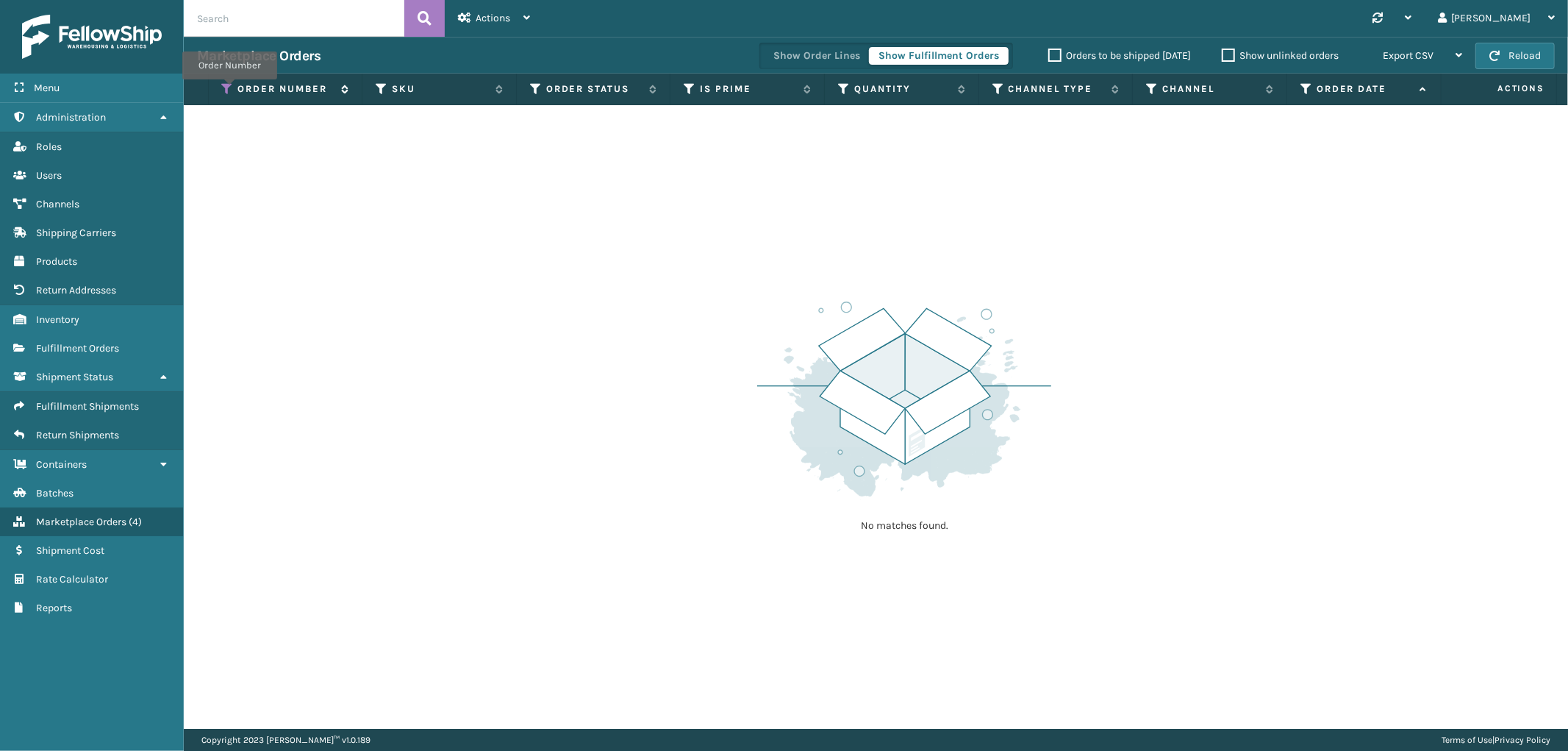
click at [230, 90] on icon at bounding box center [227, 89] width 12 height 13
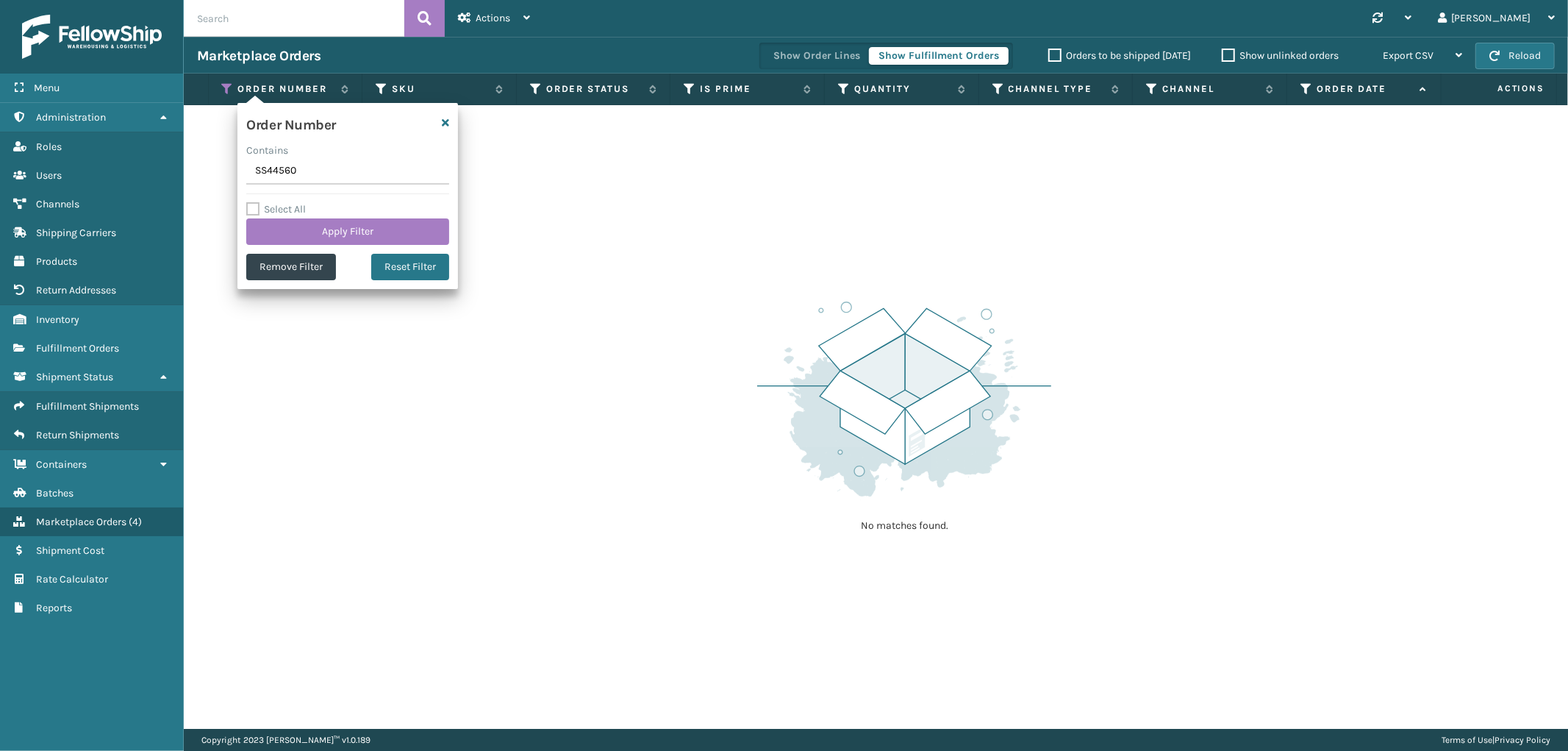
click at [273, 180] on input "SS44560" at bounding box center [348, 171] width 203 height 26
type input "SS41327"
click at [291, 229] on button "Apply Filter" at bounding box center [348, 231] width 203 height 26
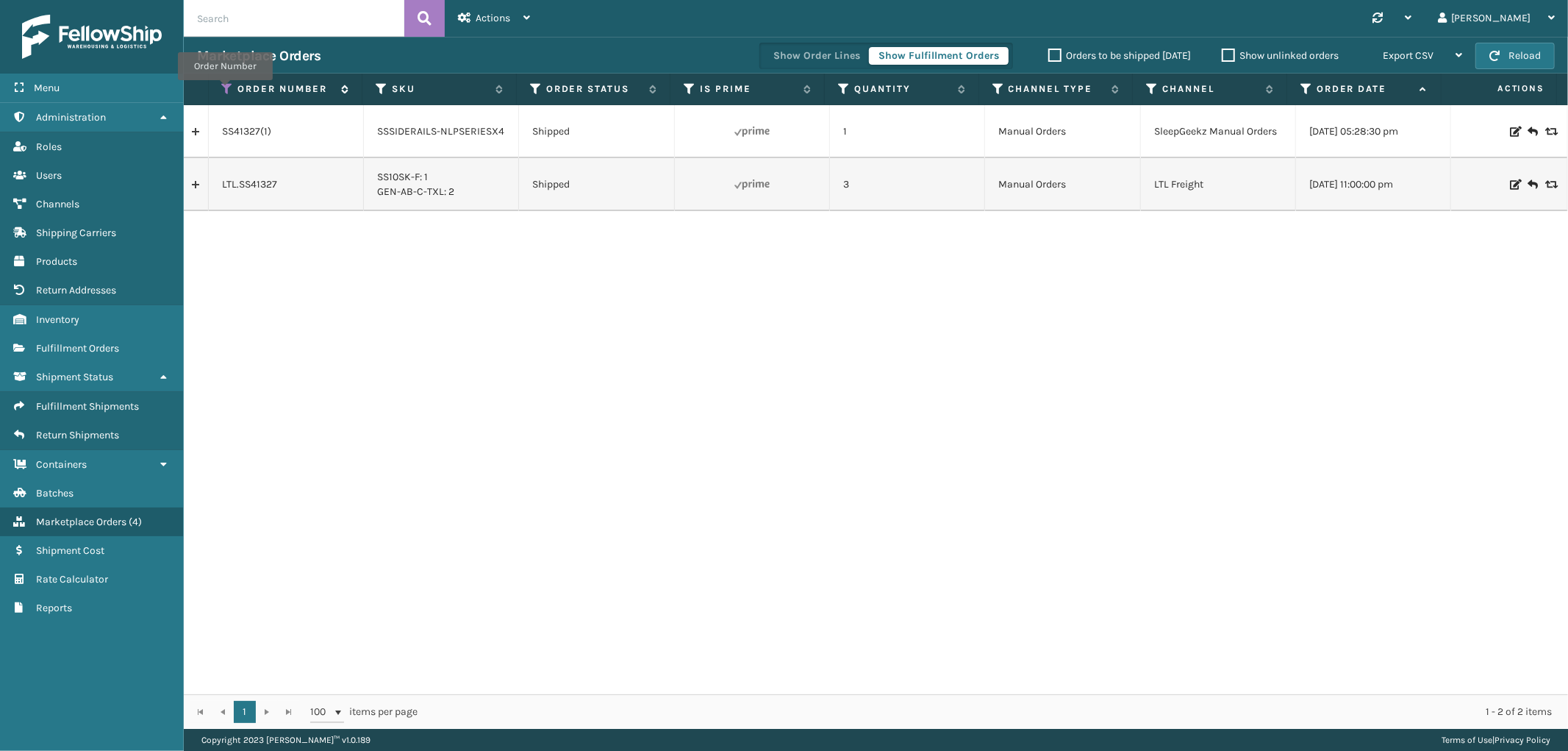
click at [225, 90] on icon at bounding box center [227, 89] width 12 height 13
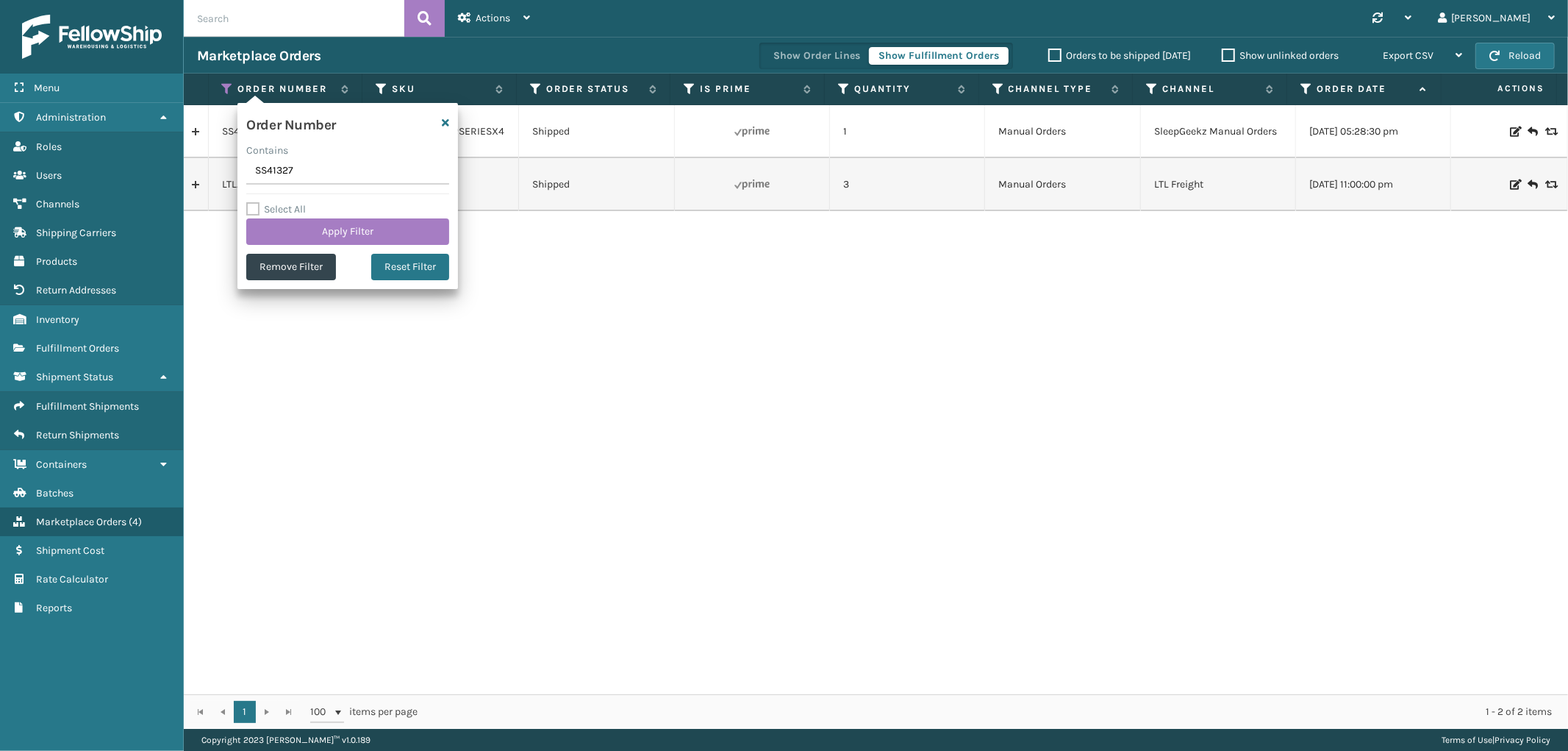
click at [272, 168] on input "SS41327" at bounding box center [348, 171] width 203 height 26
type input "SS41231"
click at [298, 238] on button "Apply Filter" at bounding box center [348, 231] width 203 height 26
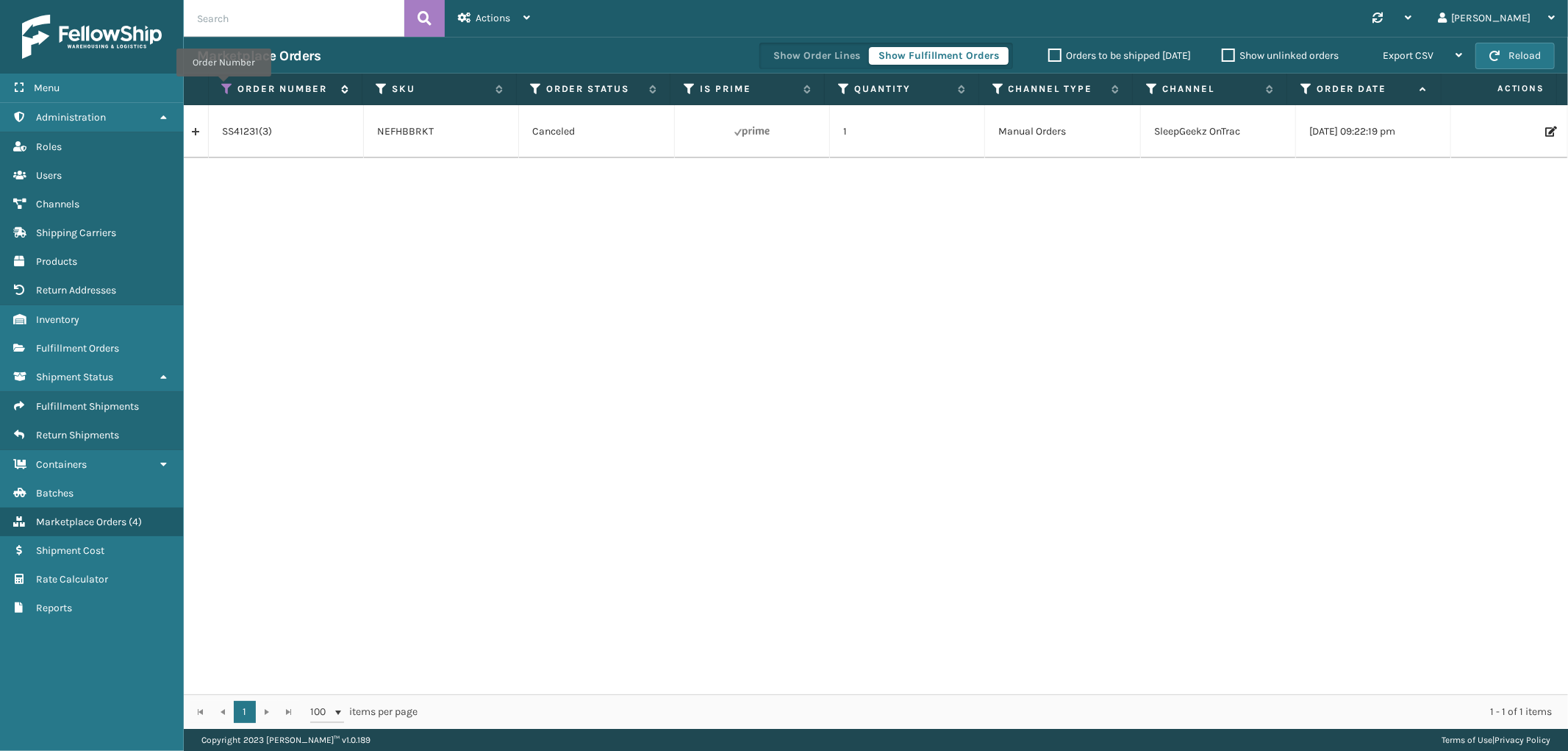
click at [223, 87] on icon at bounding box center [227, 89] width 12 height 13
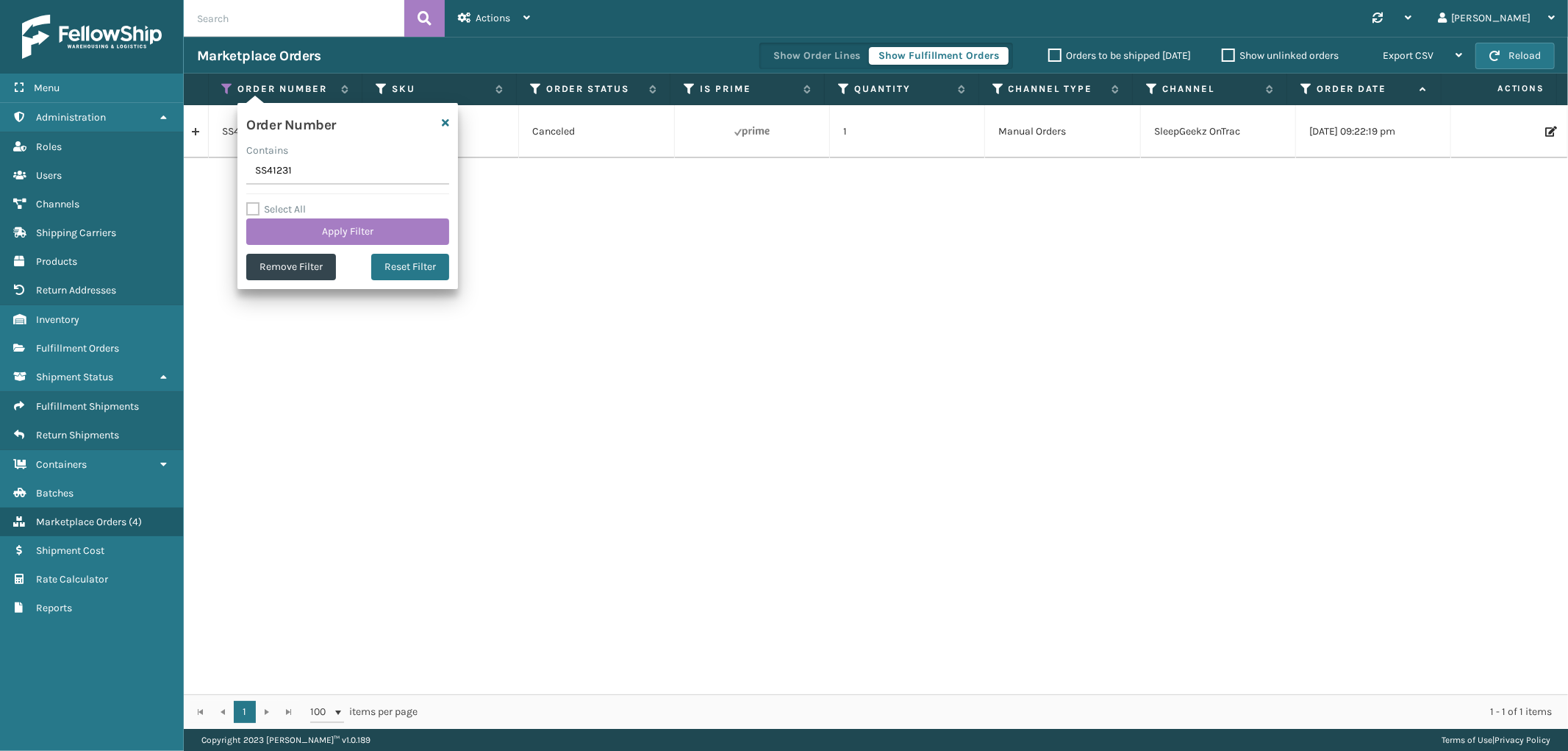
click at [261, 172] on input "SS41231" at bounding box center [348, 171] width 203 height 26
type input "SS41008"
click at [283, 231] on button "Apply Filter" at bounding box center [348, 231] width 203 height 26
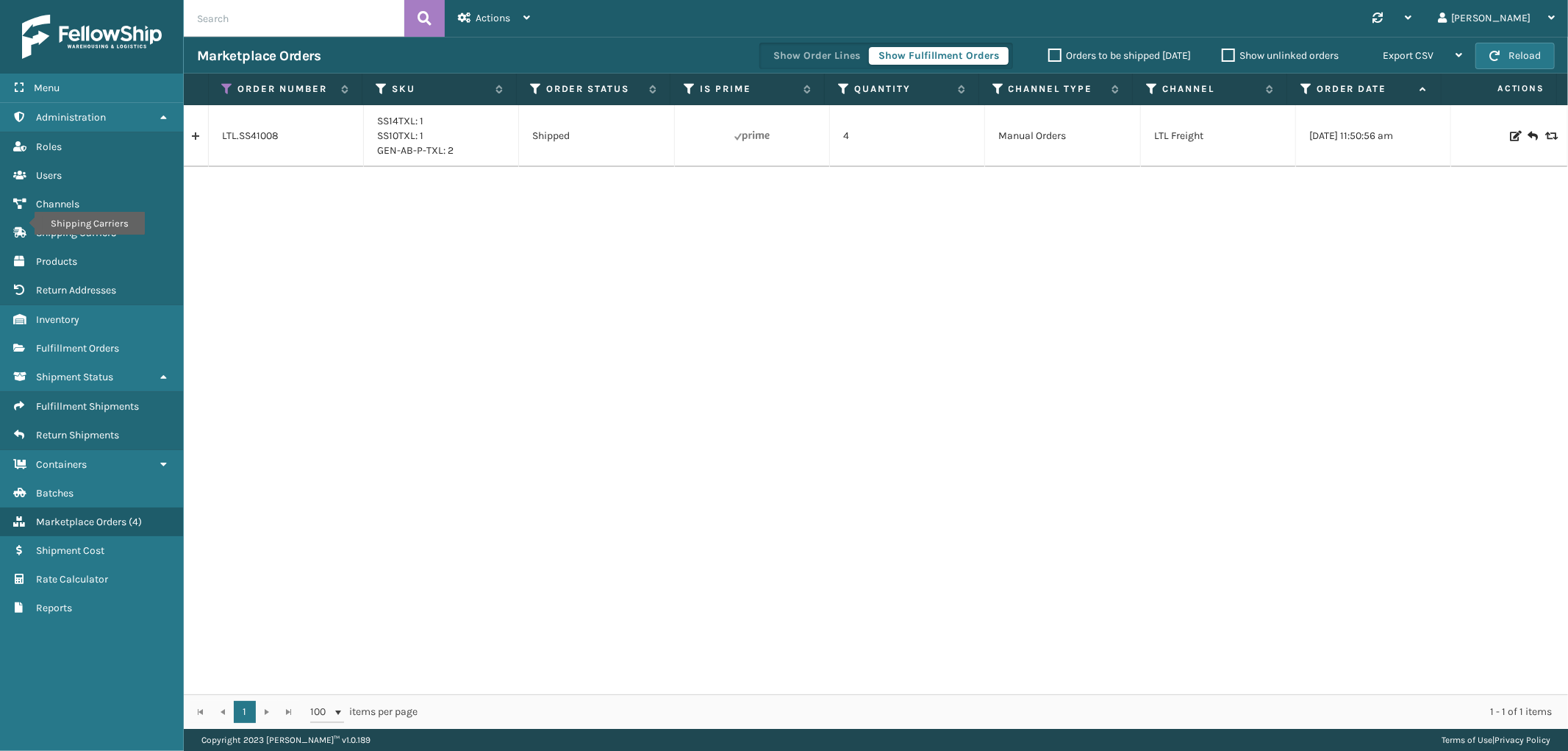
click at [220, 78] on th "Order Number" at bounding box center [286, 90] width 154 height 32
click at [229, 84] on icon at bounding box center [227, 89] width 12 height 13
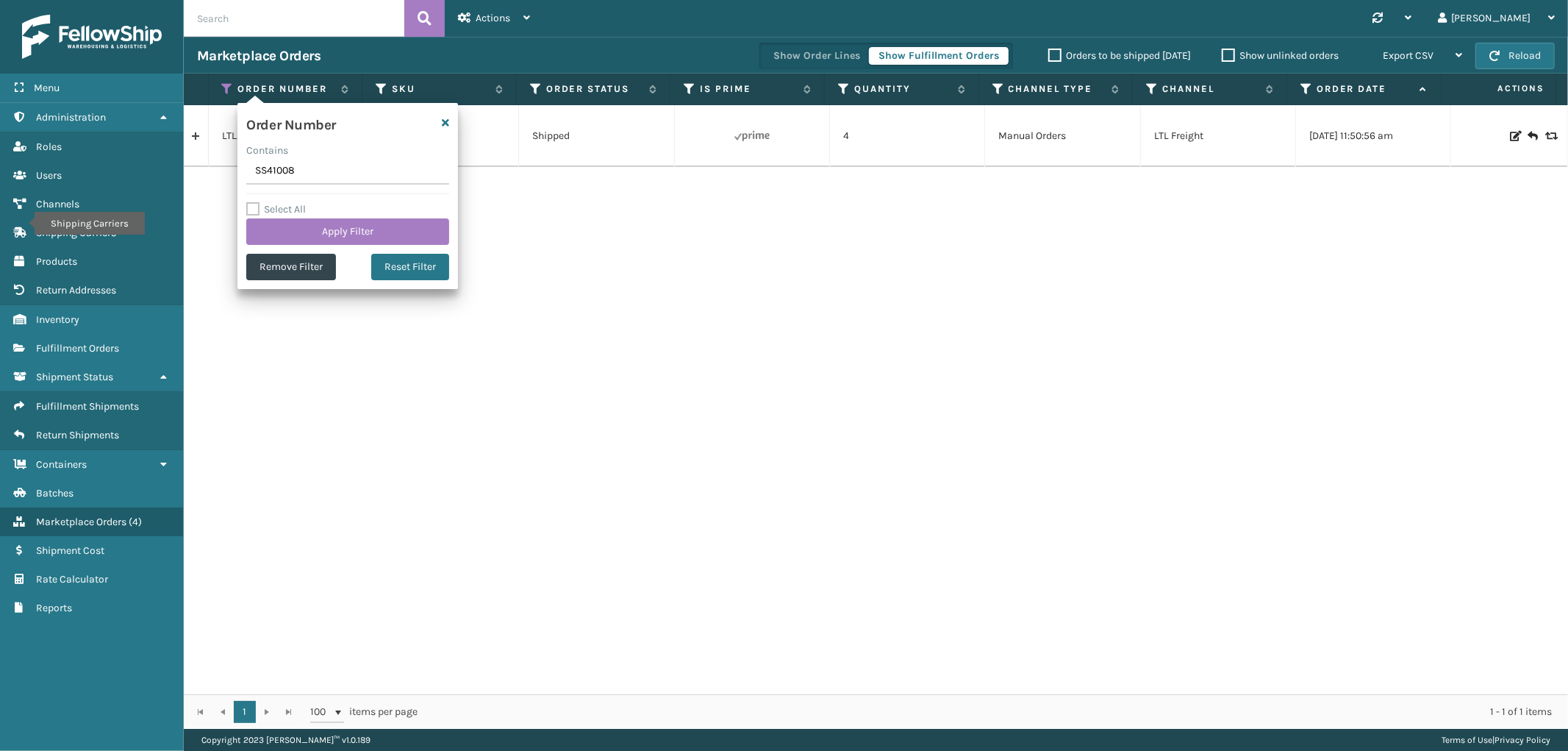
click at [268, 171] on input "SS41008" at bounding box center [348, 171] width 203 height 26
type input "SS40922"
click at [280, 223] on button "Apply Filter" at bounding box center [348, 231] width 203 height 26
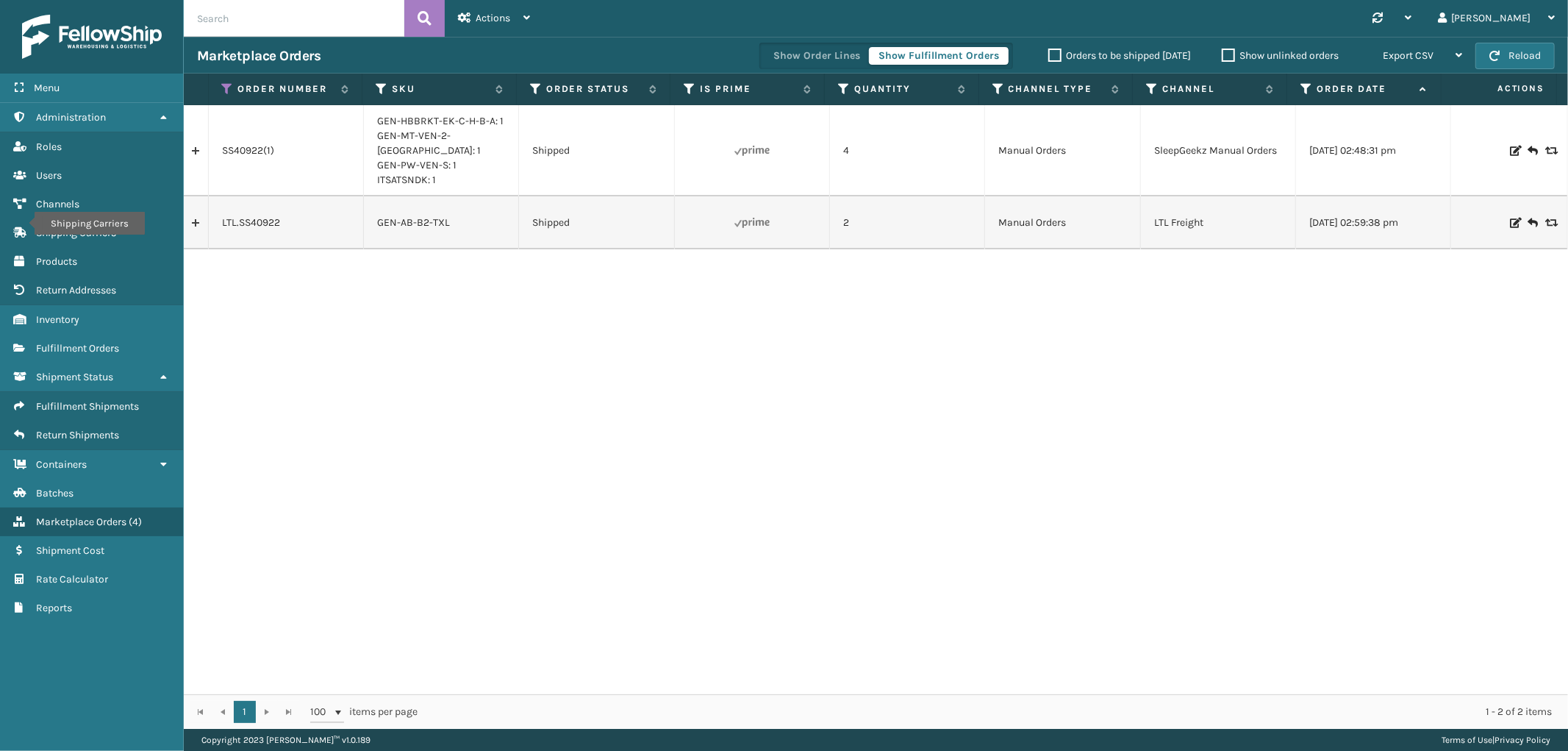
click at [195, 150] on link at bounding box center [196, 151] width 25 height 24
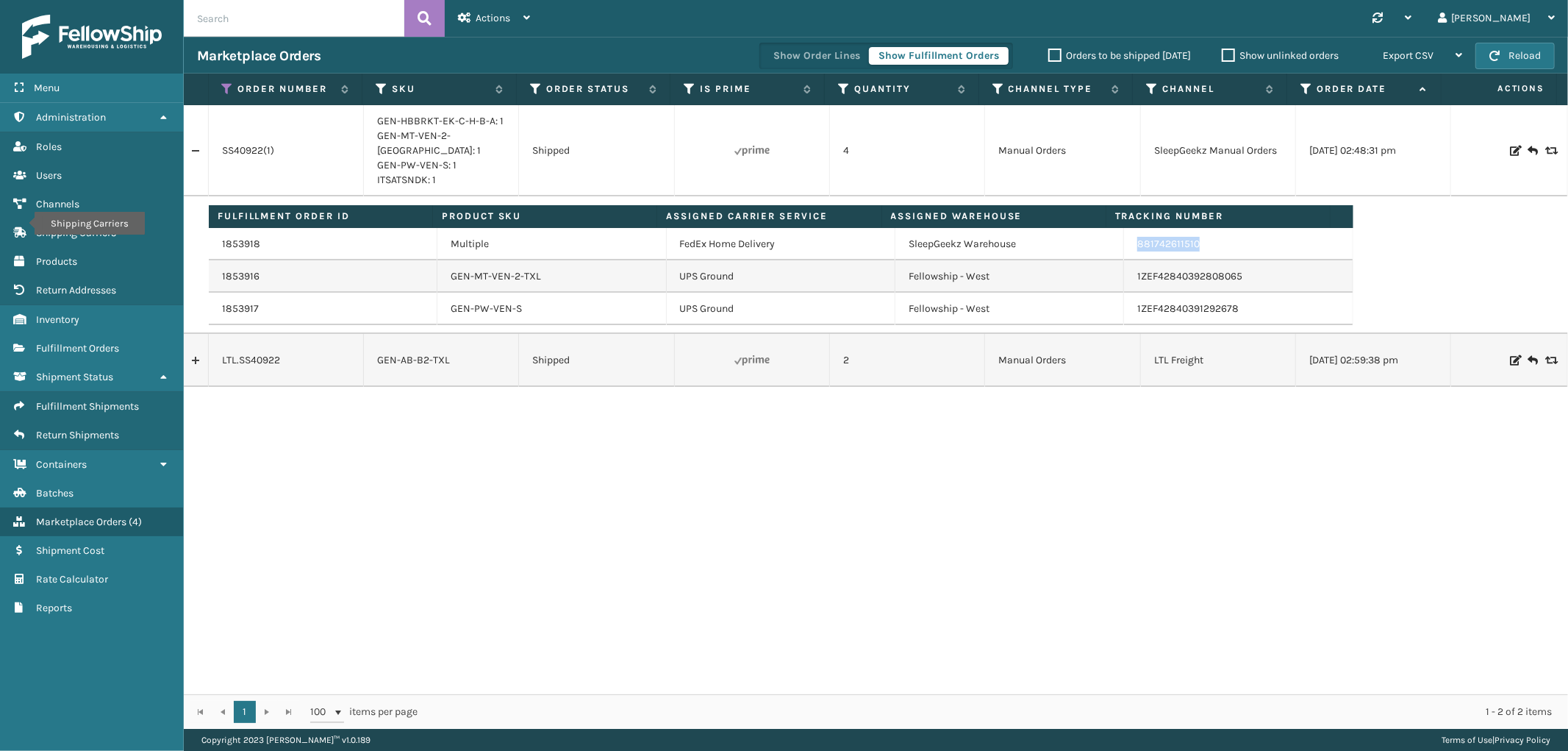
drag, startPoint x: 1202, startPoint y: 234, endPoint x: 1128, endPoint y: 241, distance: 74.3
click at [1128, 241] on td "881742611510" at bounding box center [1238, 244] width 229 height 32
copy link "881742611510"
click at [222, 86] on icon at bounding box center [227, 89] width 12 height 13
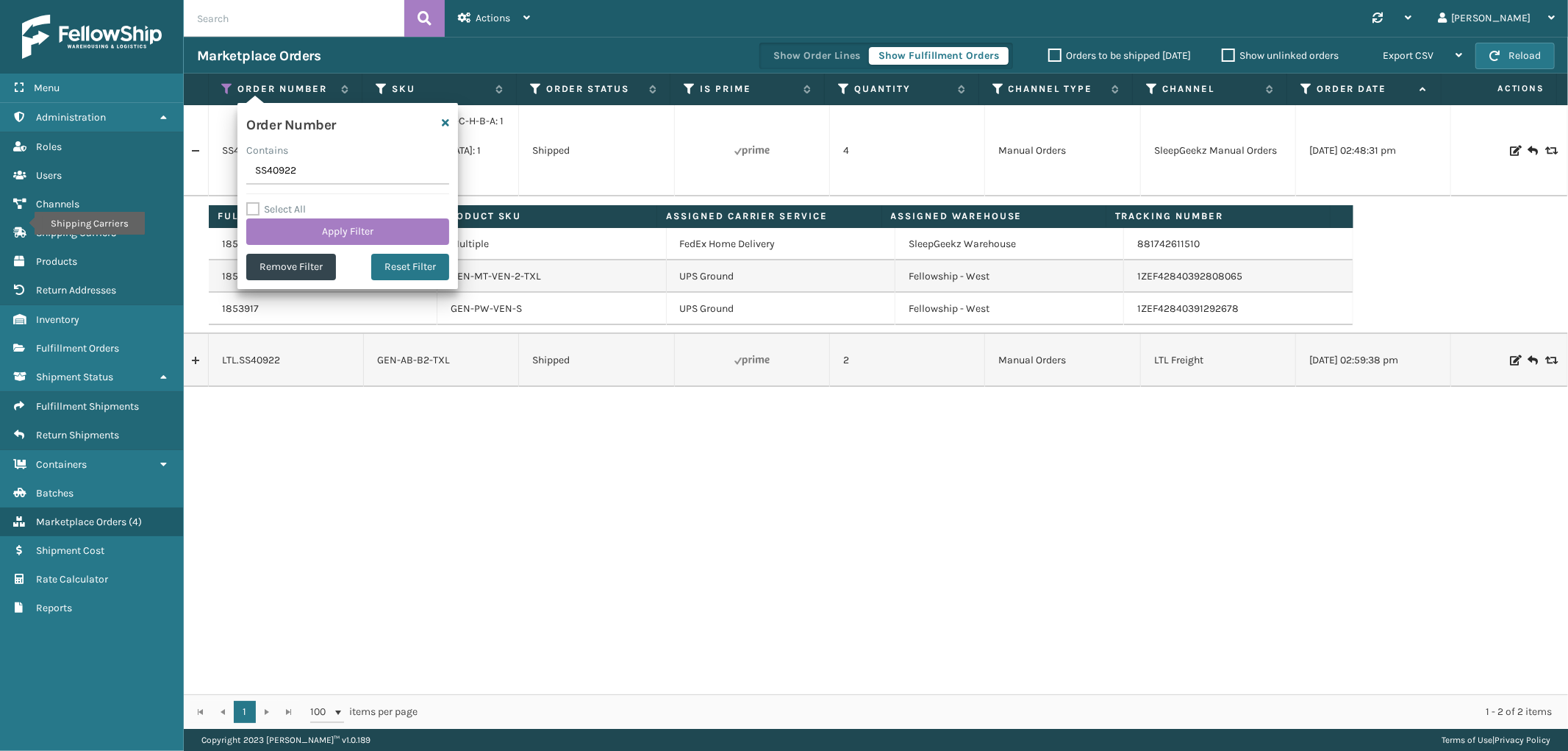
click at [255, 165] on input "SS40922" at bounding box center [348, 171] width 203 height 26
type input "SS40816"
click at [267, 222] on button "Apply Filter" at bounding box center [348, 231] width 203 height 26
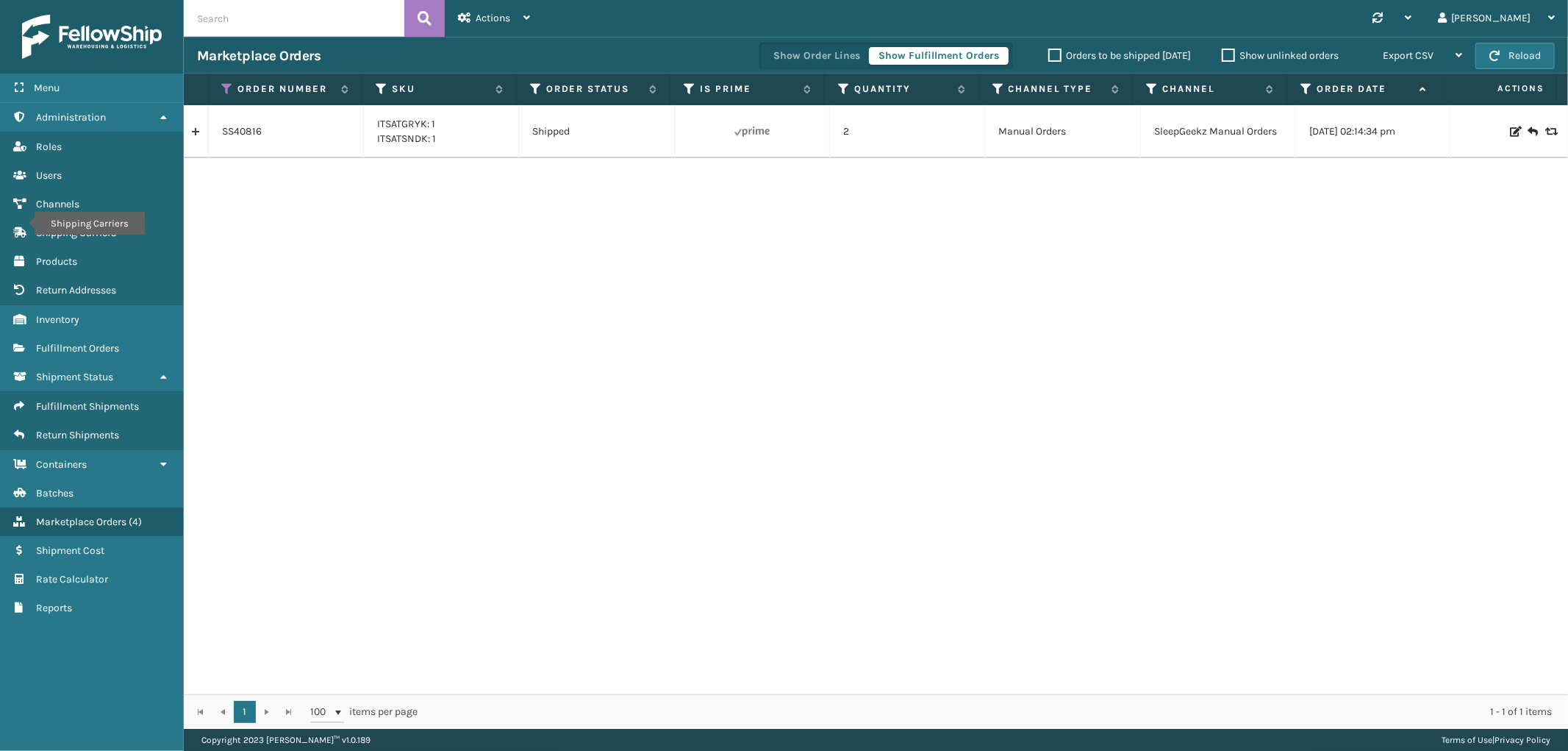
click at [193, 129] on link at bounding box center [196, 132] width 25 height 24
